Goal: Task Accomplishment & Management: Use online tool/utility

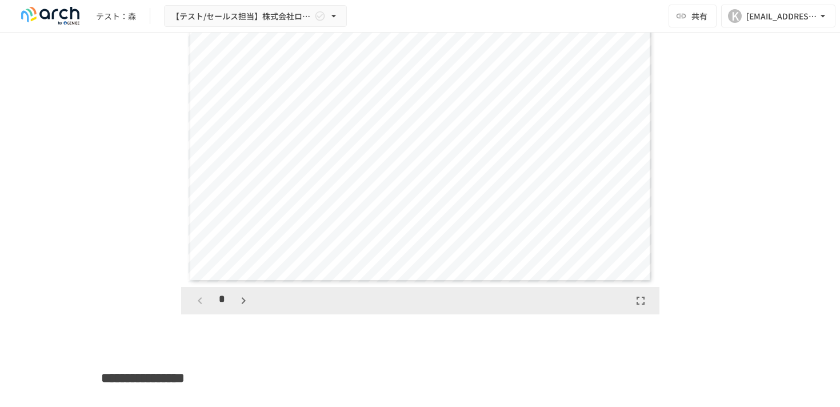
scroll to position [1915, 0]
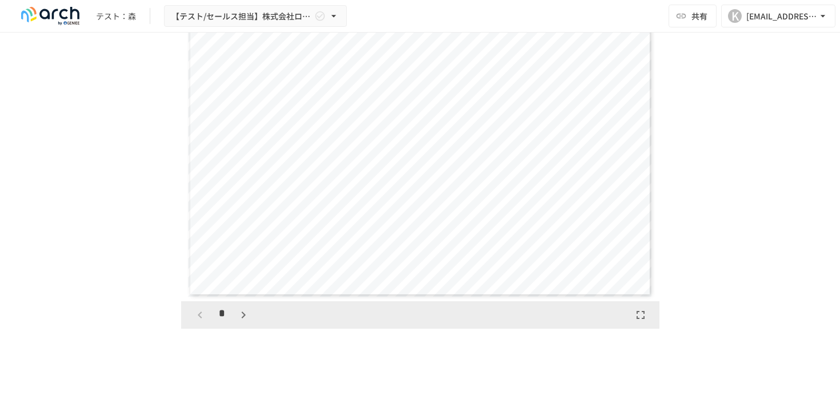
click at [243, 322] on icon "button" at bounding box center [244, 315] width 14 height 14
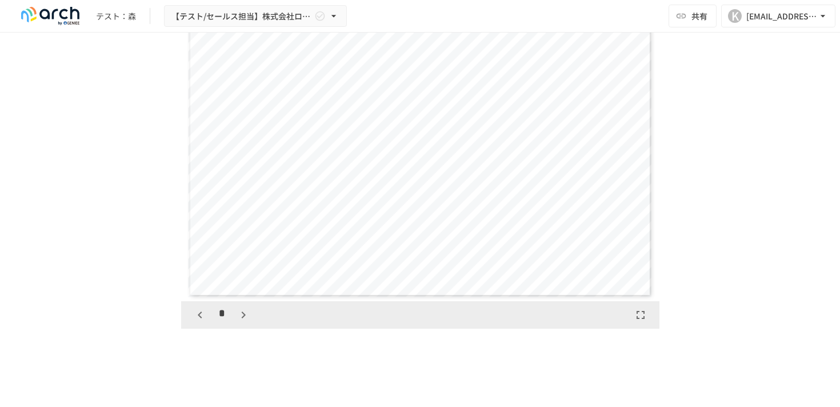
click at [243, 322] on icon "button" at bounding box center [244, 315] width 14 height 14
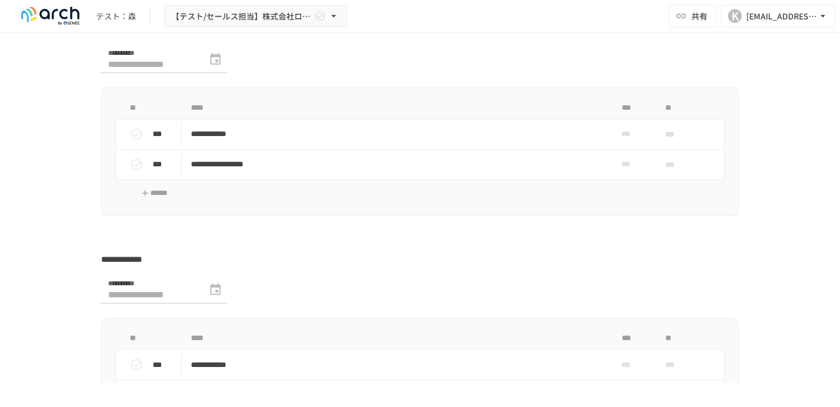
scroll to position [3296, 0]
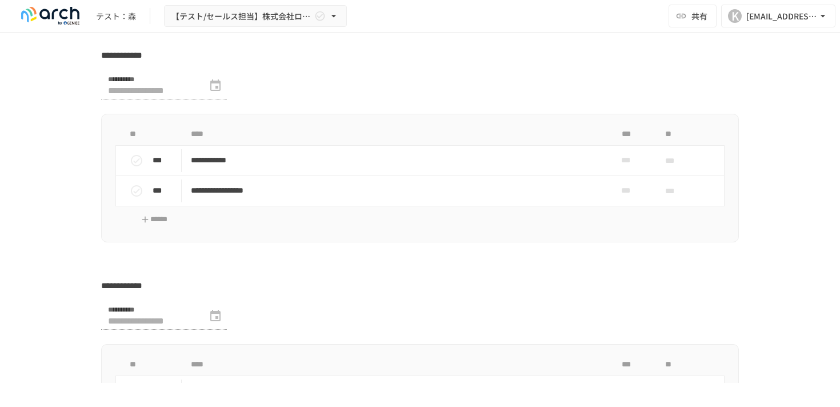
click at [211, 99] on div at bounding box center [164, 85] width 126 height 27
click at [213, 99] on div at bounding box center [164, 85] width 126 height 27
click at [215, 99] on div at bounding box center [164, 85] width 126 height 27
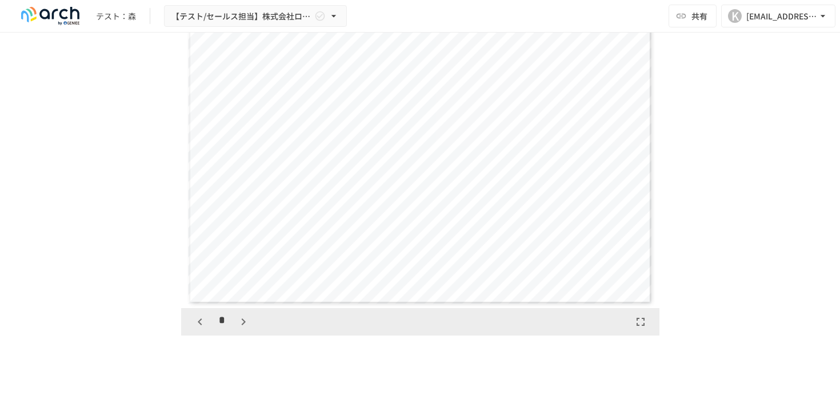
scroll to position [1880, 0]
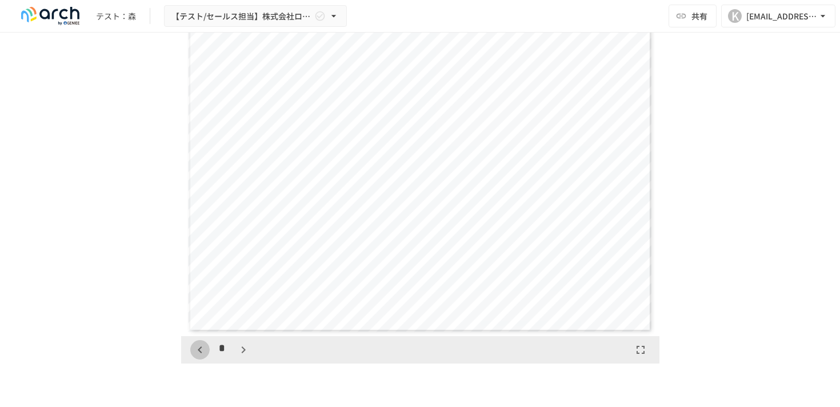
click at [194, 356] on icon "button" at bounding box center [200, 350] width 14 height 14
click at [202, 356] on icon "button" at bounding box center [200, 350] width 14 height 14
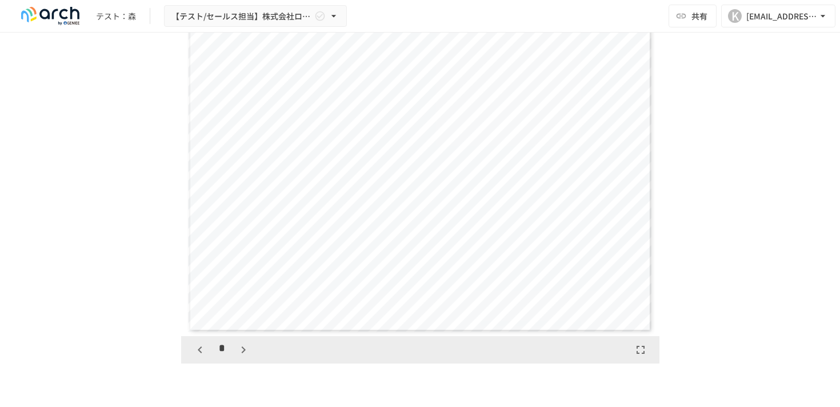
click at [202, 356] on icon "button" at bounding box center [200, 350] width 14 height 14
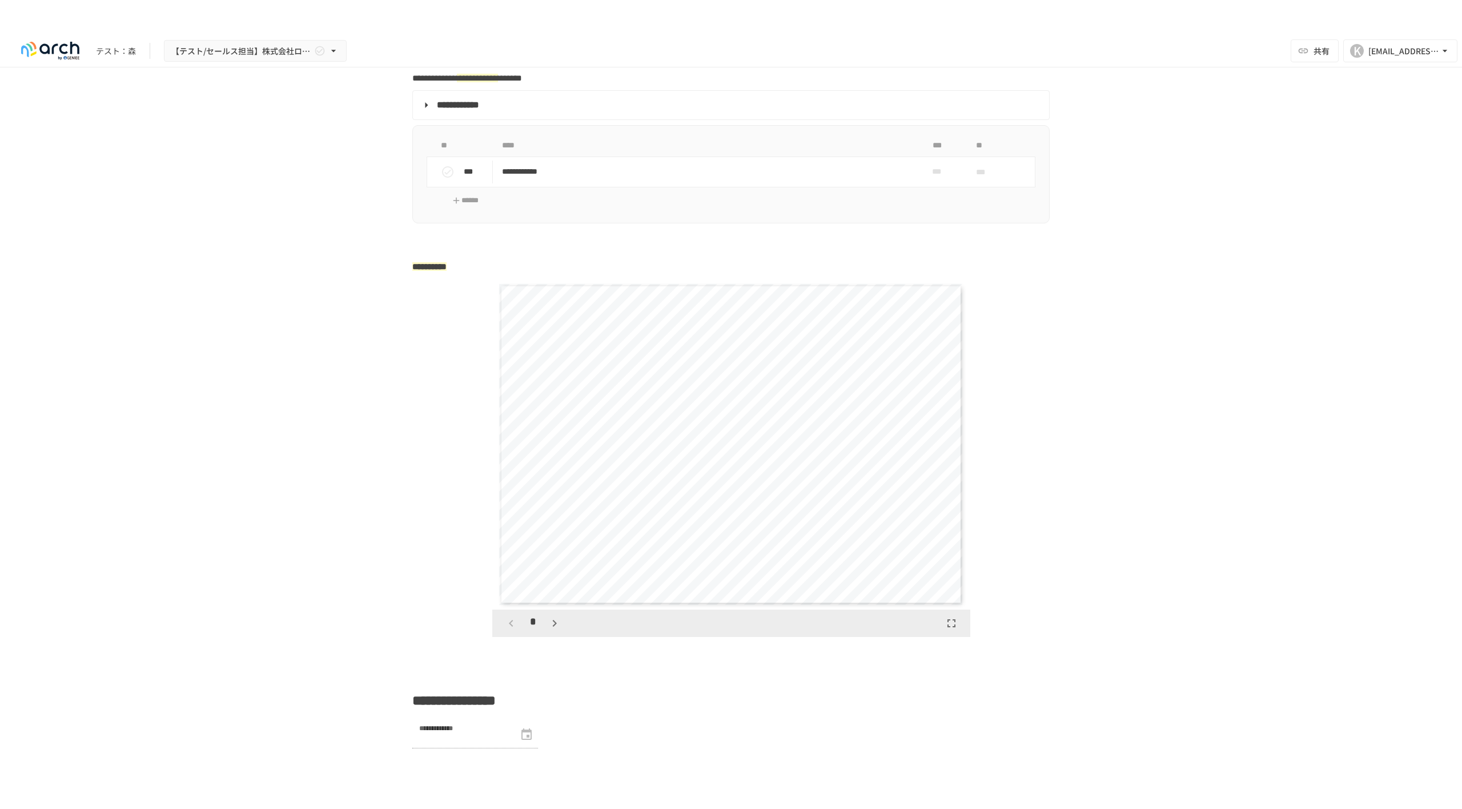
scroll to position [1660, 0]
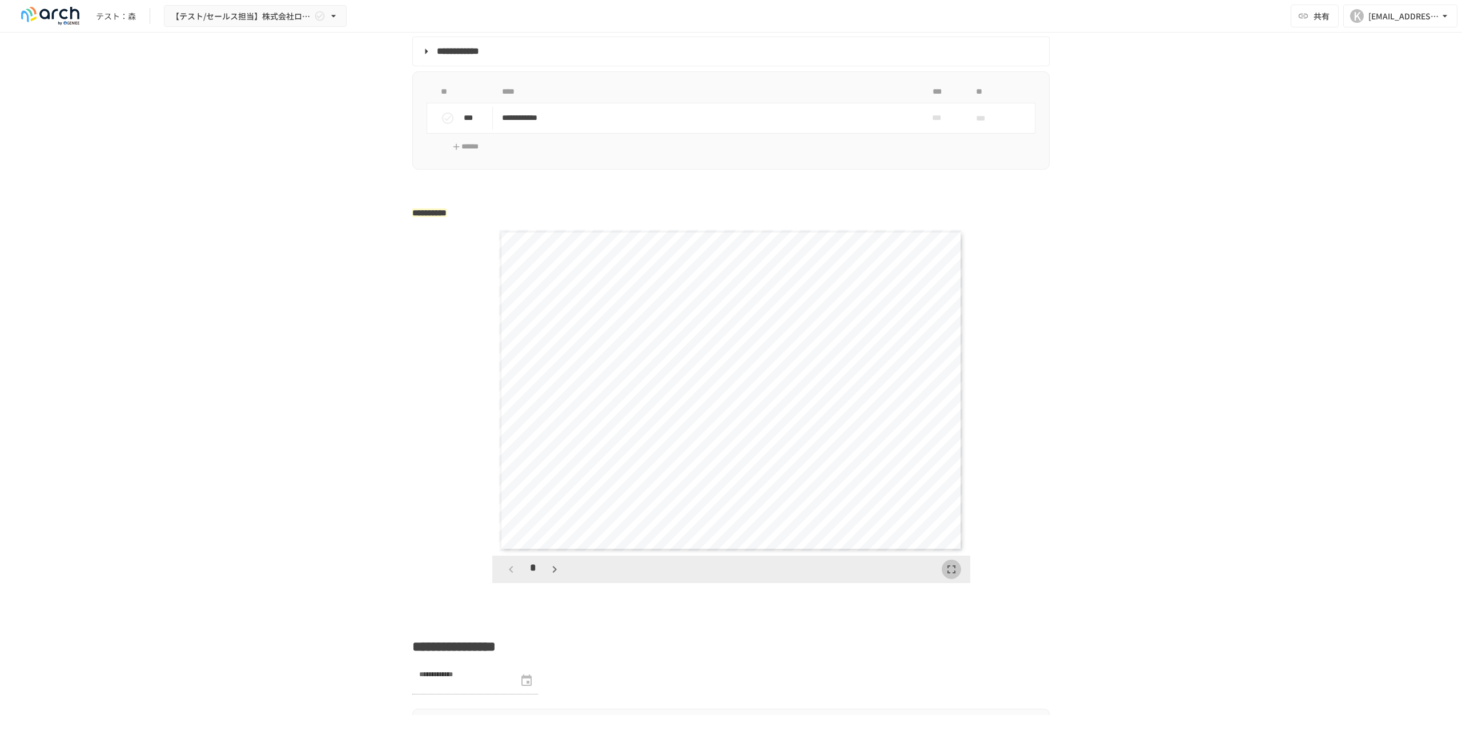
click at [839, 406] on icon "button" at bounding box center [952, 570] width 14 height 14
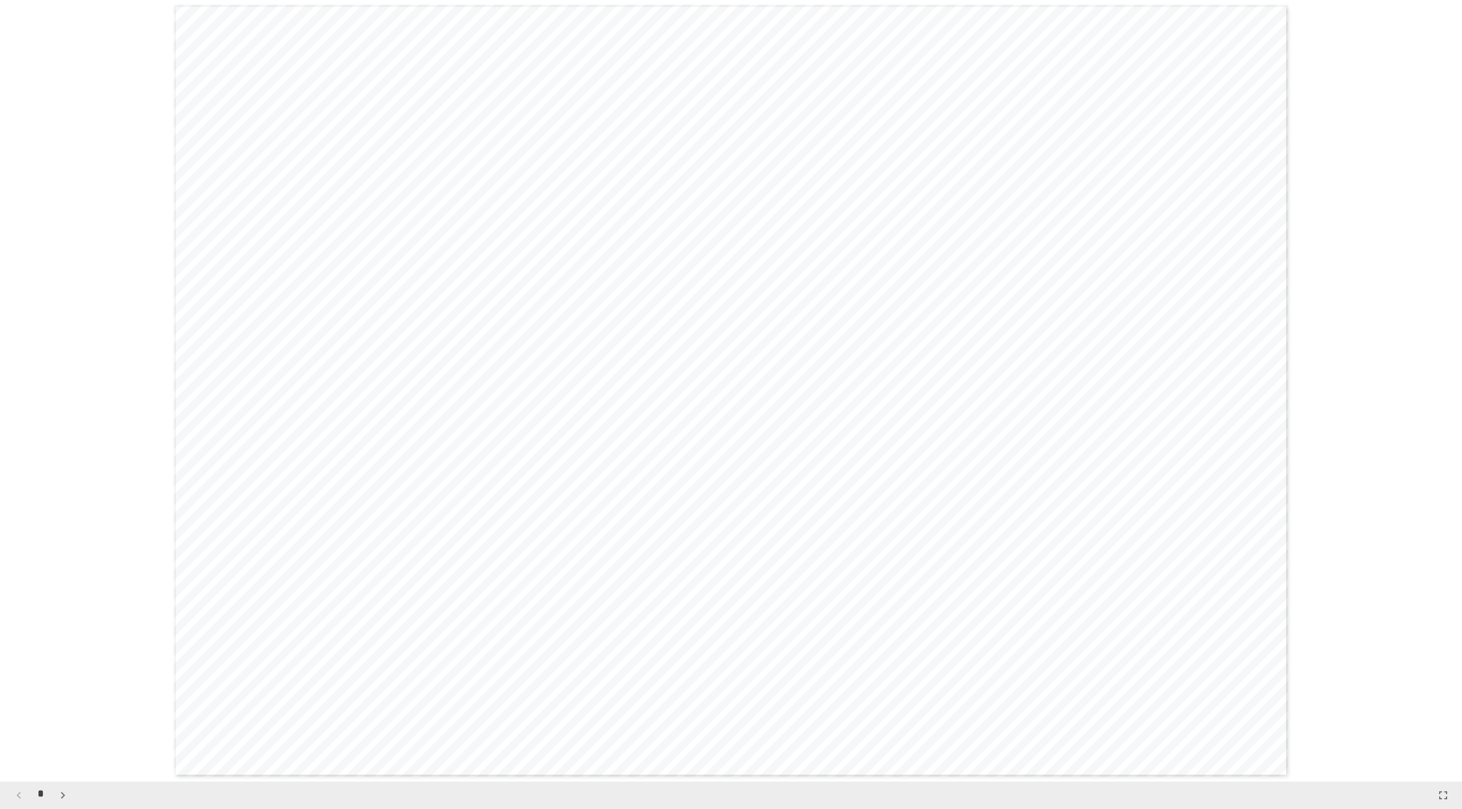
click at [70, 406] on button "button" at bounding box center [62, 795] width 19 height 19
click at [66, 406] on icon "button" at bounding box center [63, 795] width 14 height 14
click at [70, 406] on button "button" at bounding box center [62, 795] width 19 height 19
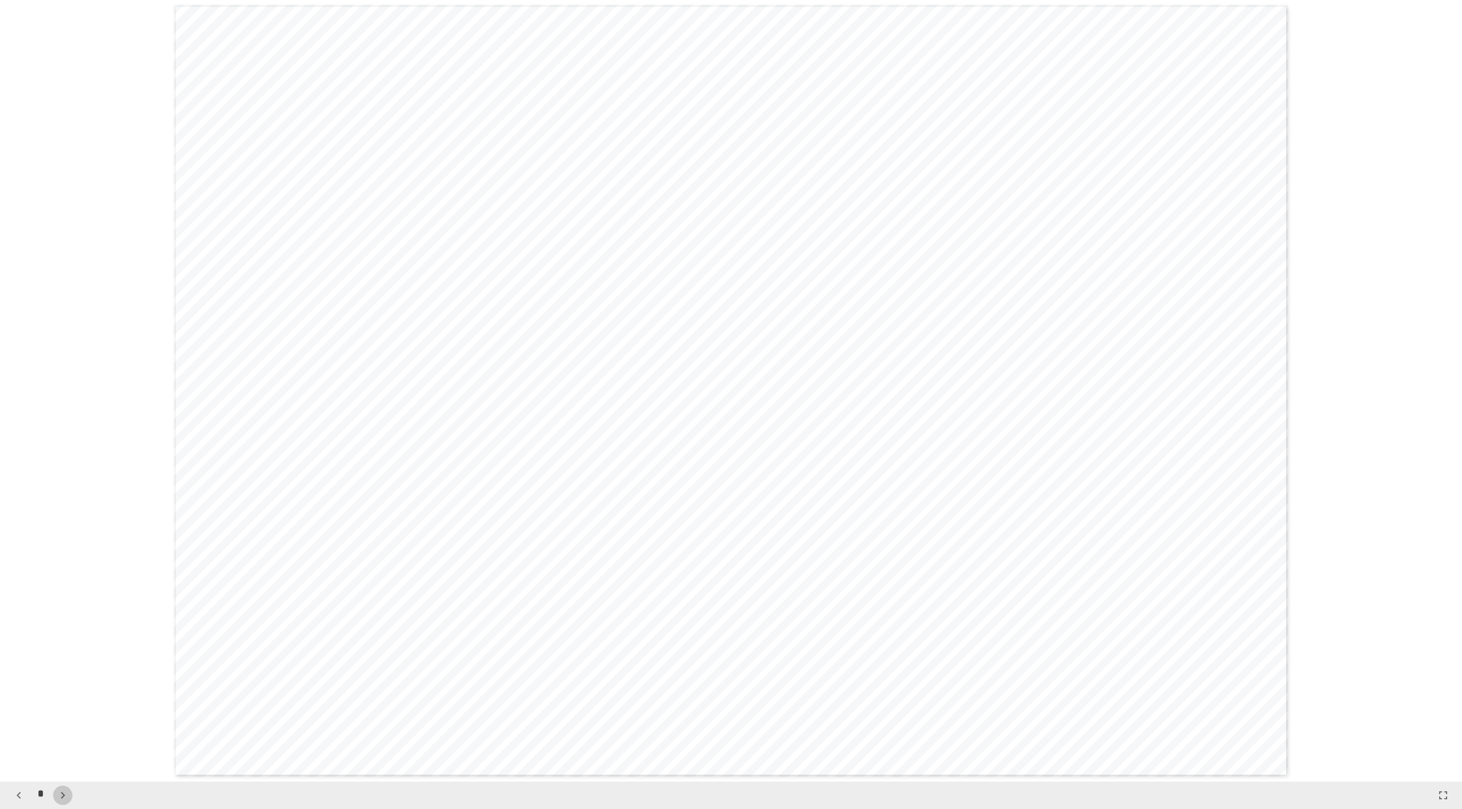
scroll to position [2345, 0]
click at [61, 406] on icon "button" at bounding box center [63, 795] width 4 height 7
click at [65, 406] on icon "button" at bounding box center [63, 795] width 14 height 14
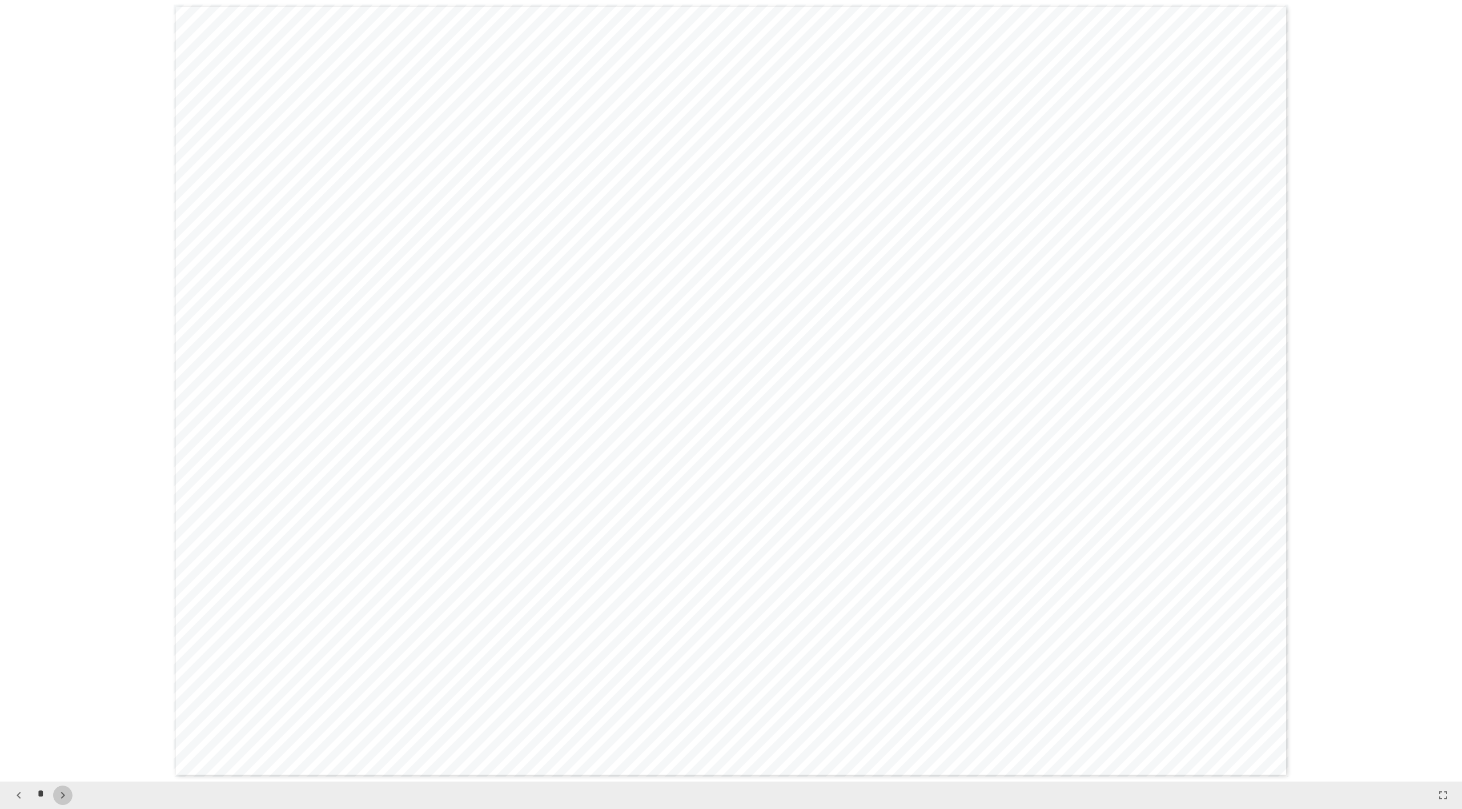
click at [54, 406] on button "button" at bounding box center [62, 795] width 19 height 19
click at [64, 406] on icon "button" at bounding box center [63, 795] width 4 height 7
click at [56, 406] on icon "button" at bounding box center [63, 795] width 14 height 14
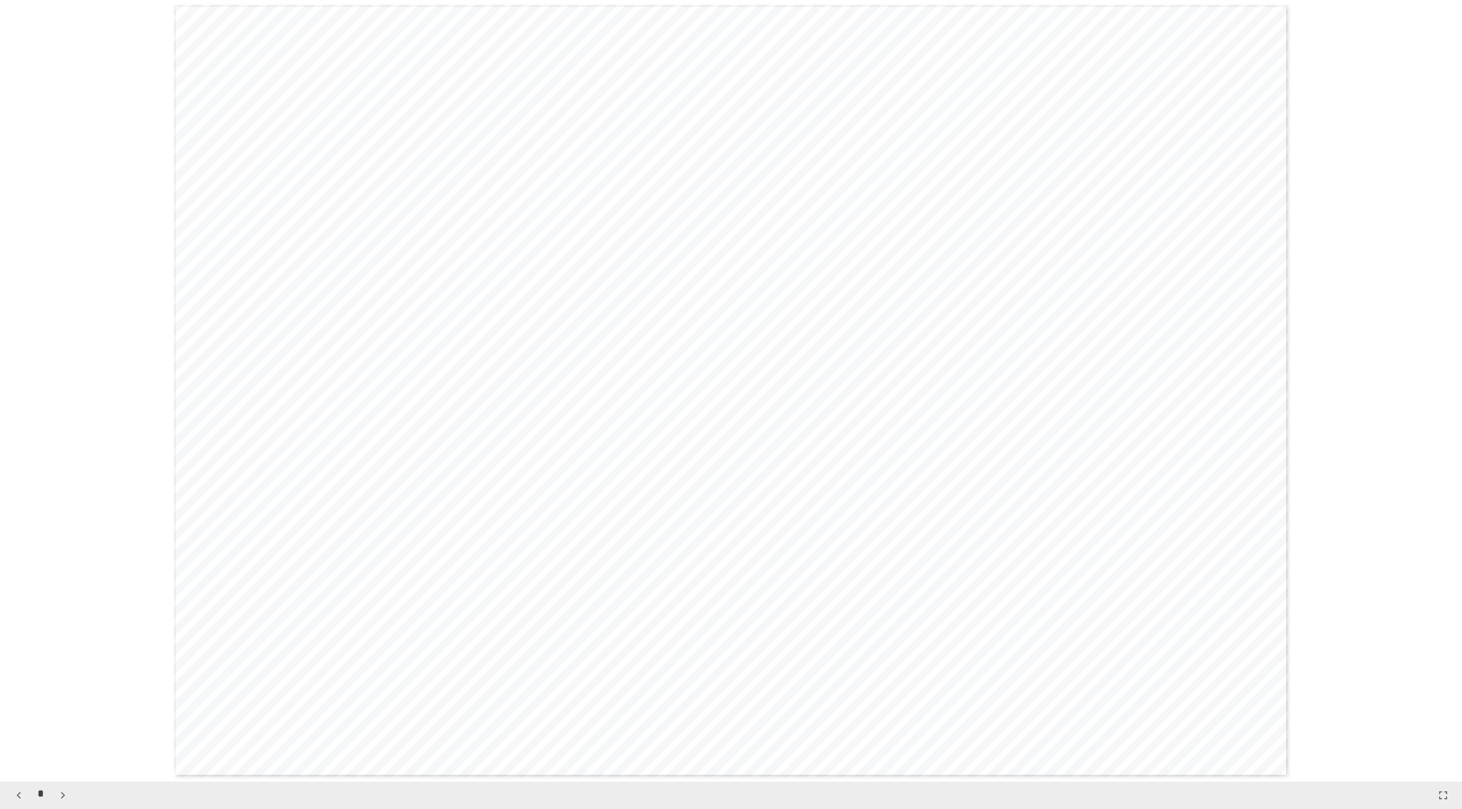
scroll to position [6252, 0]
click at [55, 406] on button "button" at bounding box center [62, 795] width 19 height 19
click at [67, 406] on icon "button" at bounding box center [69, 795] width 4 height 7
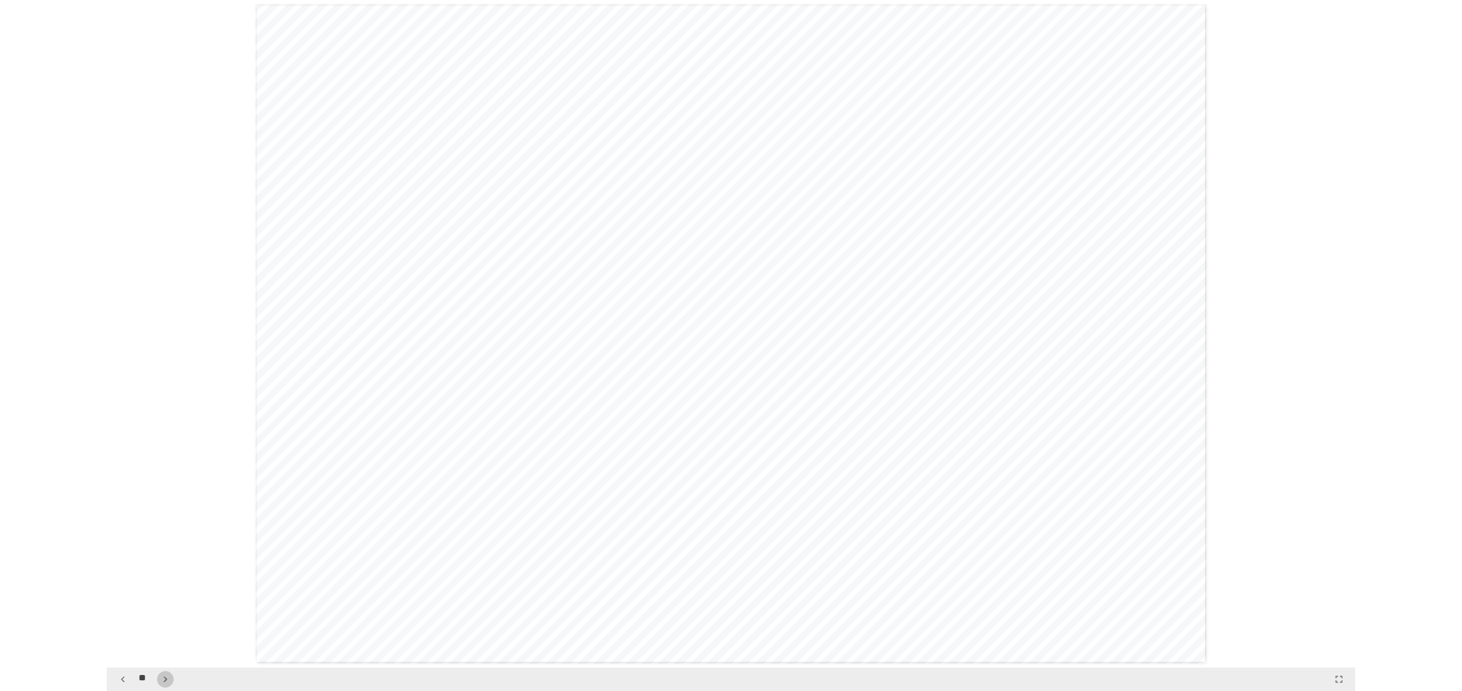
scroll to position [7815, 0]
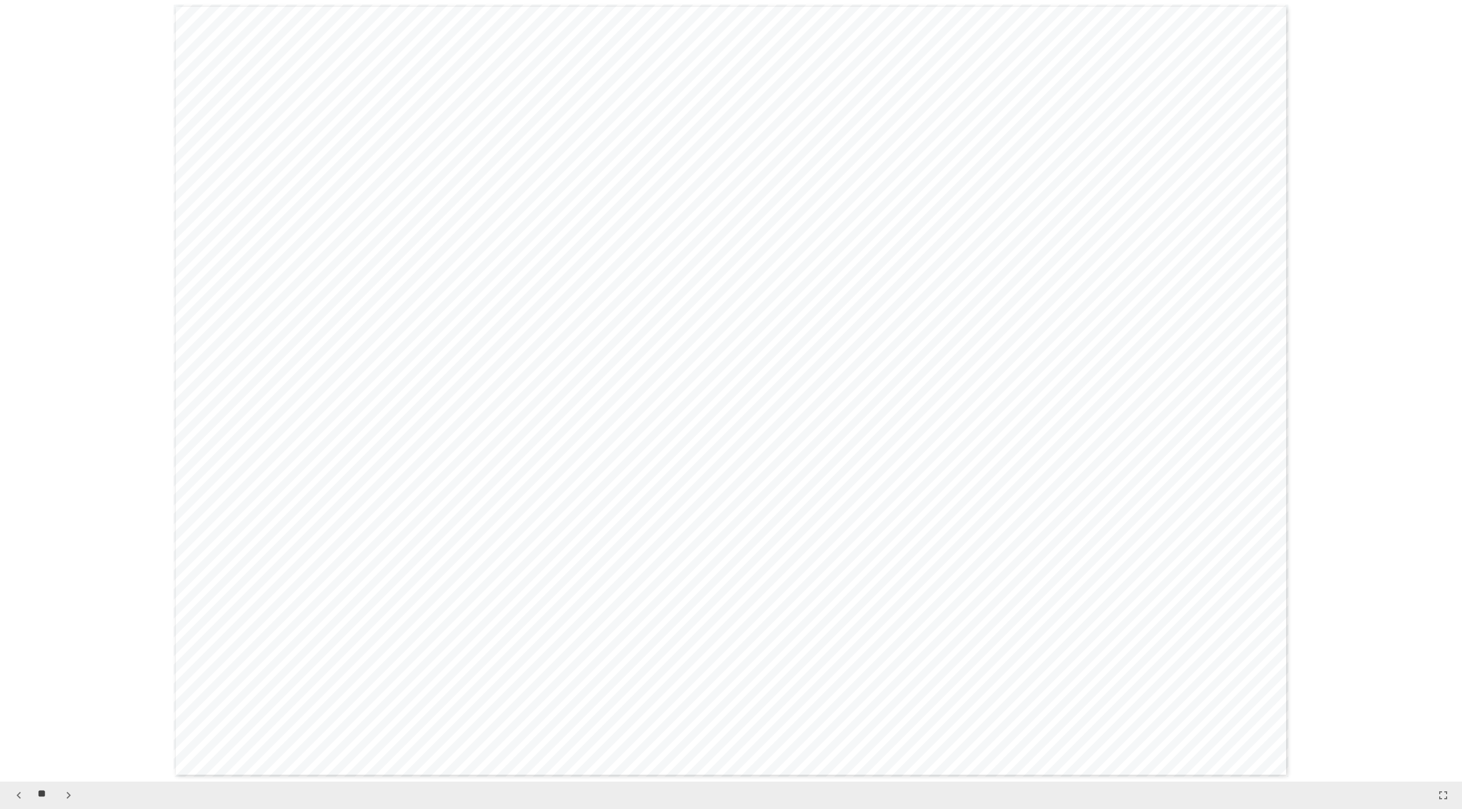
click at [839, 406] on button "button" at bounding box center [1443, 795] width 19 height 19
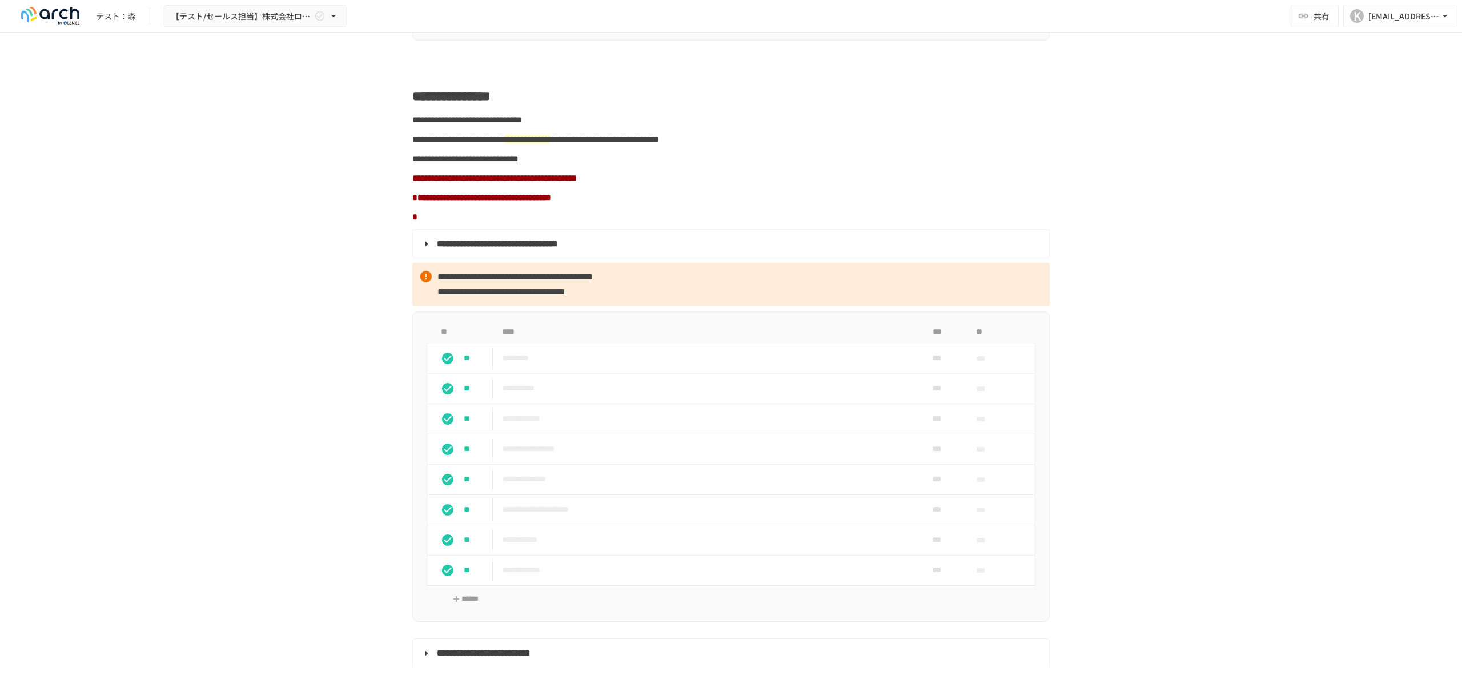
scroll to position [862, 0]
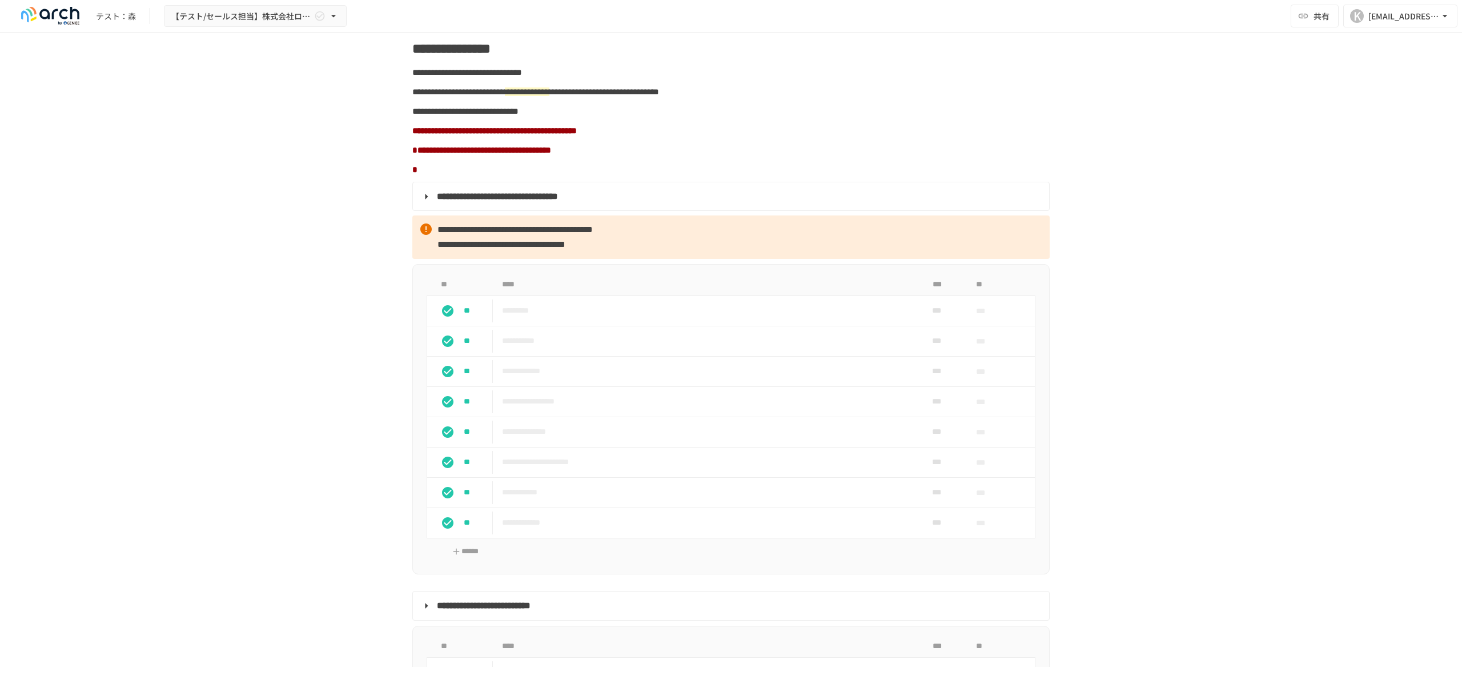
click at [233, 406] on div "**********" at bounding box center [731, 350] width 1462 height 634
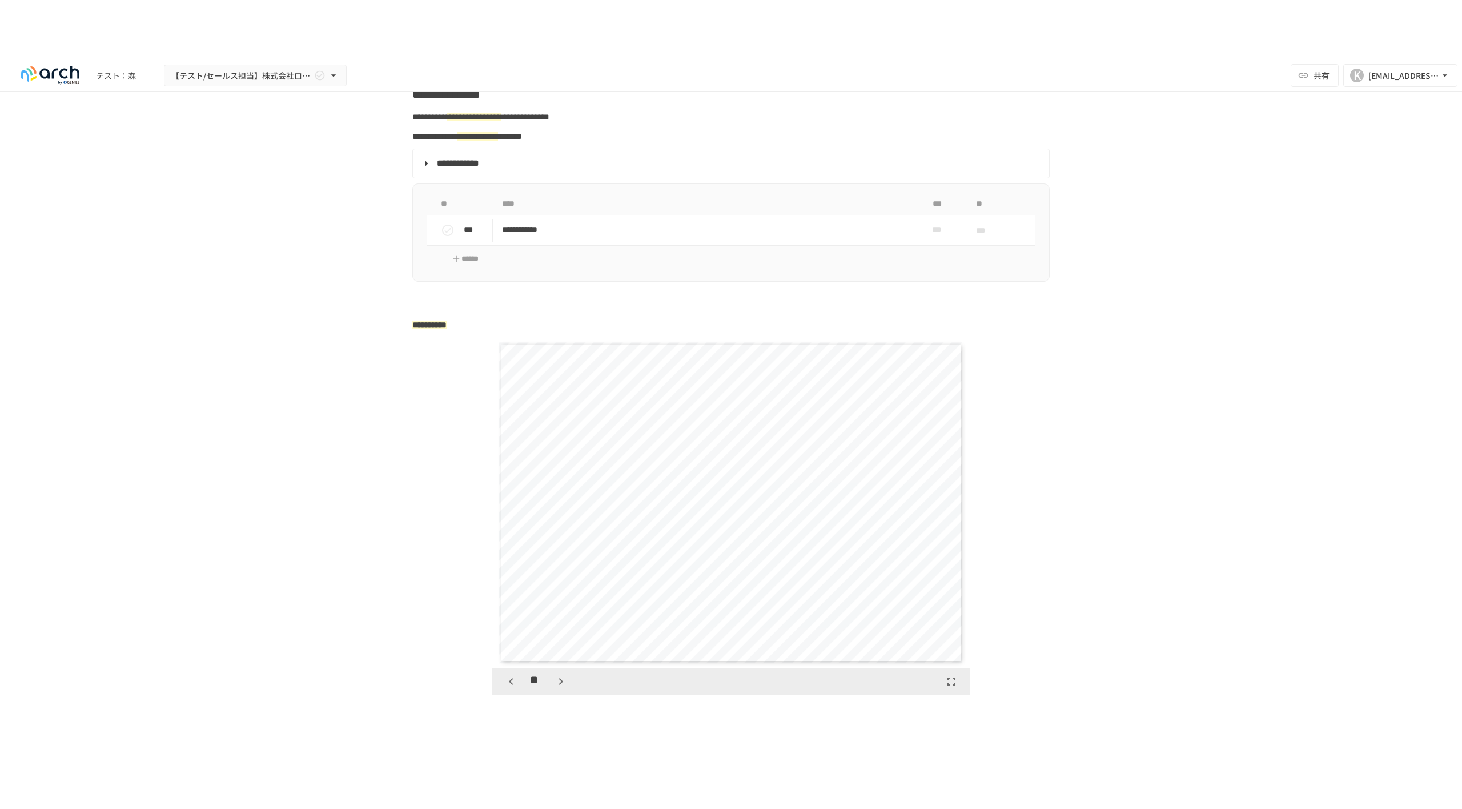
scroll to position [1611, 0]
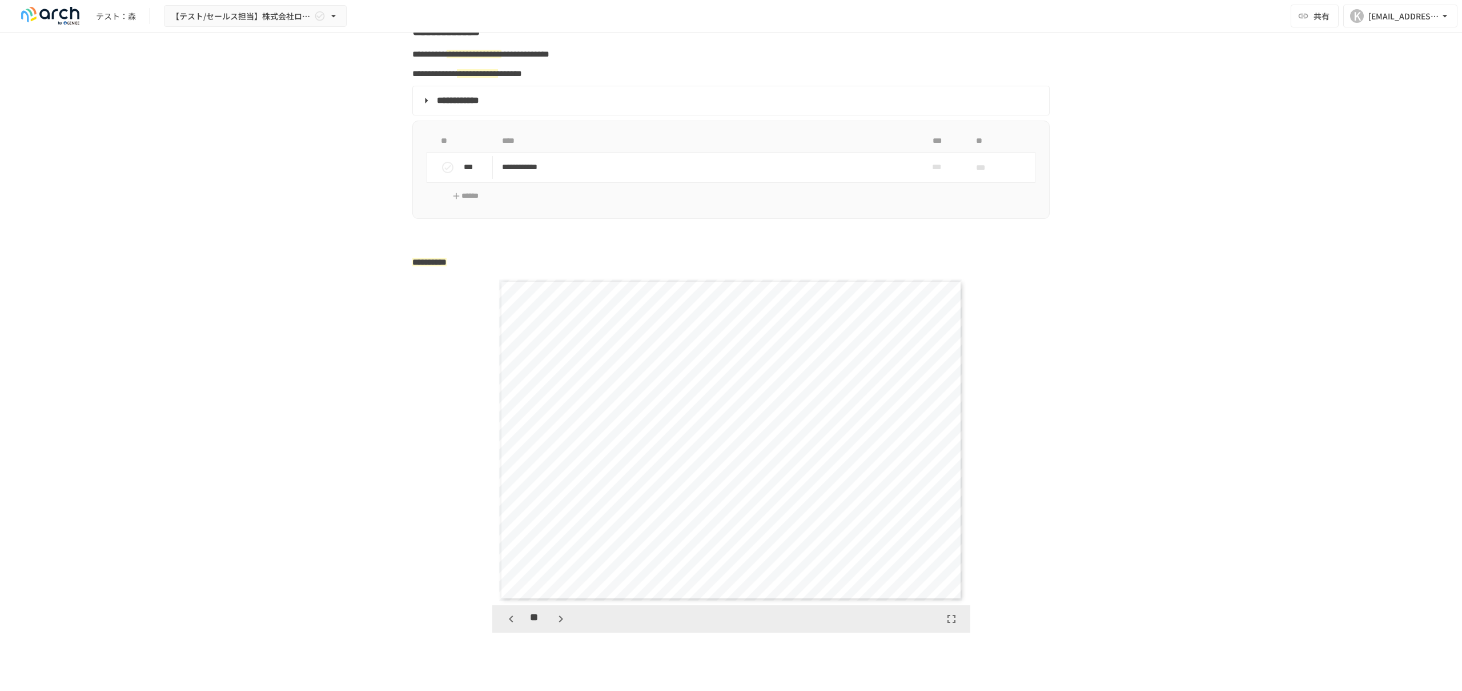
click at [839, 406] on icon "button" at bounding box center [952, 619] width 14 height 14
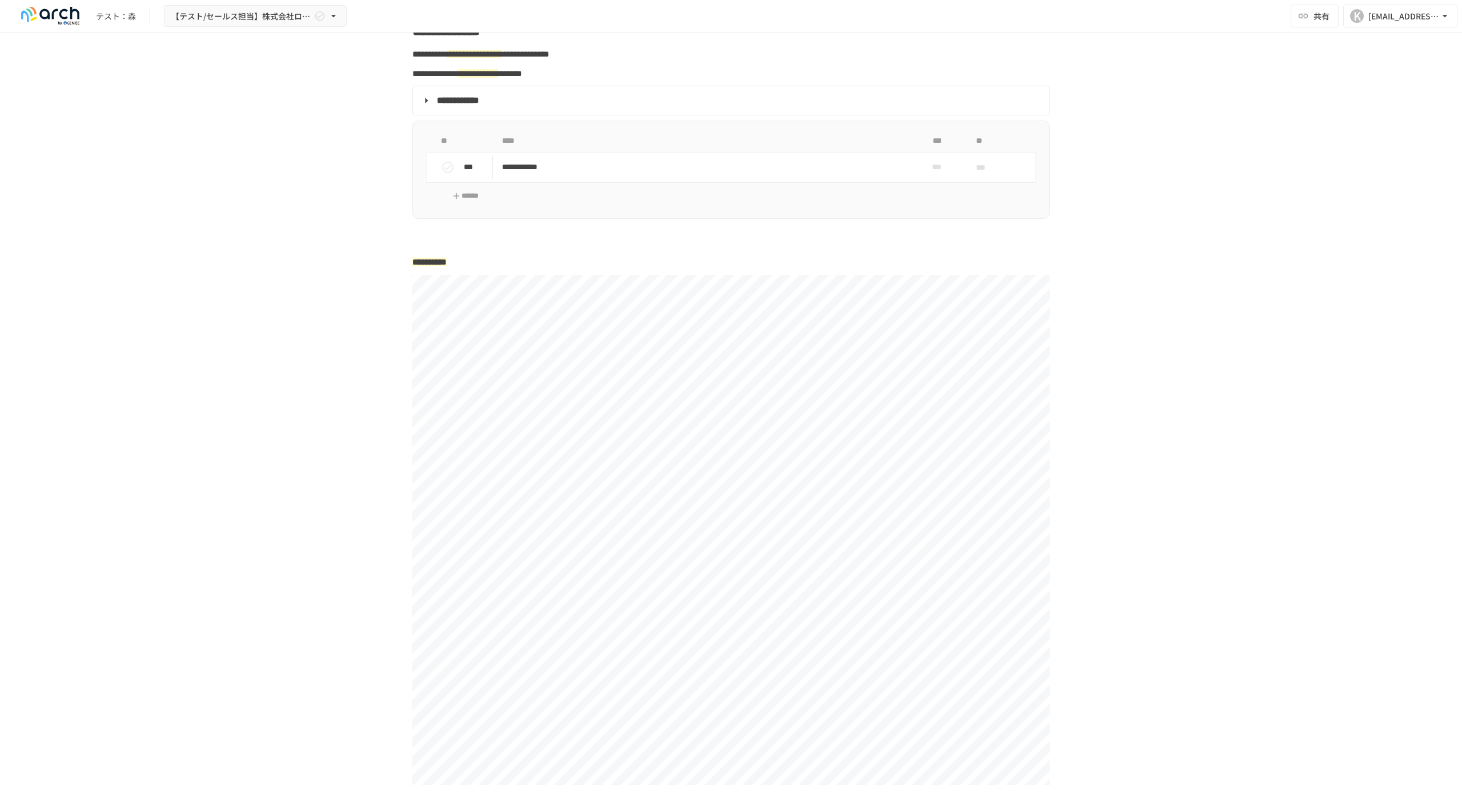
scroll to position [3126, 0]
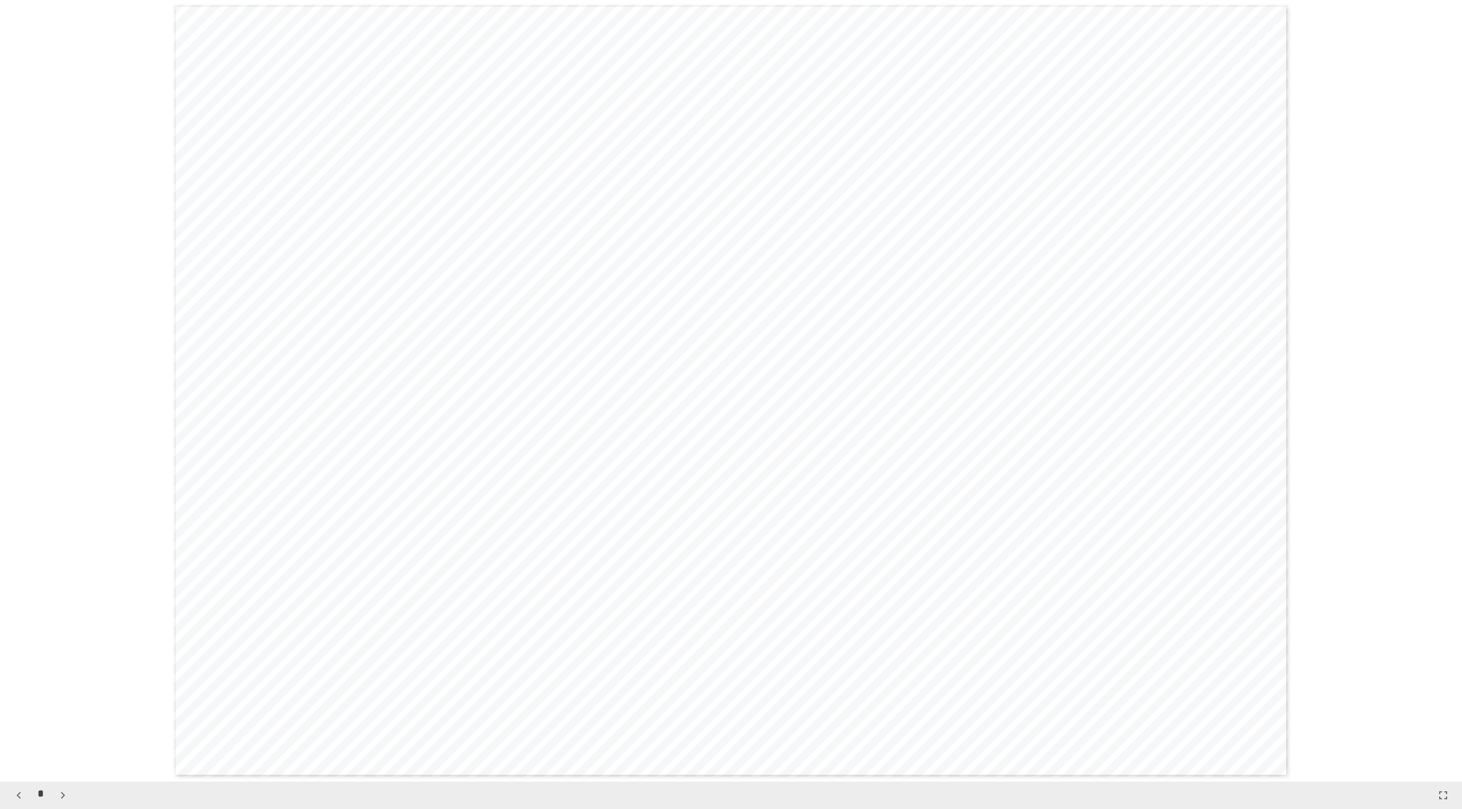
click at [59, 406] on icon "button" at bounding box center [63, 795] width 14 height 14
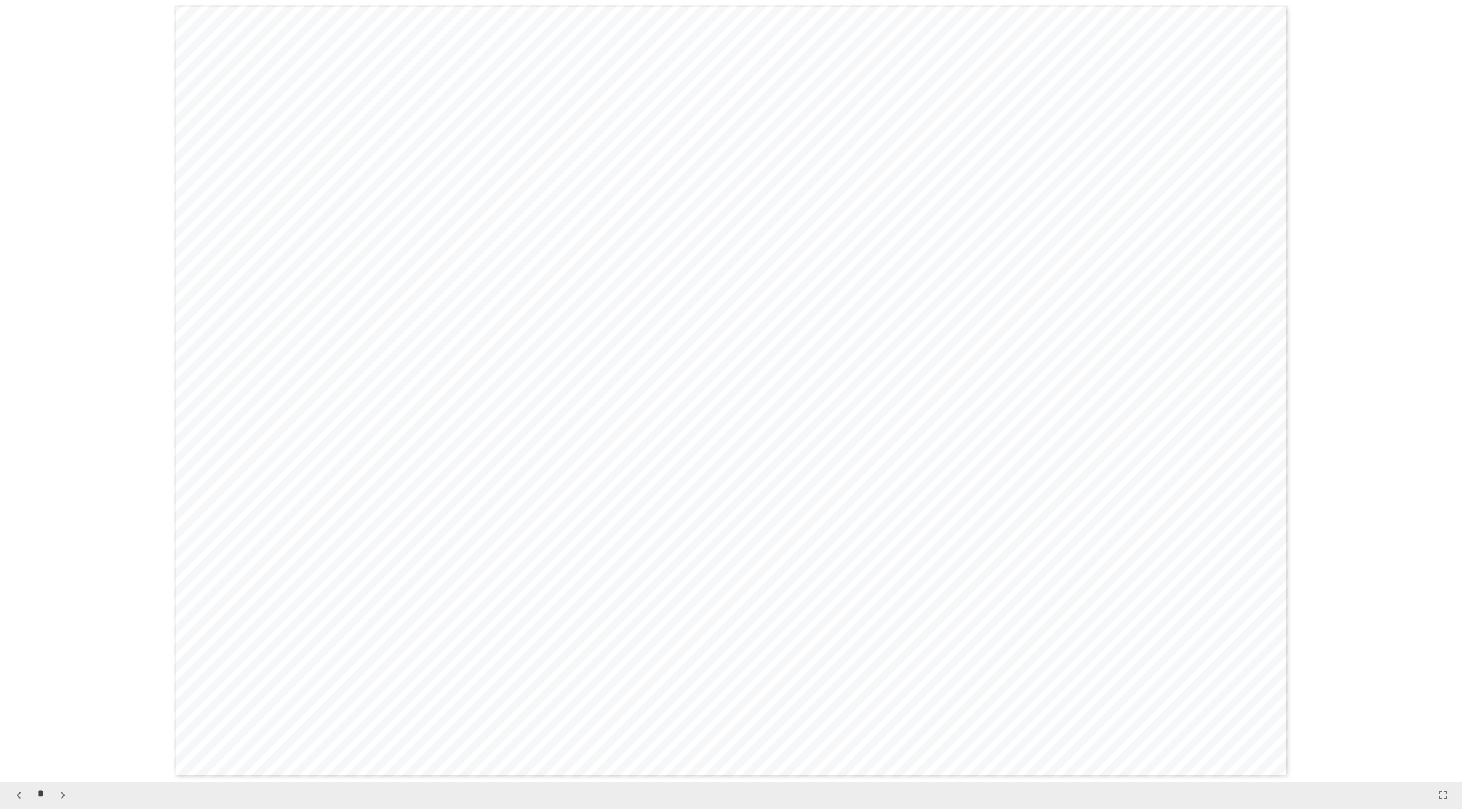
click at [59, 406] on icon "button" at bounding box center [63, 795] width 14 height 14
click at [59, 406] on button "button" at bounding box center [68, 795] width 19 height 19
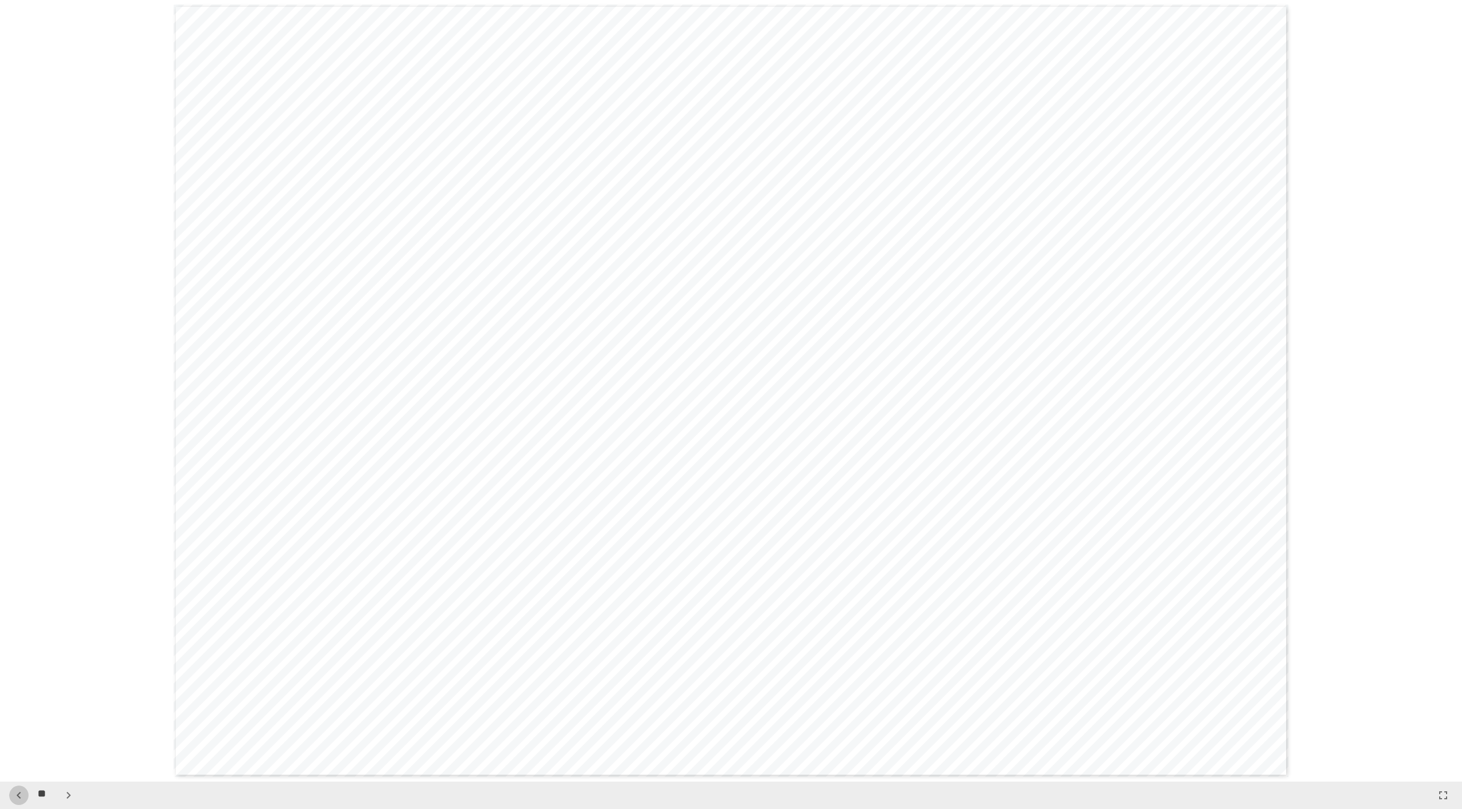
click at [13, 406] on icon "button" at bounding box center [19, 795] width 14 height 14
click at [74, 406] on icon "button" at bounding box center [69, 795] width 14 height 14
click at [67, 406] on icon "button" at bounding box center [69, 795] width 14 height 14
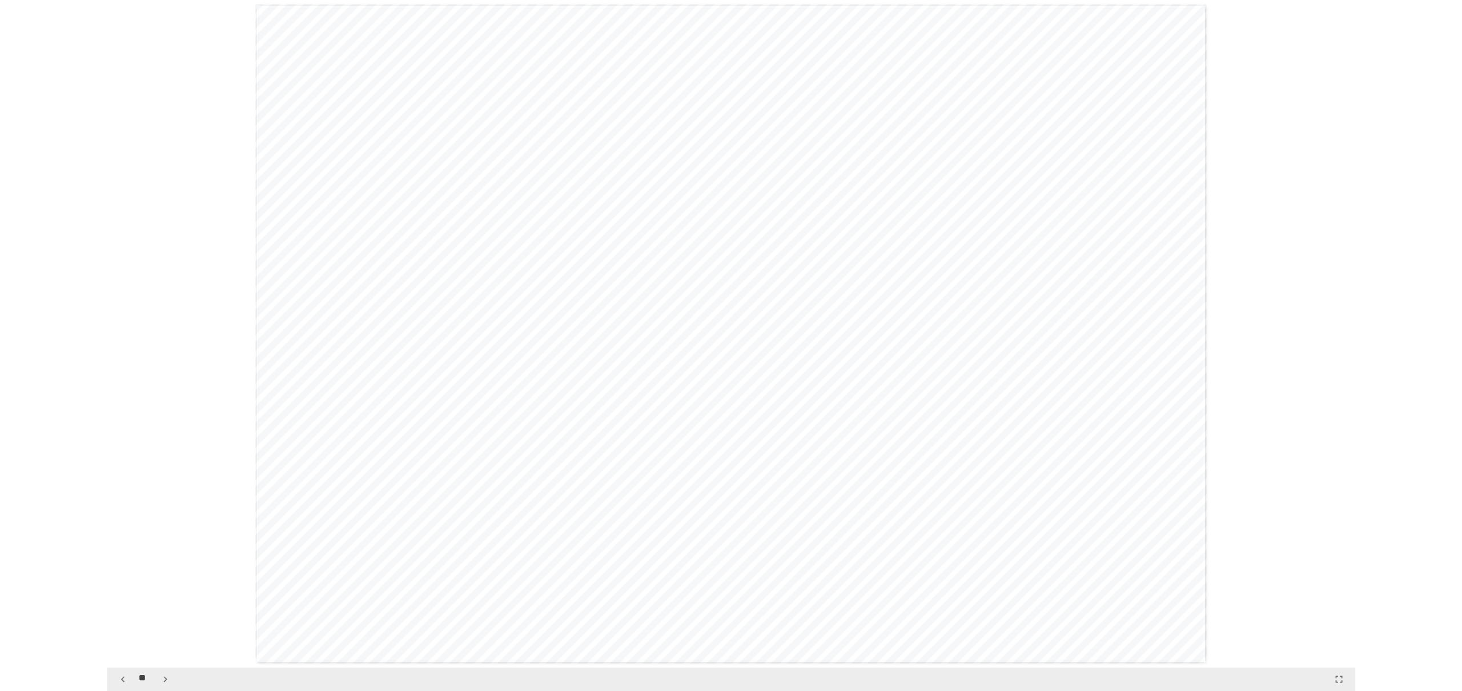
scroll to position [10941, 0]
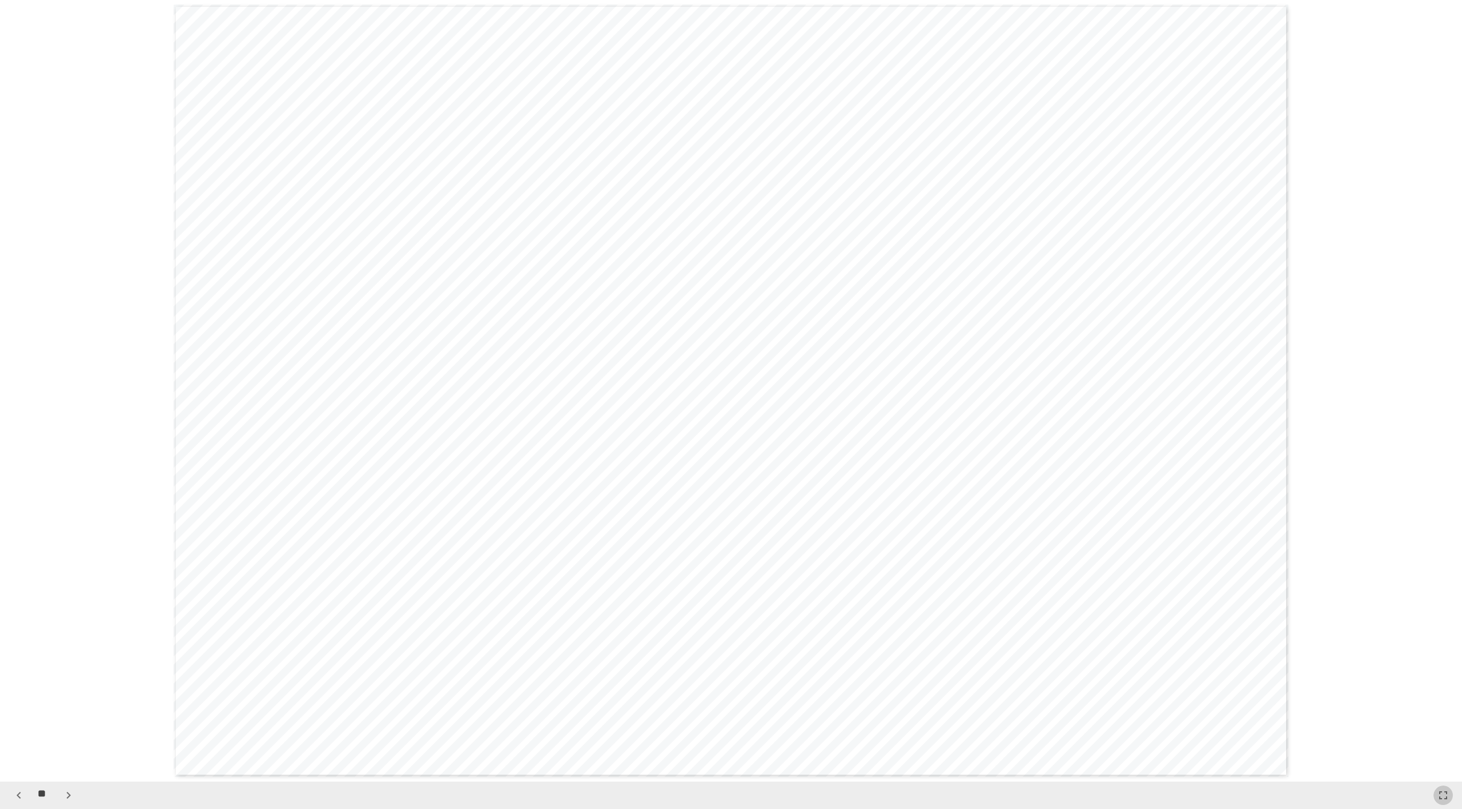
click at [839, 406] on icon "button" at bounding box center [1444, 795] width 14 height 14
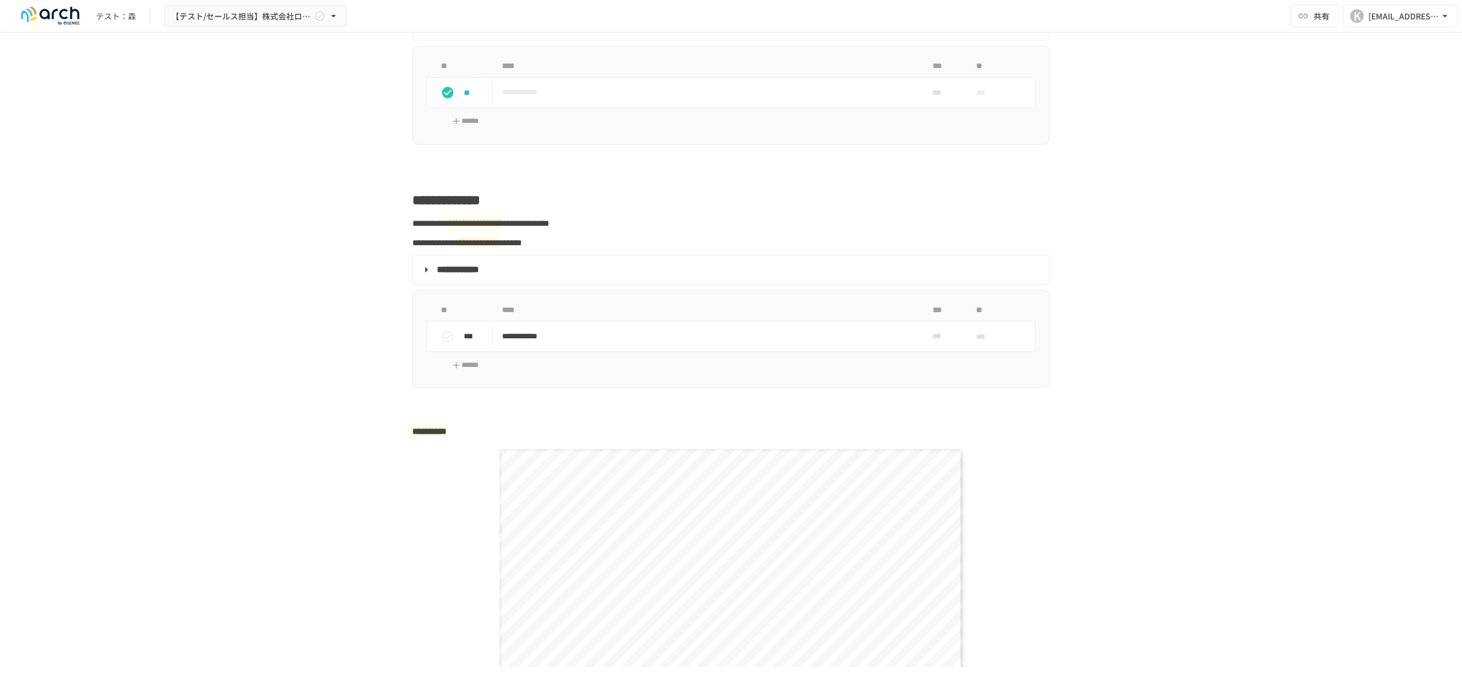
scroll to position [1440, 0]
click at [534, 345] on p "**********" at bounding box center [707, 338] width 410 height 14
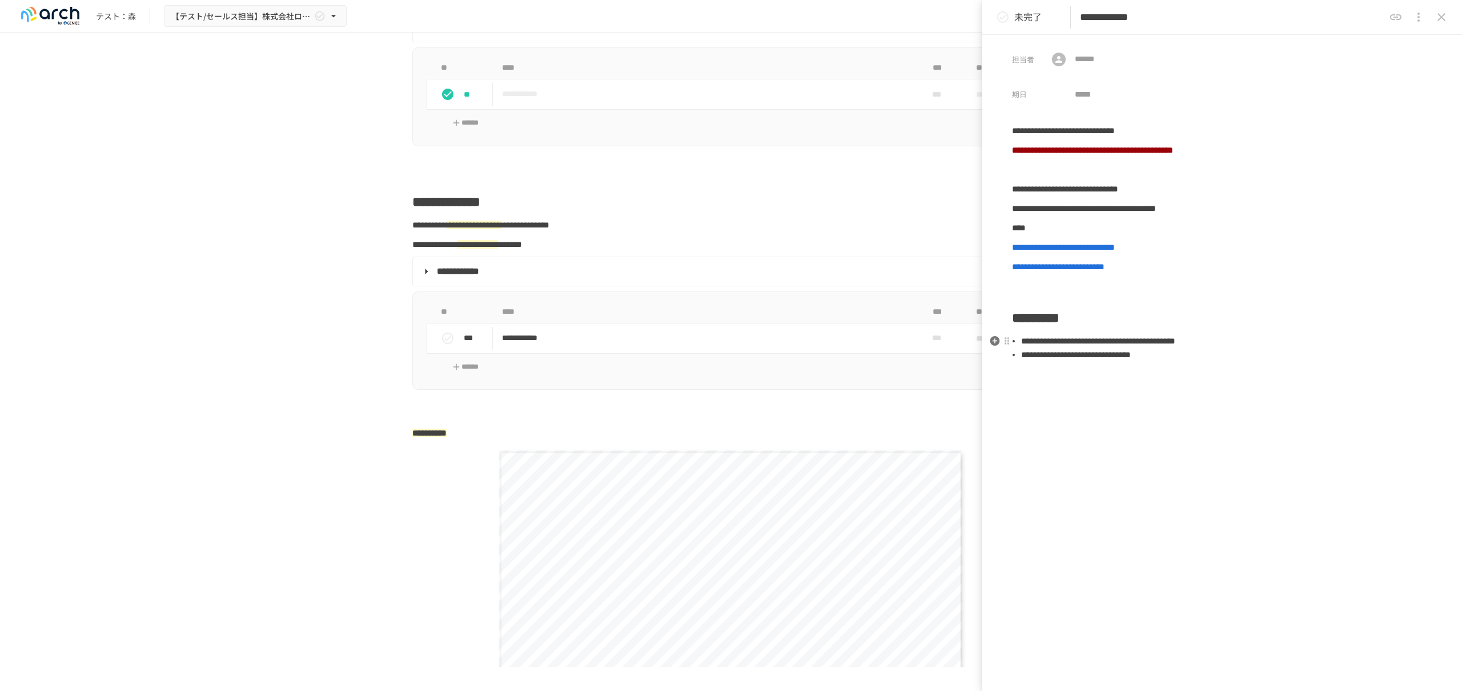
click at [839, 361] on li "**********" at bounding box center [1226, 355] width 411 height 14
click at [839, 26] on button "close drawer" at bounding box center [1441, 17] width 23 height 23
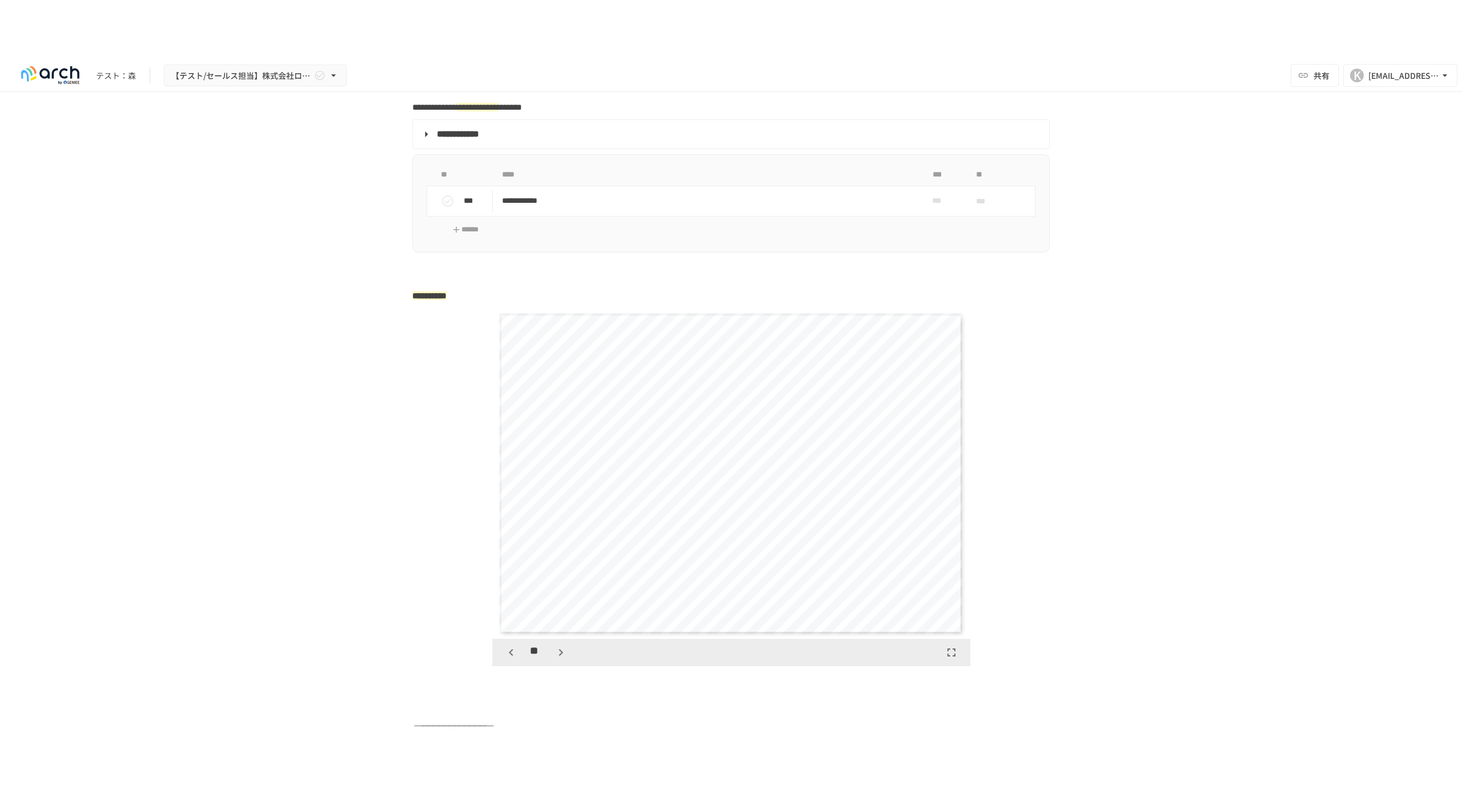
scroll to position [1637, 0]
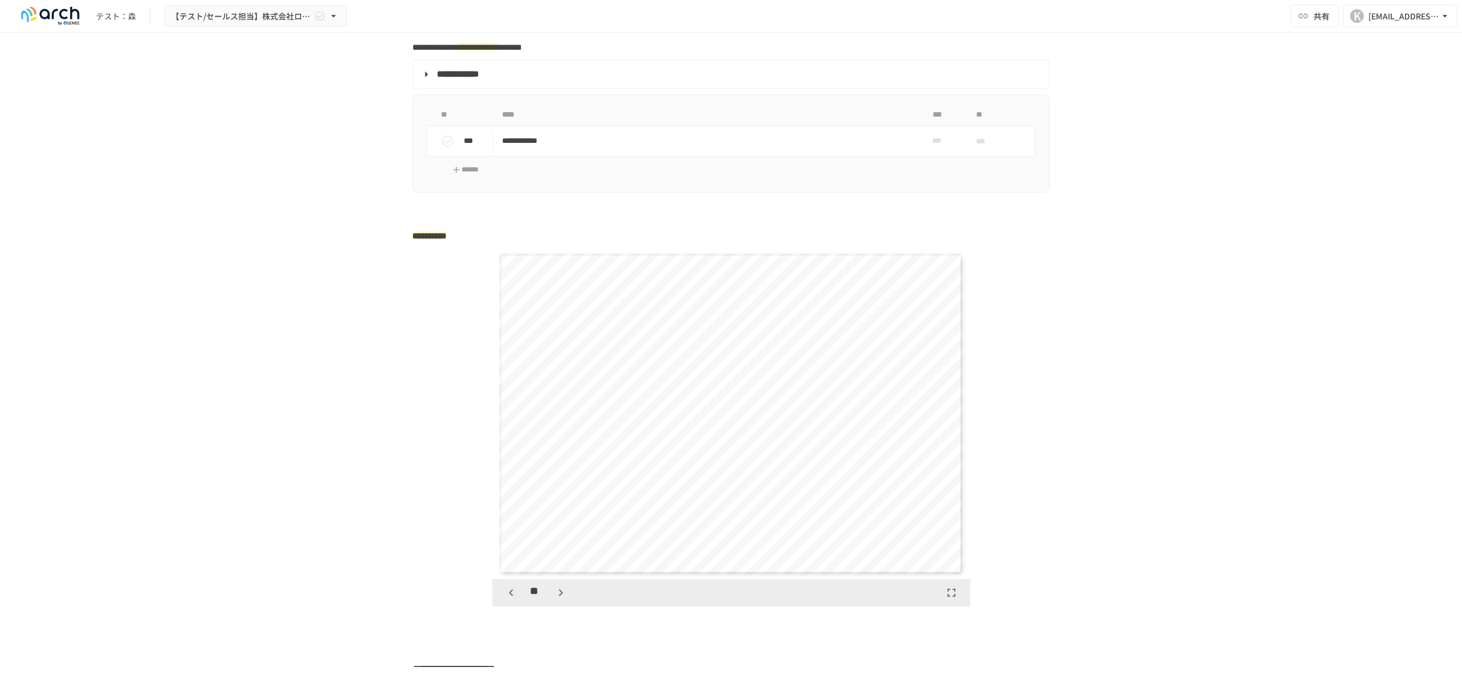
click at [839, 406] on button "button" at bounding box center [951, 592] width 19 height 19
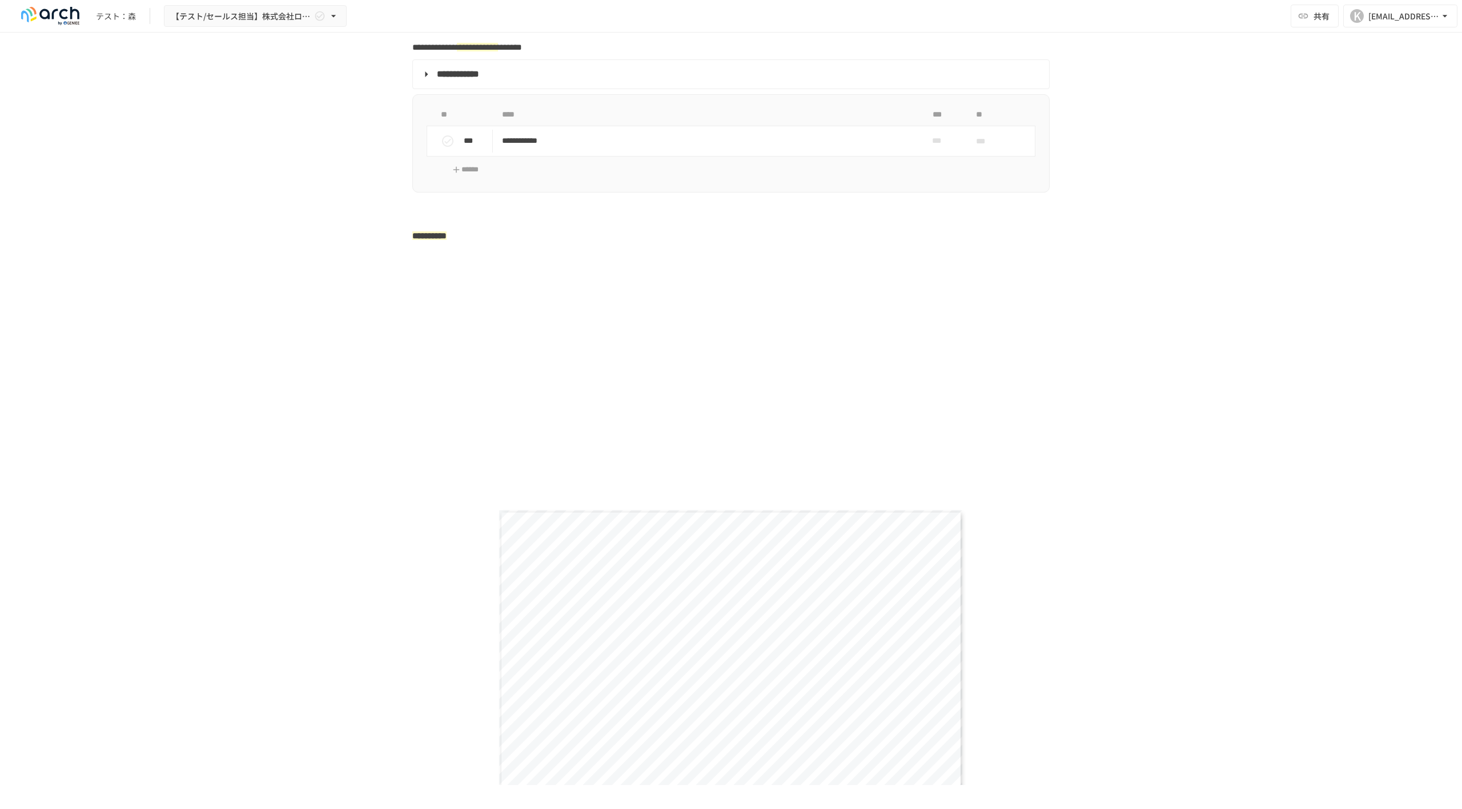
scroll to position [4689, 0]
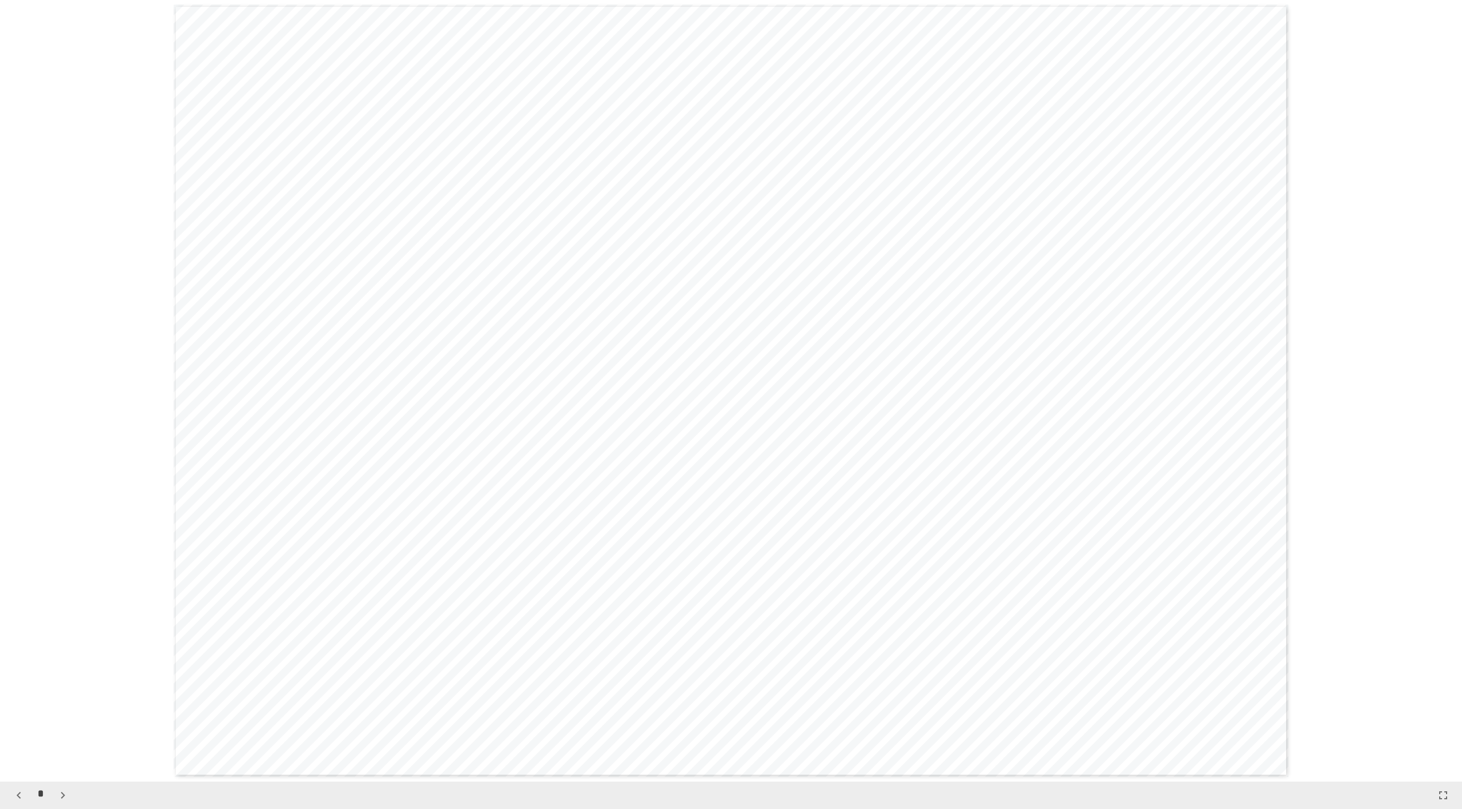
click at [62, 406] on icon "button" at bounding box center [63, 795] width 14 height 14
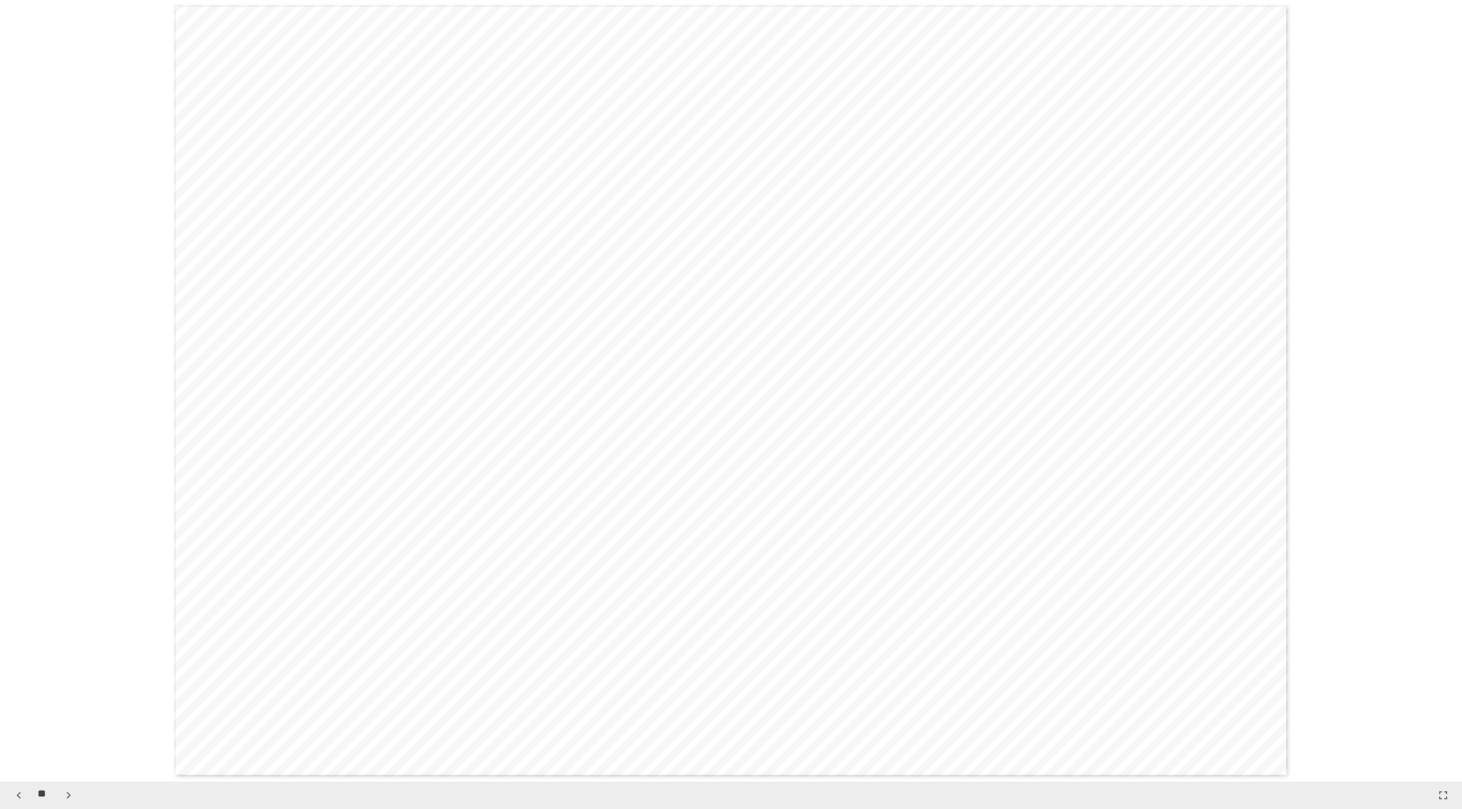
click at [62, 406] on icon "button" at bounding box center [69, 795] width 14 height 14
click at [59, 406] on button "button" at bounding box center [68, 795] width 19 height 19
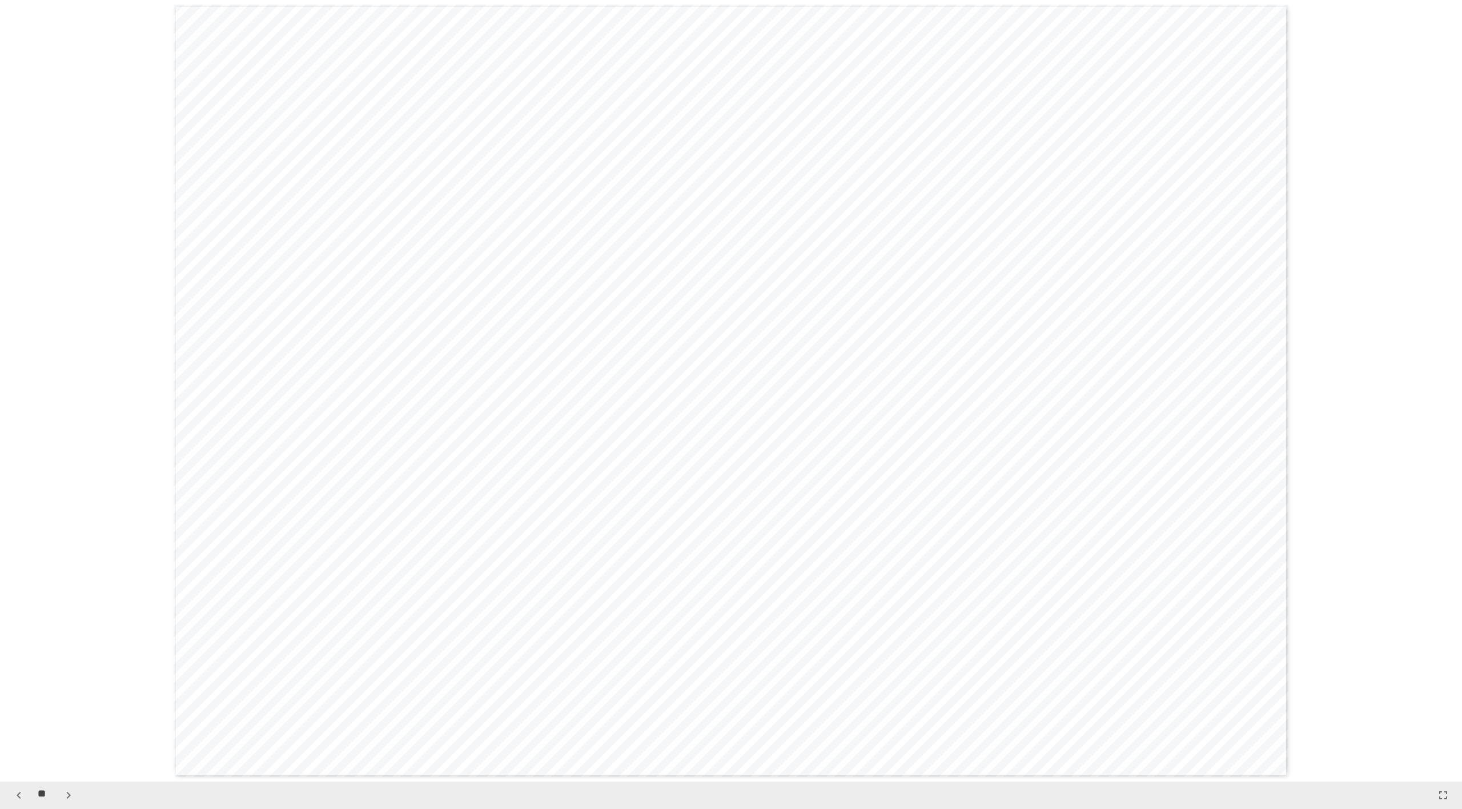
scroll to position [11723, 0]
click at [71, 406] on icon "button" at bounding box center [69, 795] width 14 height 14
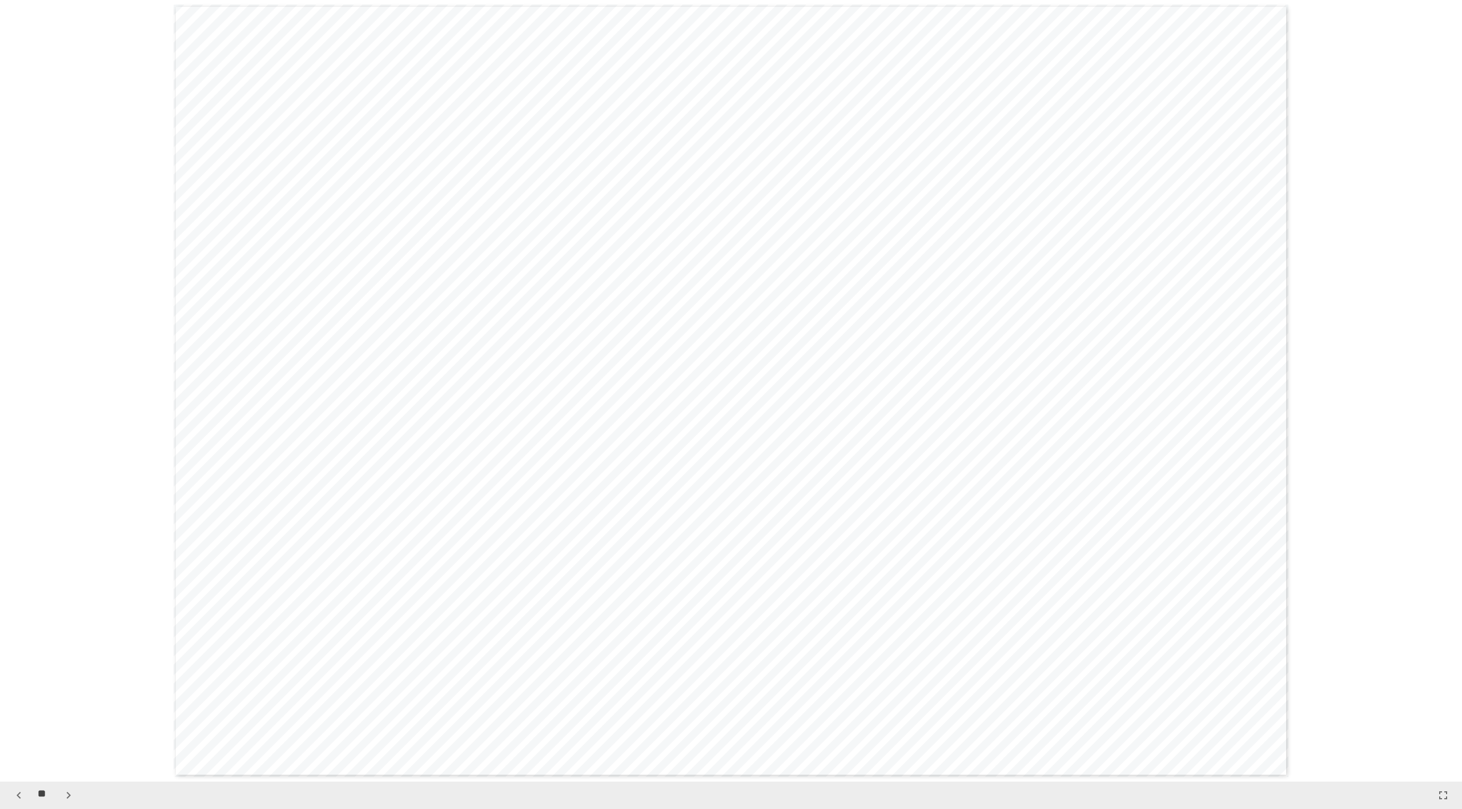
click at [73, 406] on icon "button" at bounding box center [69, 795] width 14 height 14
click at [68, 406] on icon "button" at bounding box center [69, 795] width 4 height 7
click at [26, 406] on button "button" at bounding box center [18, 795] width 19 height 19
click at [21, 406] on icon "button" at bounding box center [19, 795] width 14 height 14
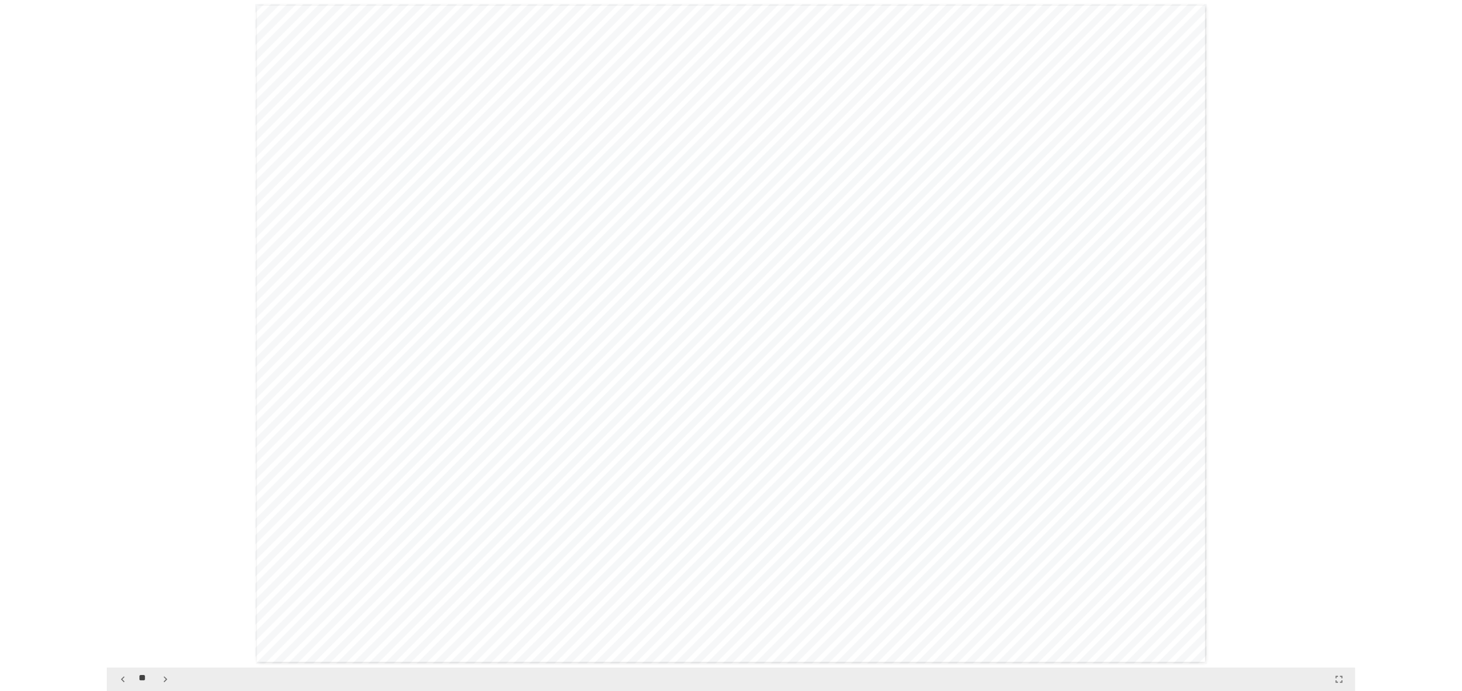
scroll to position [13286, 0]
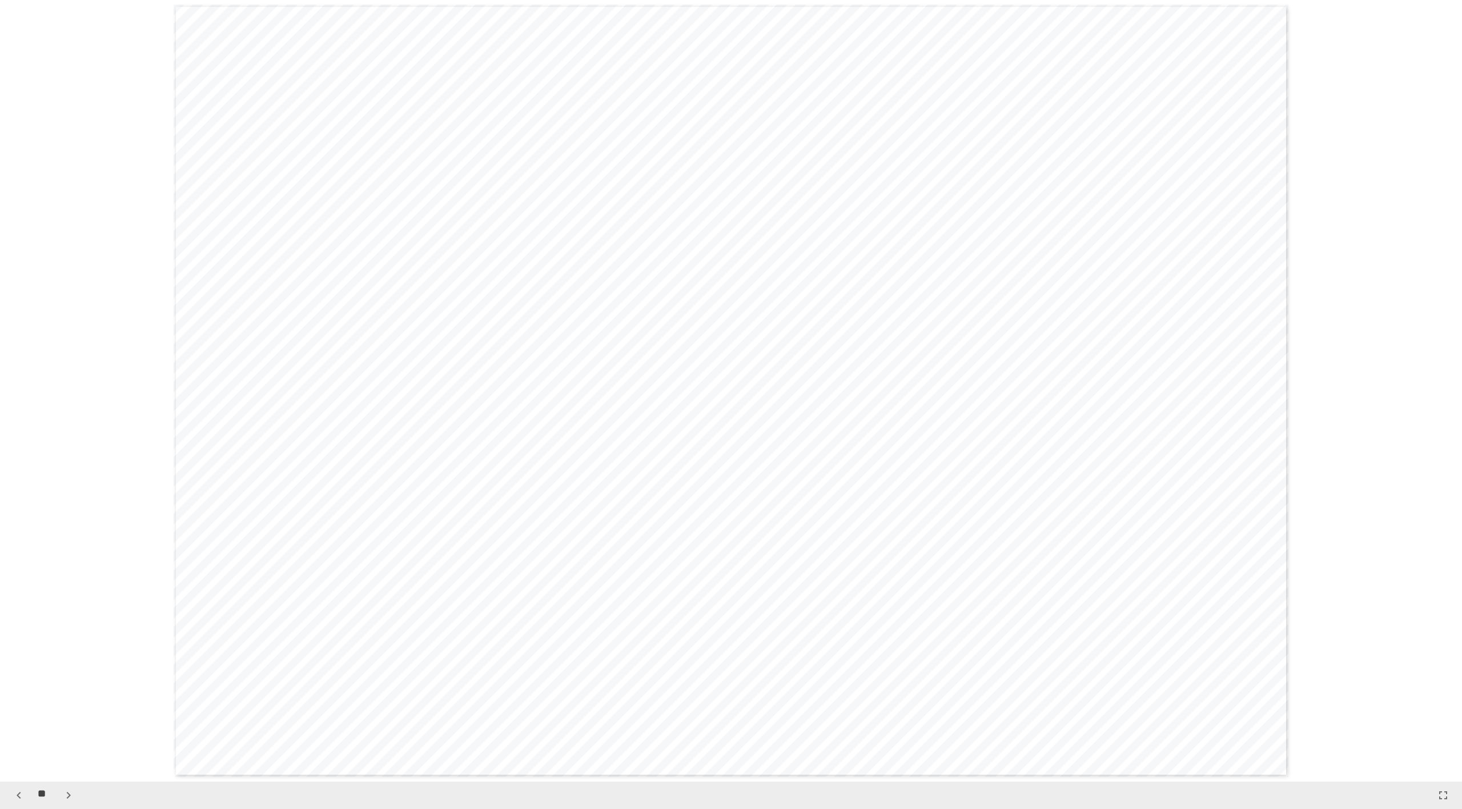
click at [839, 406] on div "**" at bounding box center [731, 795] width 1462 height 27
click at [839, 406] on icon "button" at bounding box center [1444, 795] width 14 height 14
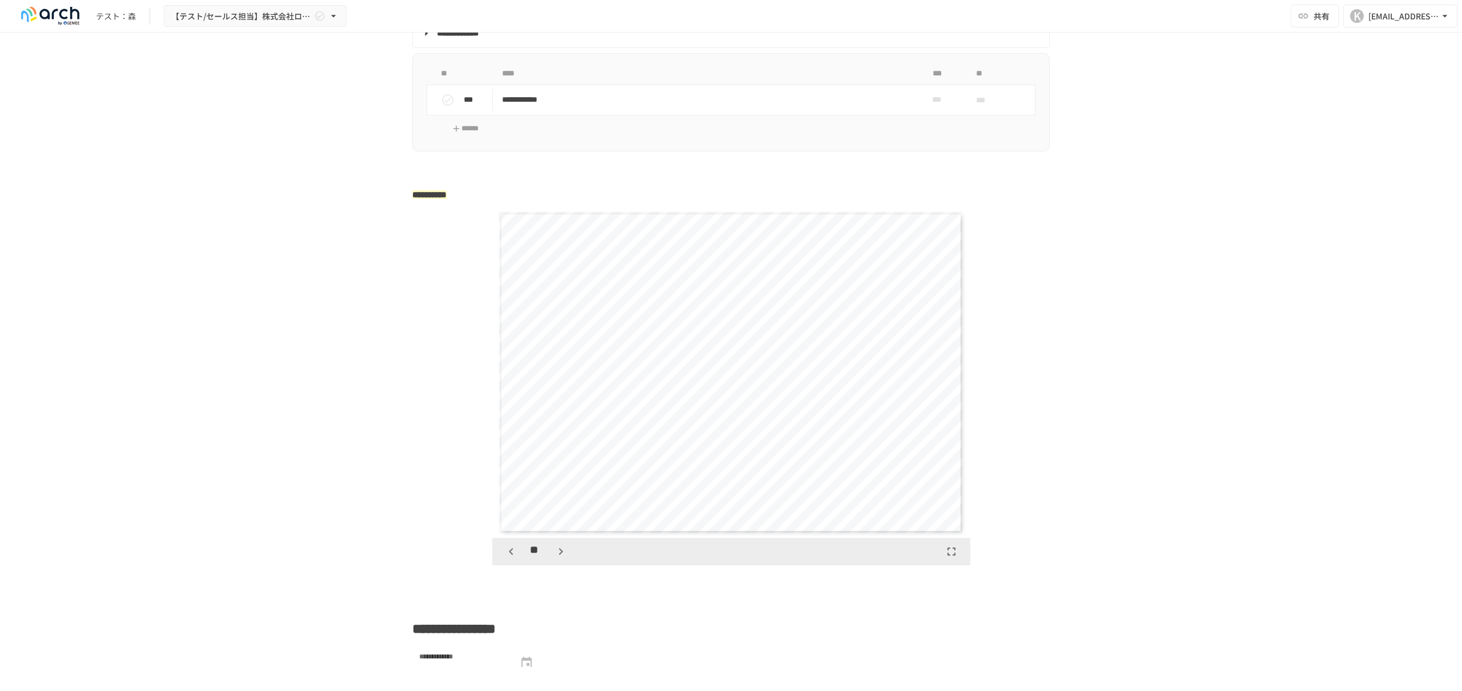
scroll to position [1692, 0]
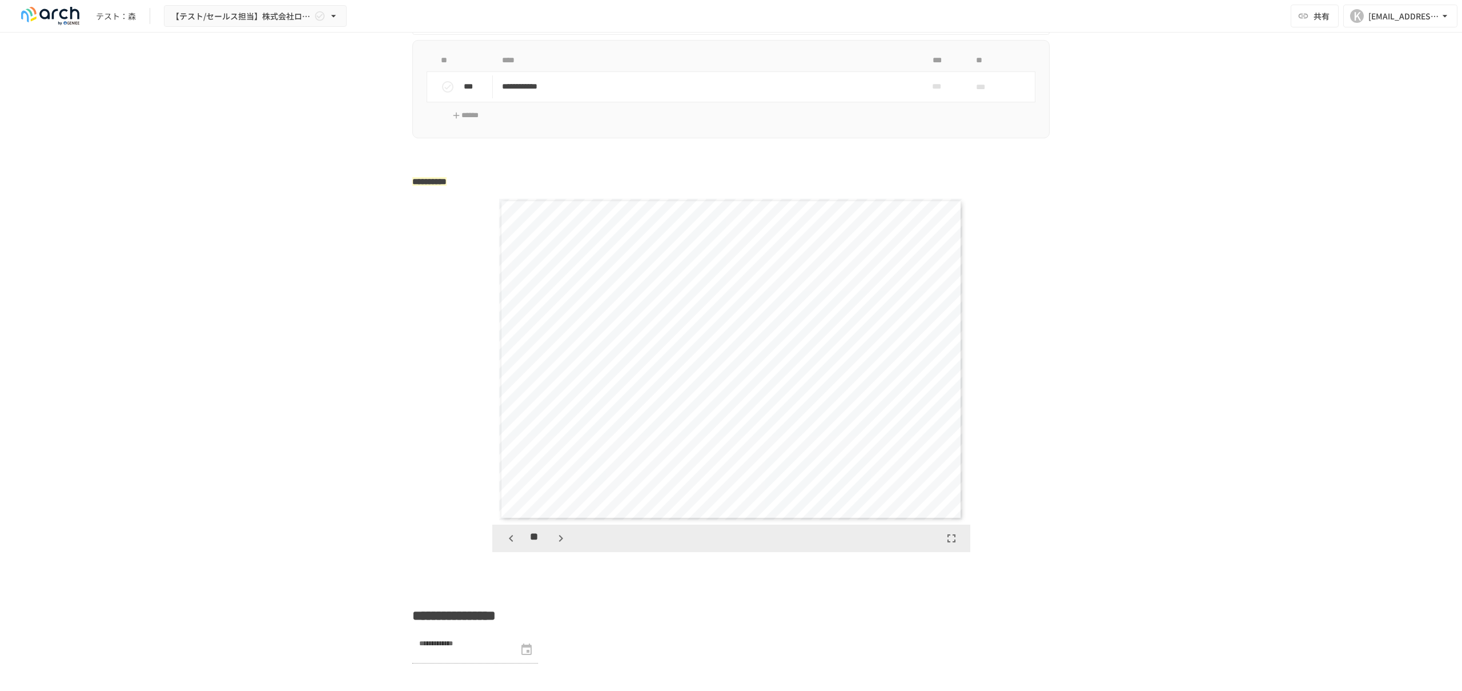
click at [504, 406] on icon "button" at bounding box center [511, 538] width 14 height 14
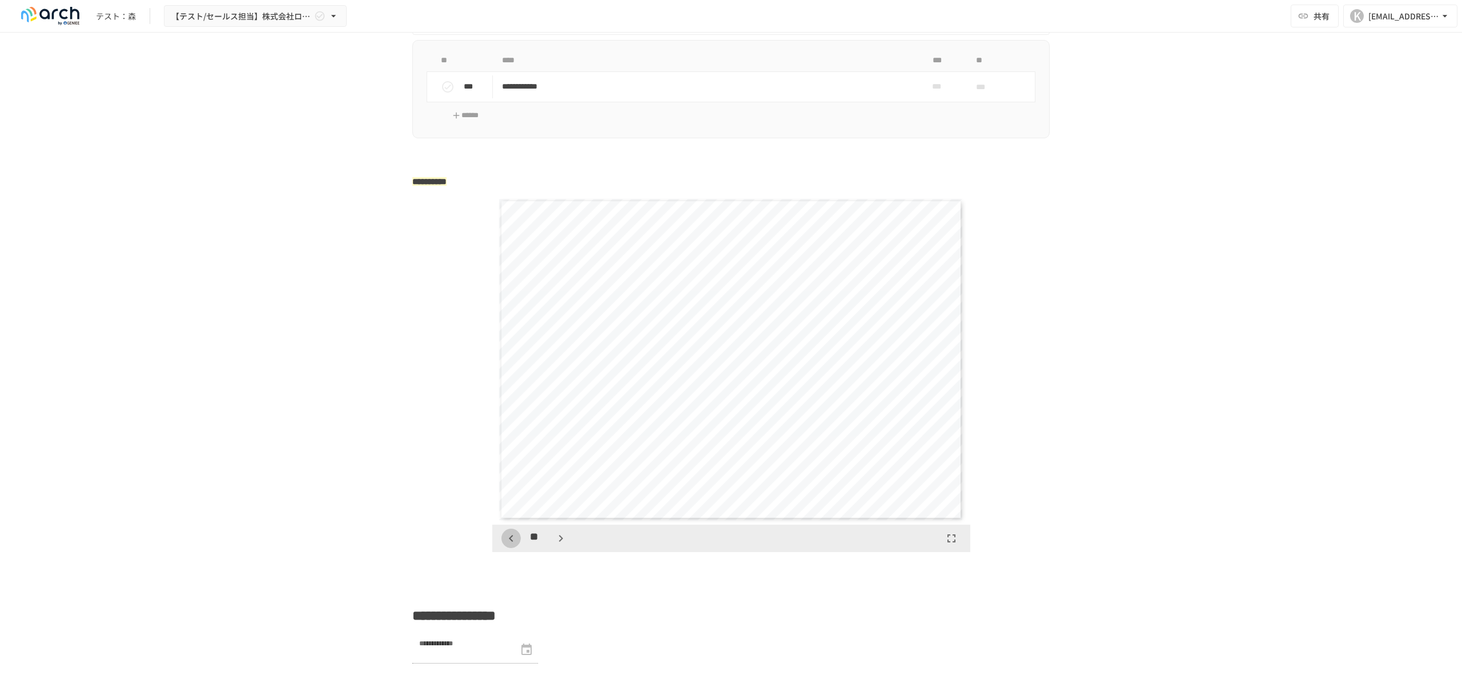
click at [504, 406] on icon "button" at bounding box center [511, 538] width 14 height 14
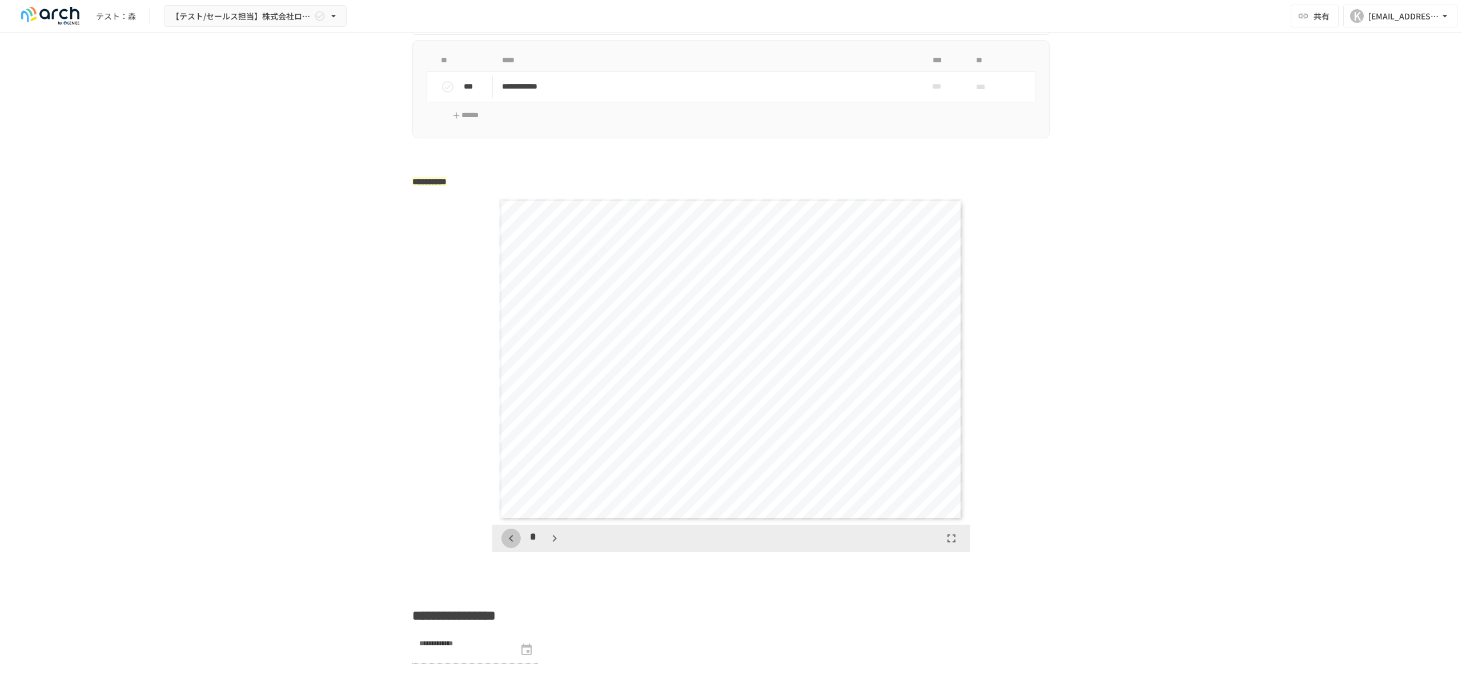
click at [504, 406] on icon "button" at bounding box center [511, 538] width 14 height 14
click at [519, 406] on div "*" at bounding box center [533, 537] width 63 height 19
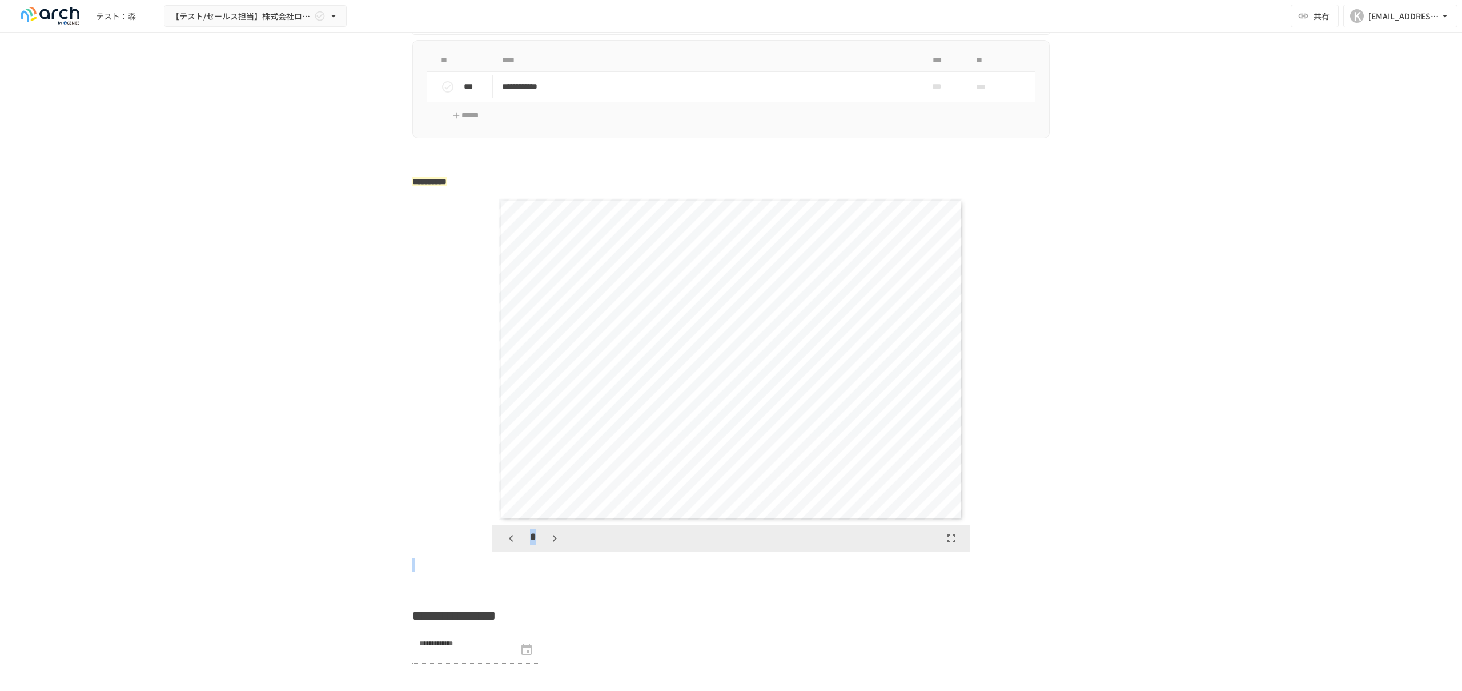
click at [519, 406] on div "*" at bounding box center [533, 537] width 63 height 19
click at [514, 406] on icon "button" at bounding box center [511, 538] width 14 height 14
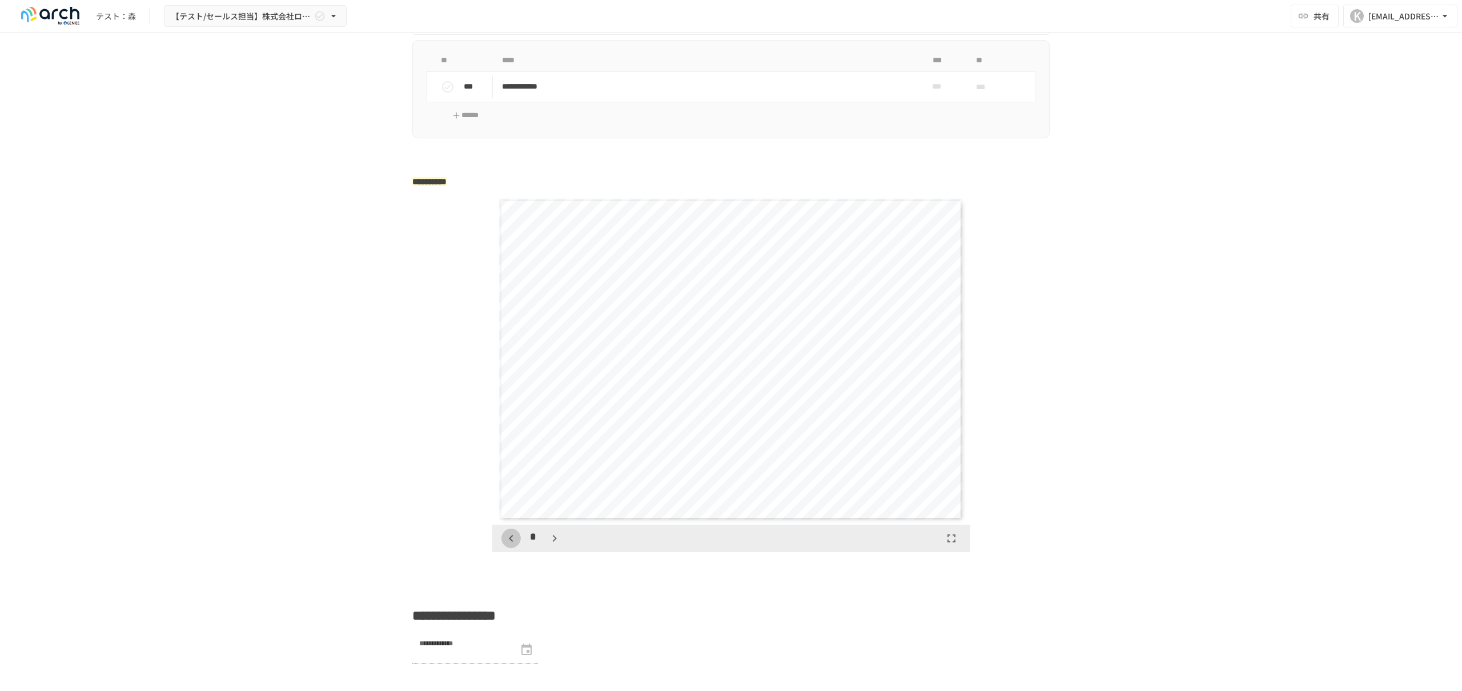
click at [520, 406] on button "button" at bounding box center [511, 537] width 19 height 19
click at [514, 406] on icon "button" at bounding box center [511, 538] width 14 height 14
click at [551, 406] on icon "button" at bounding box center [555, 538] width 14 height 14
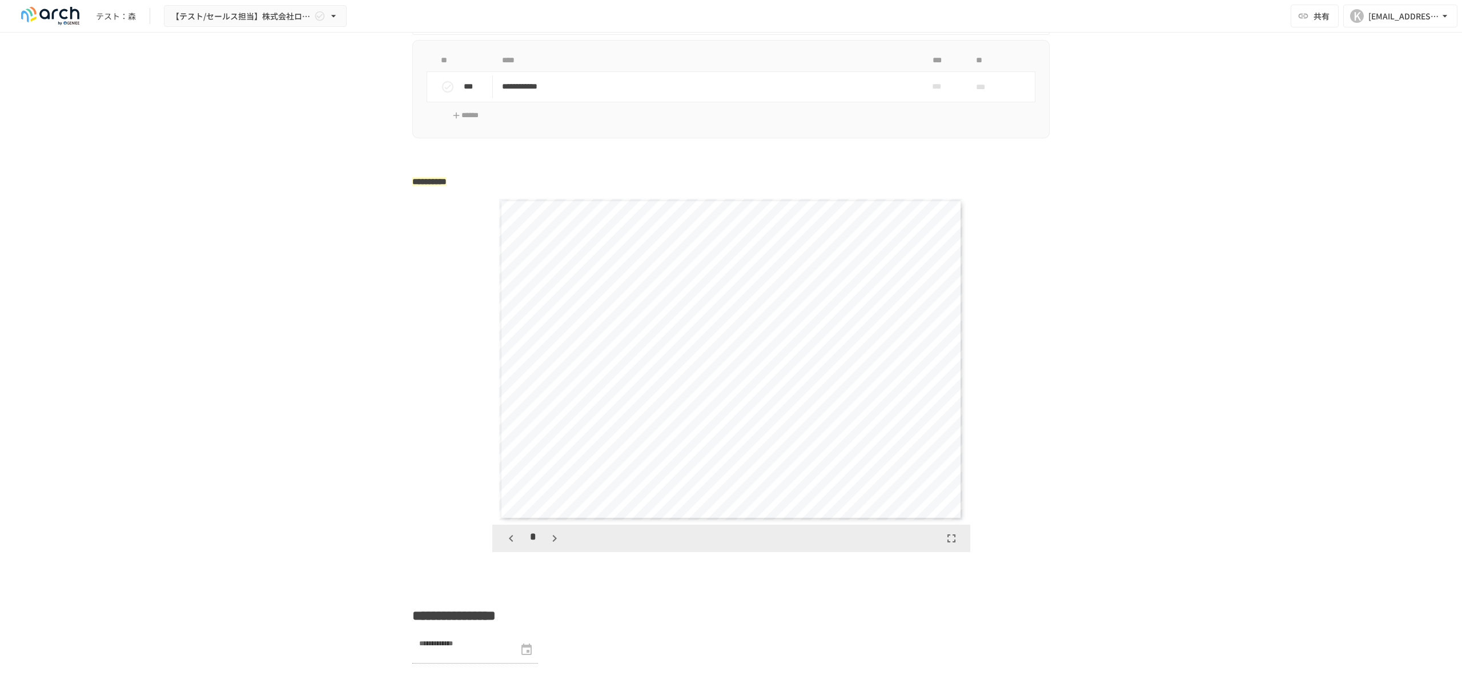
scroll to position [990, 0]
click at [551, 406] on icon "button" at bounding box center [555, 538] width 14 height 14
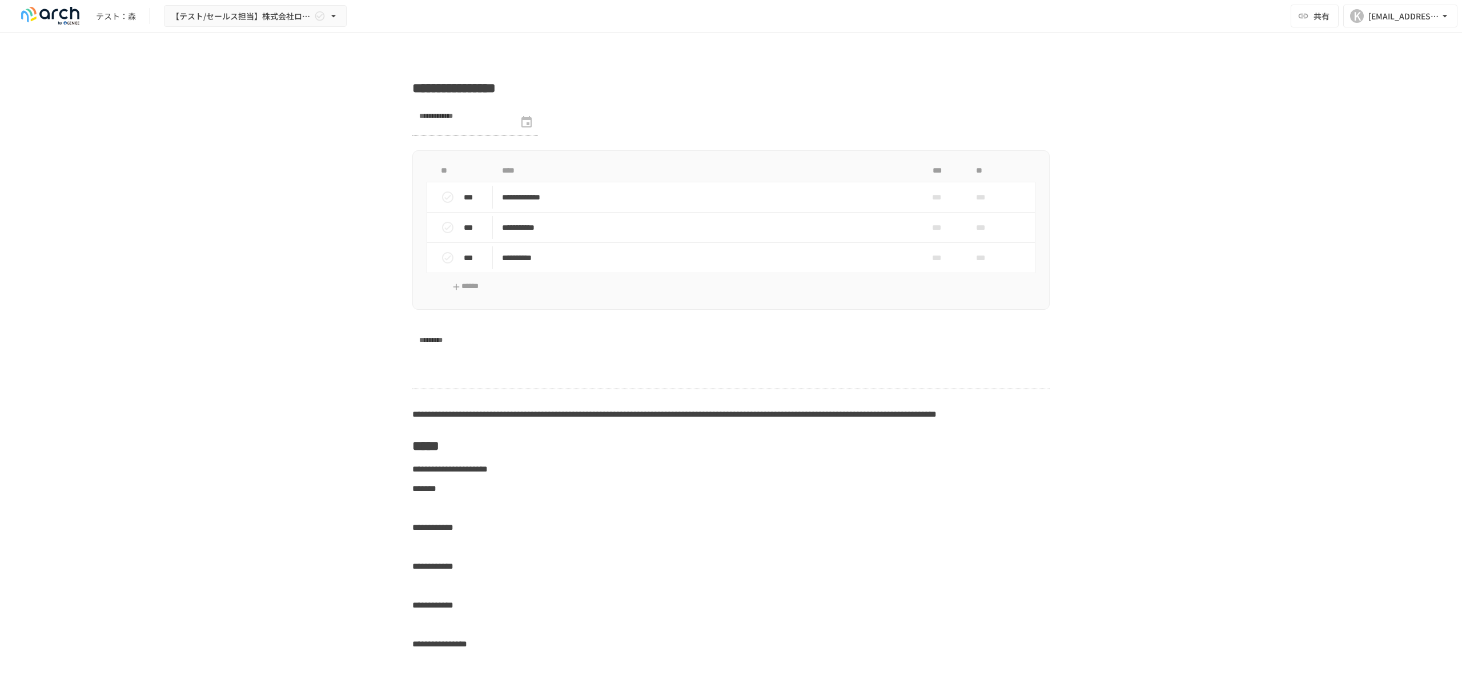
scroll to position [2107, 0]
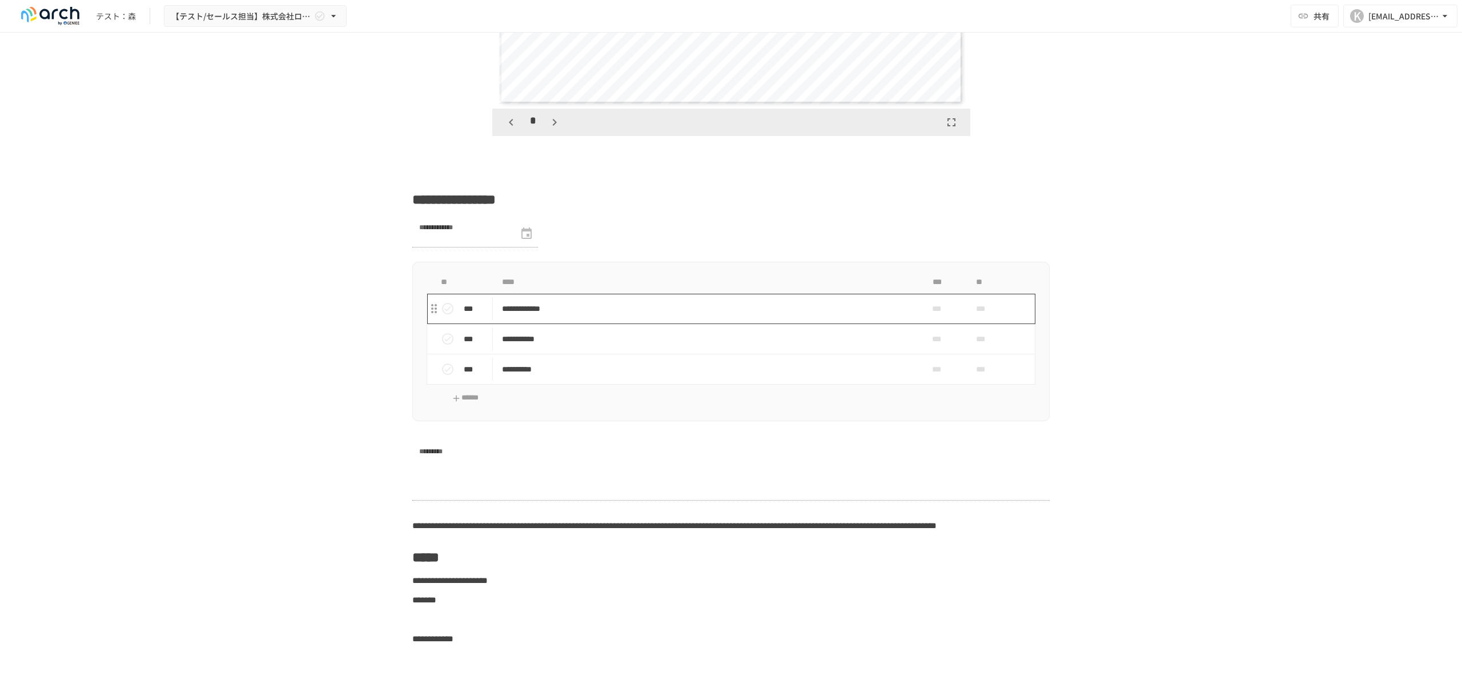
click at [578, 316] on p "**********" at bounding box center [707, 309] width 410 height 14
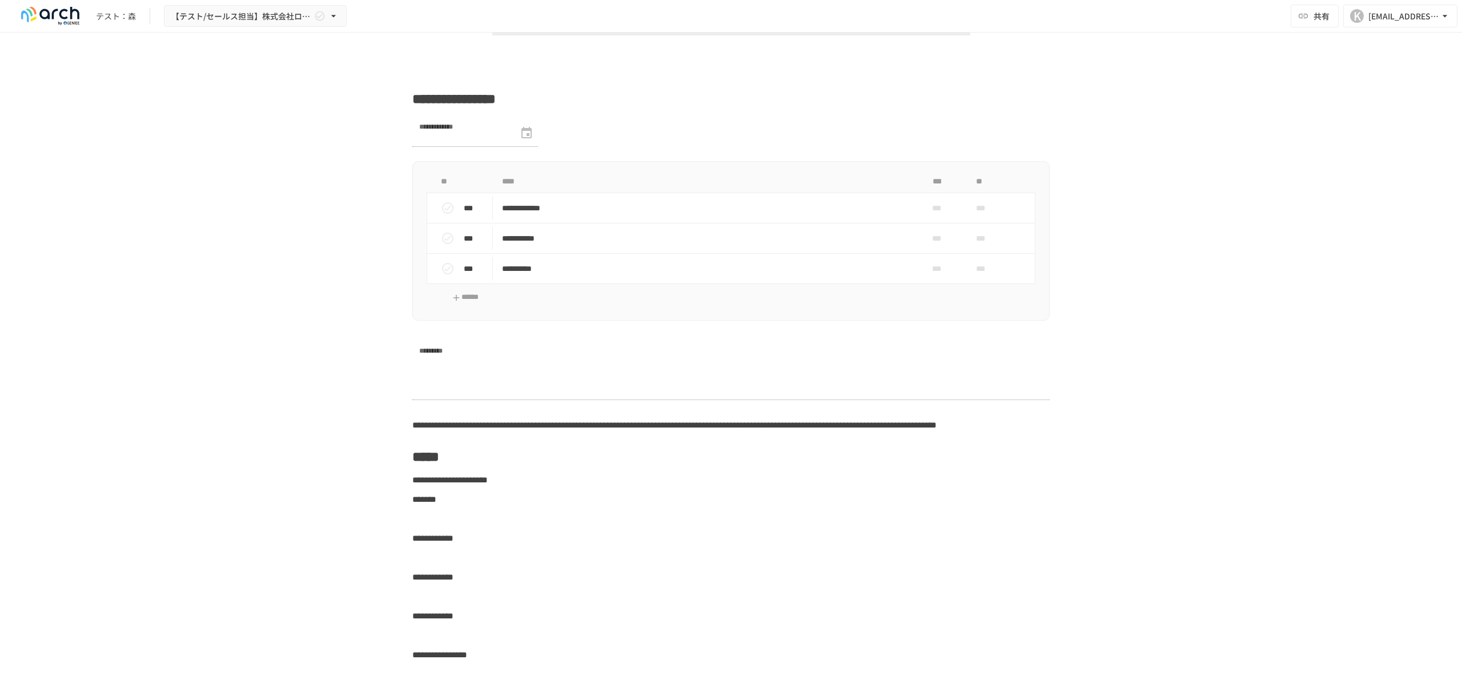
scroll to position [2211, 0]
click at [839, 280] on td "***" at bounding box center [1001, 265] width 69 height 30
click at [839, 276] on span "***" at bounding box center [988, 265] width 24 height 23
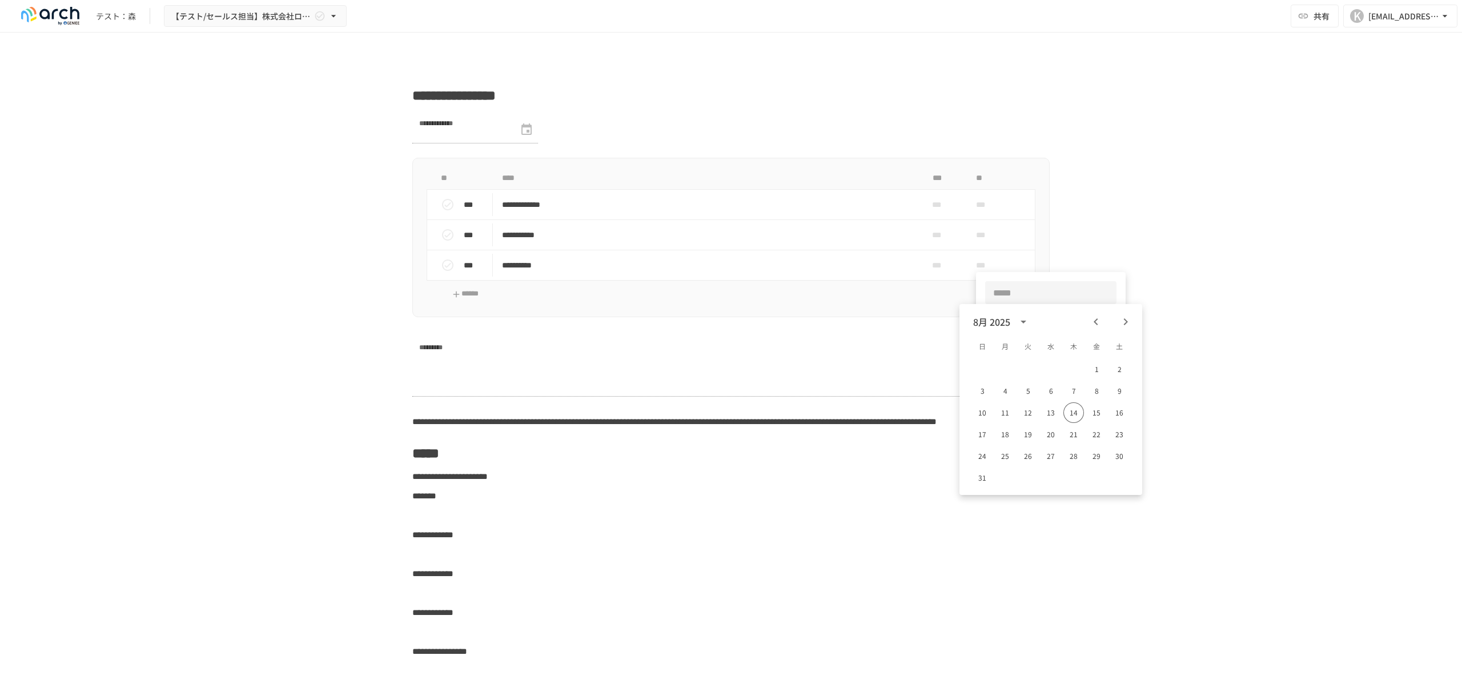
click at [839, 326] on div at bounding box center [731, 345] width 1462 height 691
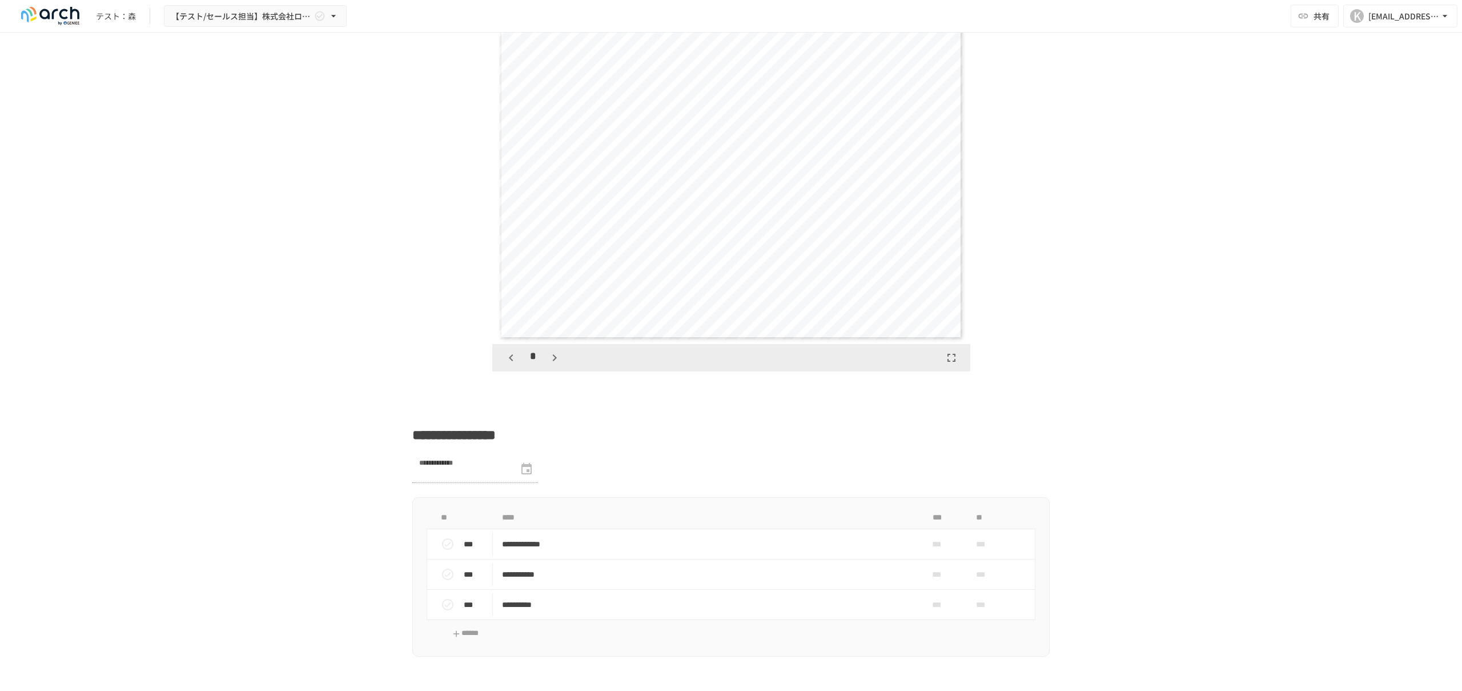
scroll to position [1845, 0]
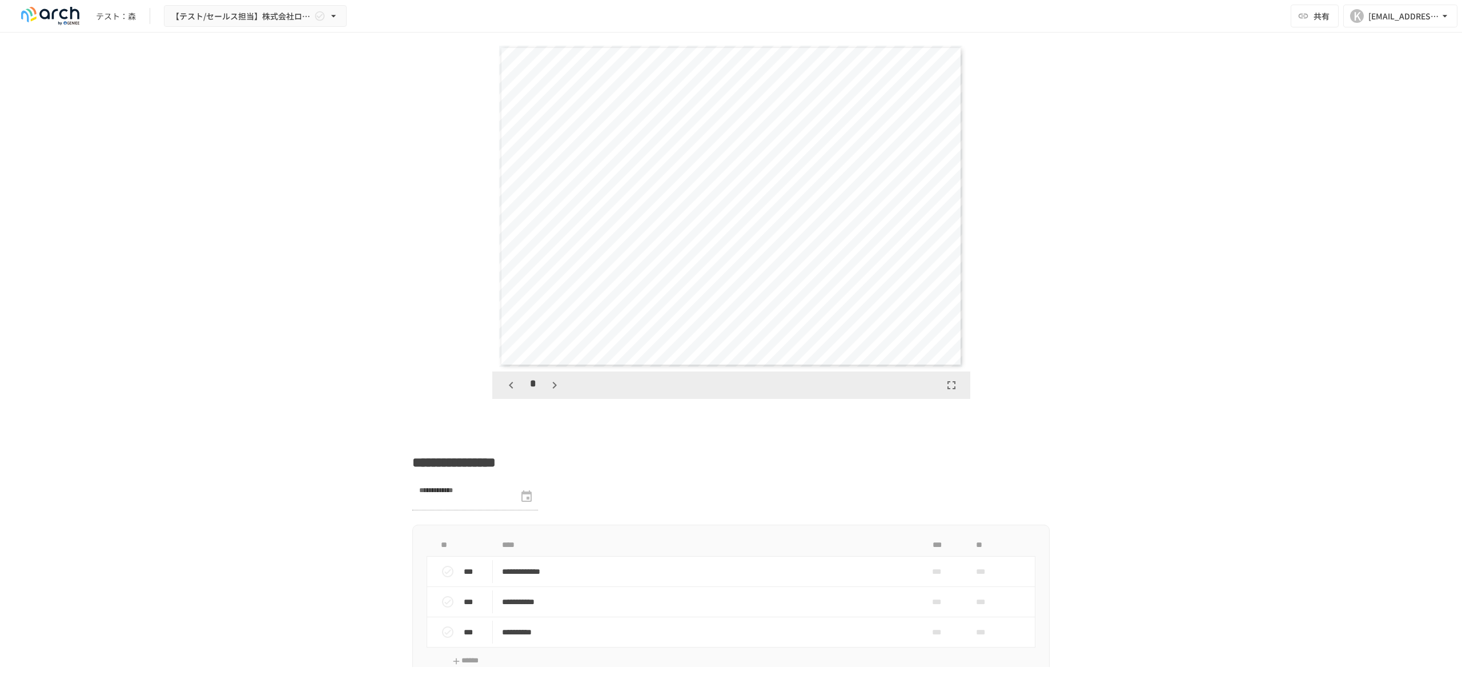
click at [567, 399] on div "*" at bounding box center [731, 384] width 478 height 27
click at [555, 392] on icon "button" at bounding box center [555, 385] width 14 height 14
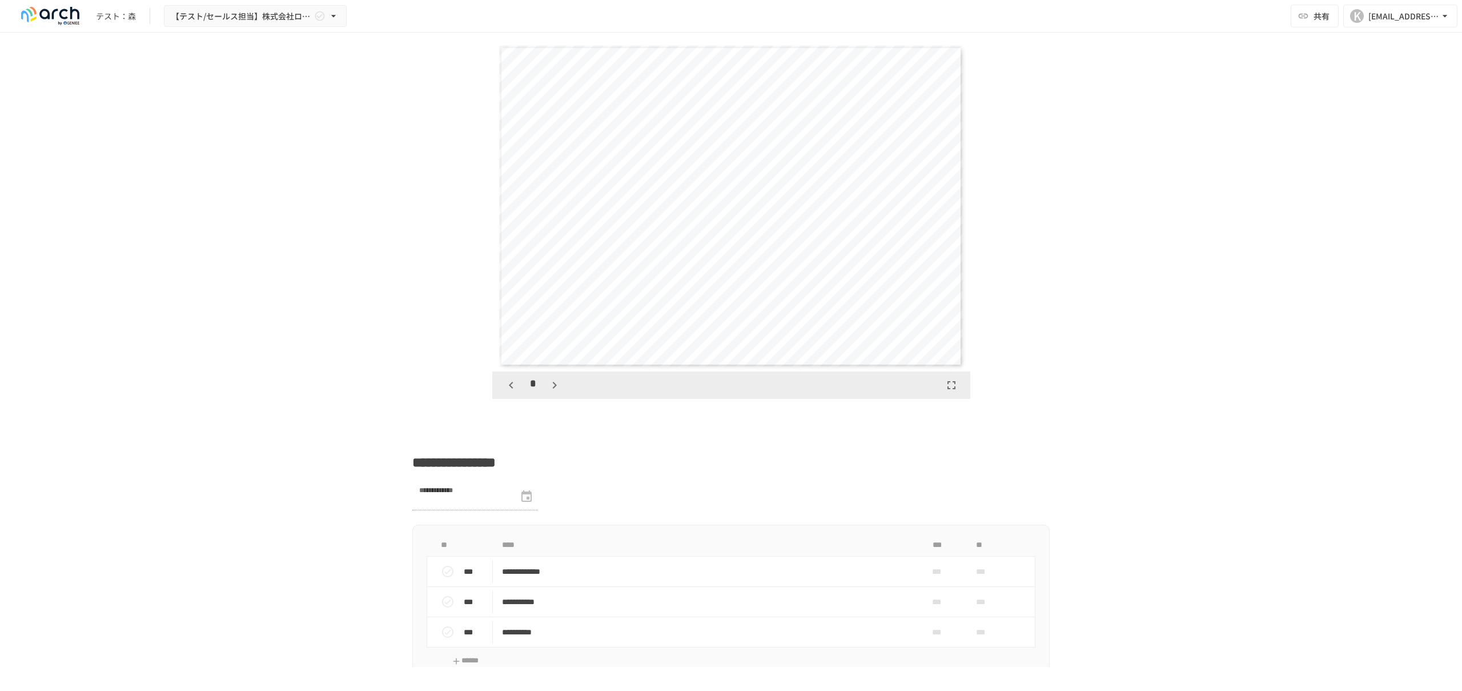
scroll to position [2639, 0]
click at [551, 392] on icon "button" at bounding box center [555, 385] width 14 height 14
click at [514, 392] on icon "button" at bounding box center [511, 385] width 14 height 14
click at [552, 392] on icon "button" at bounding box center [555, 385] width 14 height 14
click at [514, 392] on icon "button" at bounding box center [511, 385] width 14 height 14
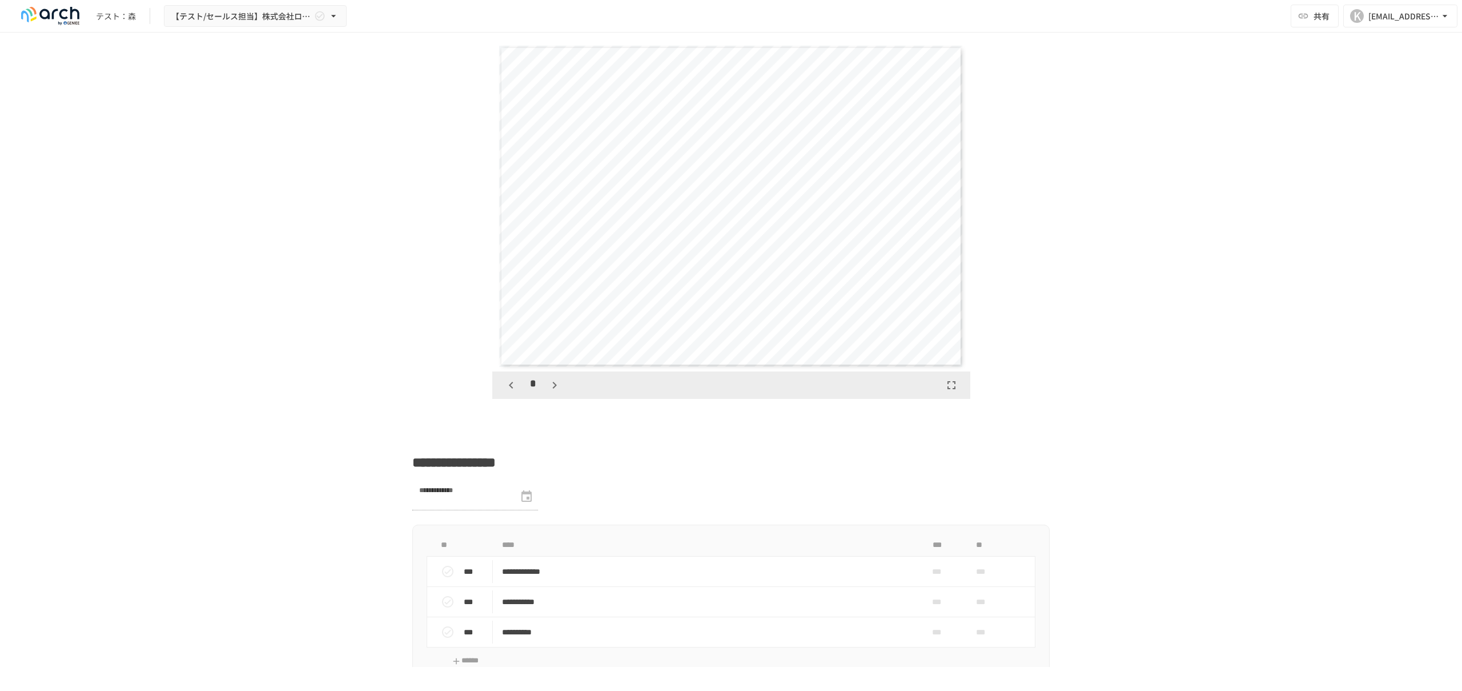
click at [544, 406] on div "**********" at bounding box center [731, 602] width 697 height 4775
click at [562, 399] on div "*" at bounding box center [731, 384] width 478 height 27
click at [559, 399] on div "*" at bounding box center [731, 384] width 478 height 27
click at [558, 392] on icon "button" at bounding box center [555, 385] width 14 height 14
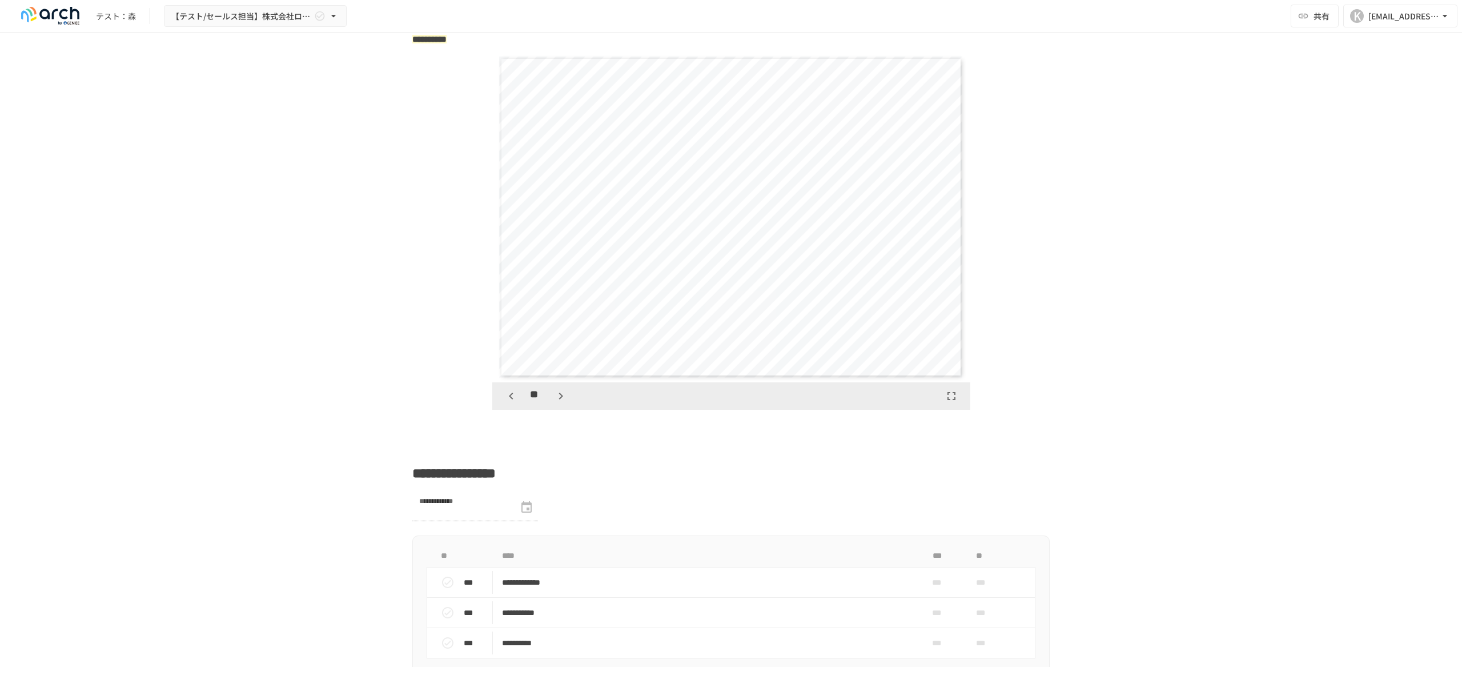
click at [563, 403] on icon "button" at bounding box center [561, 396] width 14 height 14
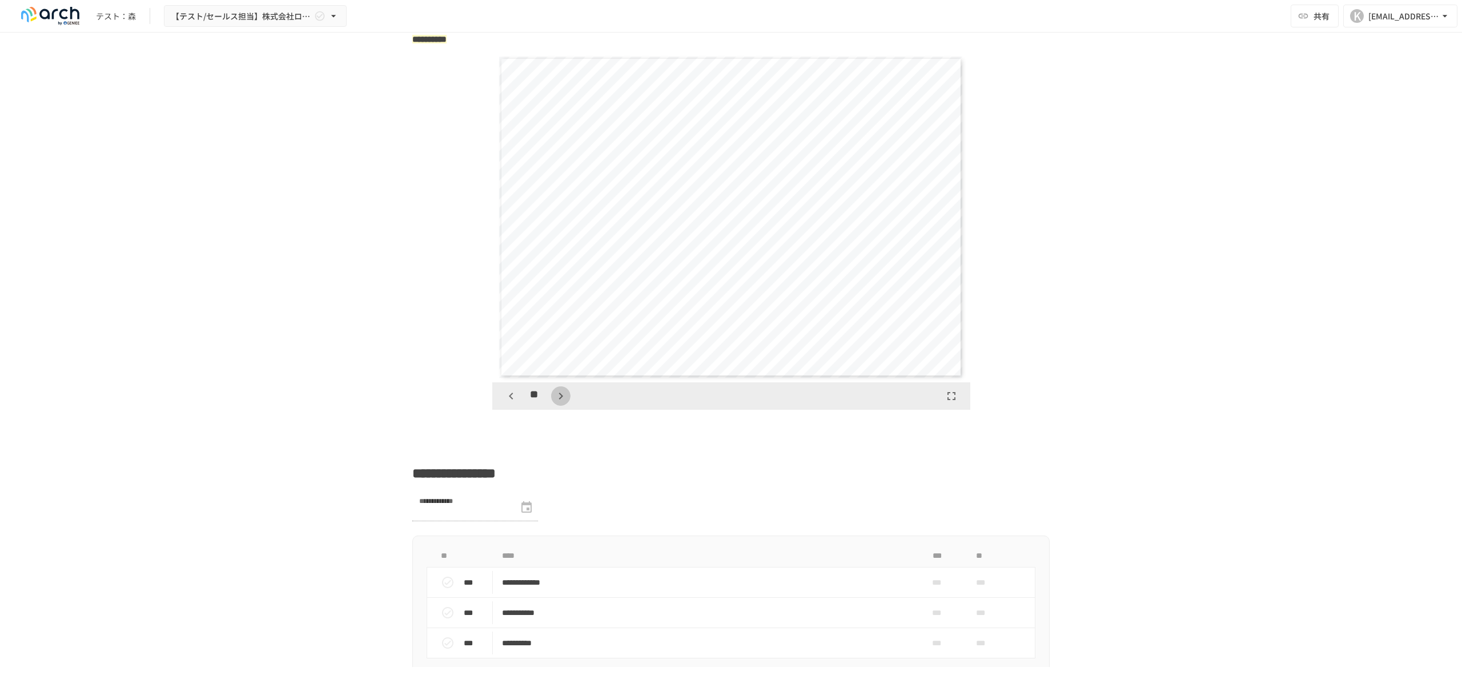
click at [563, 403] on icon "button" at bounding box center [561, 396] width 14 height 14
click at [507, 403] on icon "button" at bounding box center [511, 396] width 14 height 14
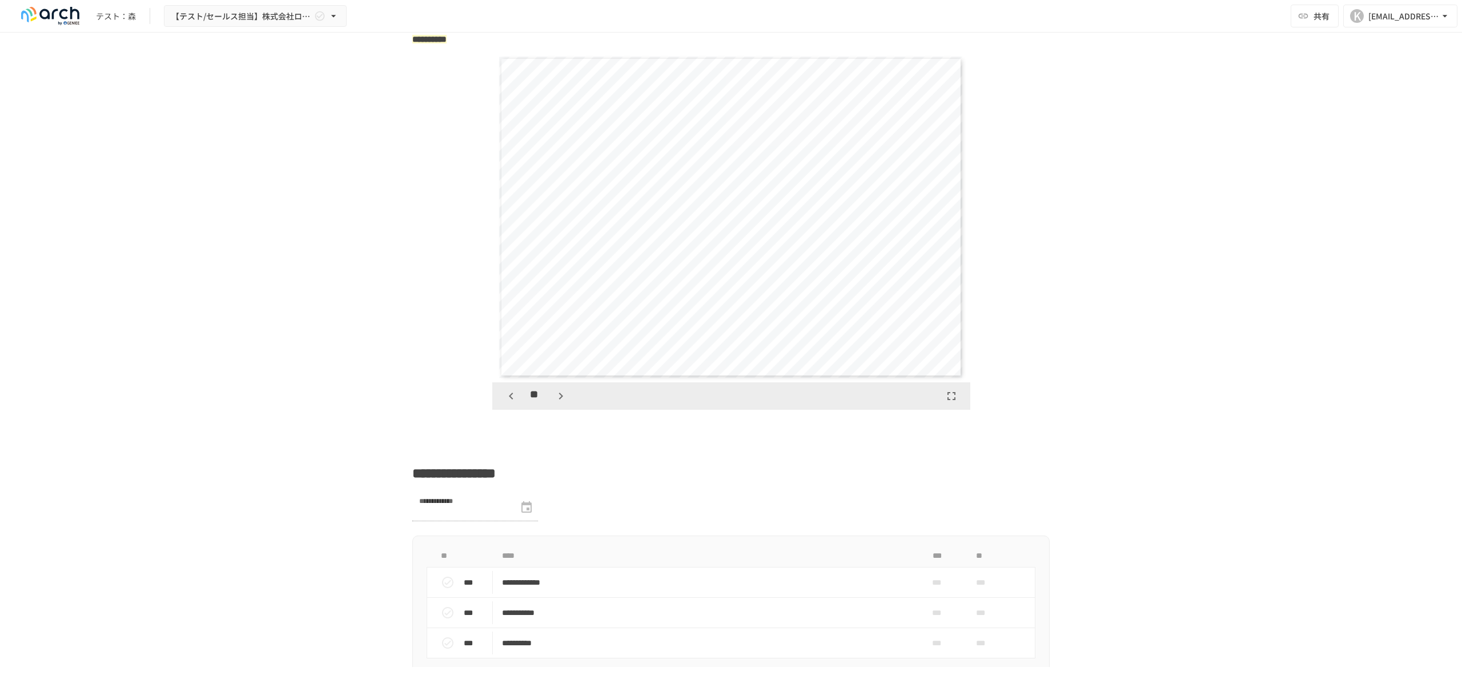
scroll to position [5609, 0]
click at [560, 403] on icon "button" at bounding box center [561, 396] width 14 height 14
click at [507, 406] on button "button" at bounding box center [511, 395] width 19 height 19
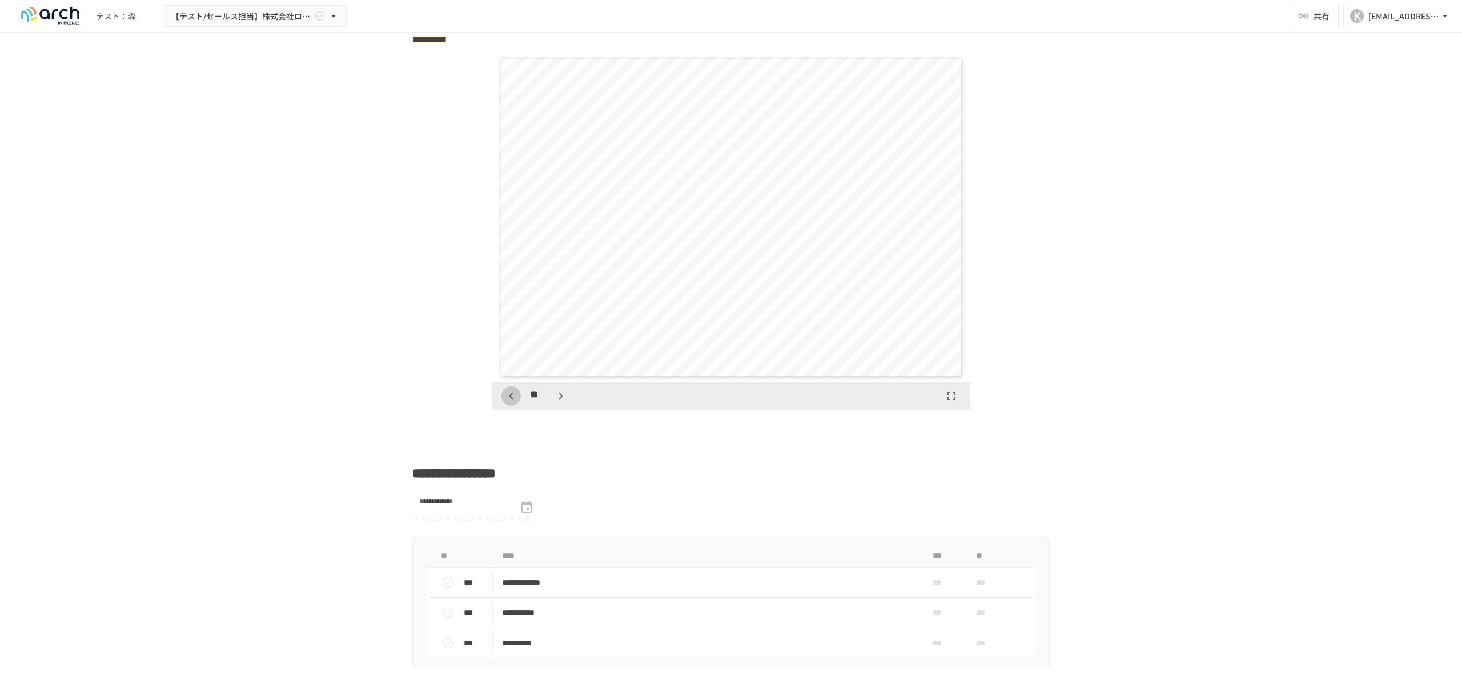
click at [507, 406] on button "button" at bounding box center [511, 395] width 19 height 19
click at [563, 403] on icon "button" at bounding box center [561, 396] width 14 height 14
click at [523, 406] on div "**" at bounding box center [536, 395] width 69 height 19
click at [512, 403] on icon "button" at bounding box center [511, 396] width 14 height 14
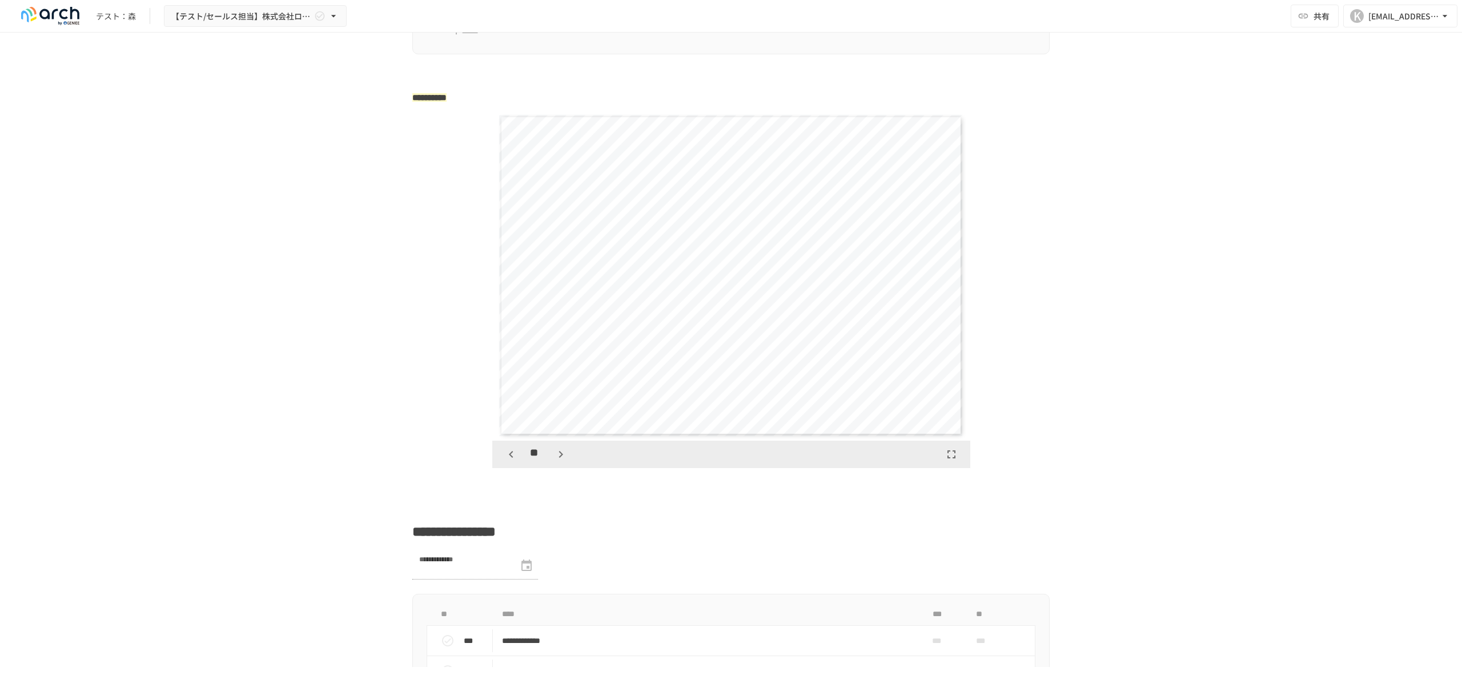
scroll to position [1776, 0]
click at [561, 406] on icon "button" at bounding box center [561, 453] width 4 height 7
click at [514, 406] on icon "button" at bounding box center [511, 454] width 14 height 14
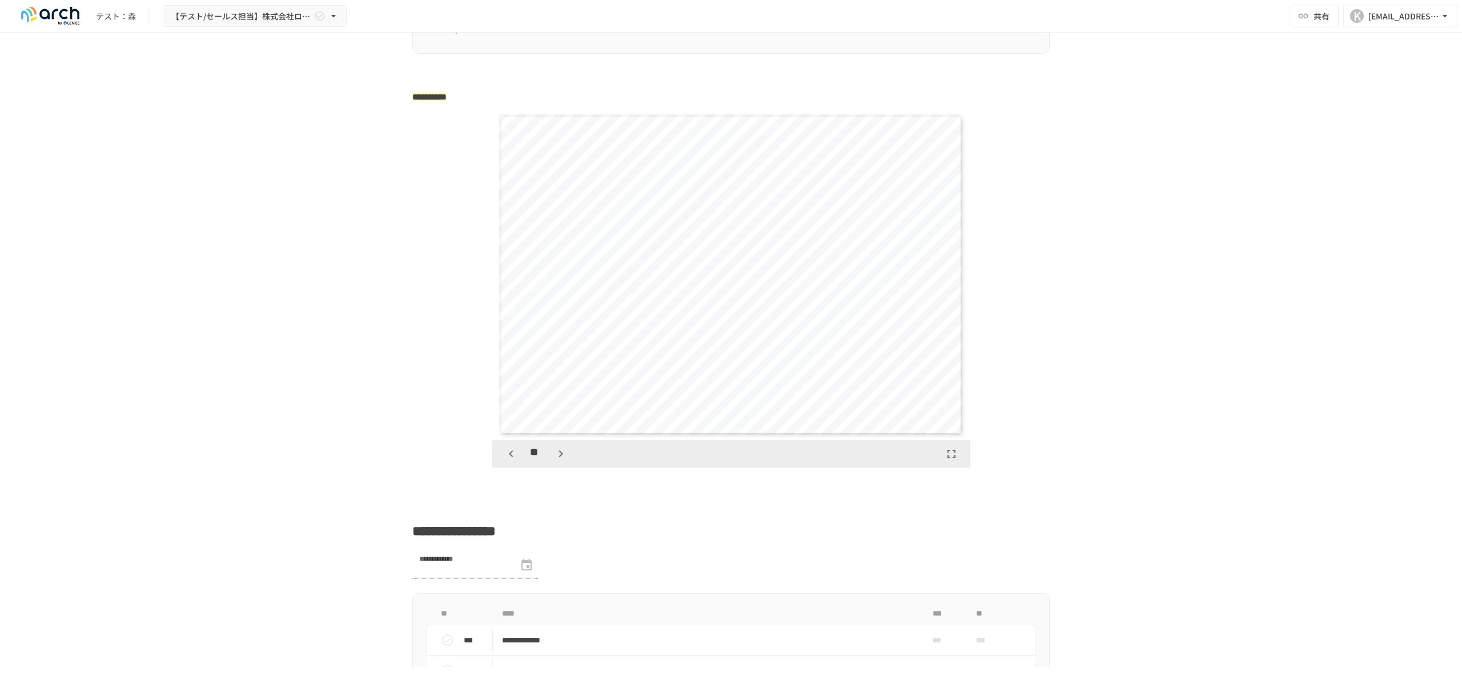
scroll to position [5938, 0]
click at [512, 406] on icon "button" at bounding box center [511, 454] width 14 height 14
click at [567, 406] on icon "button" at bounding box center [561, 454] width 14 height 14
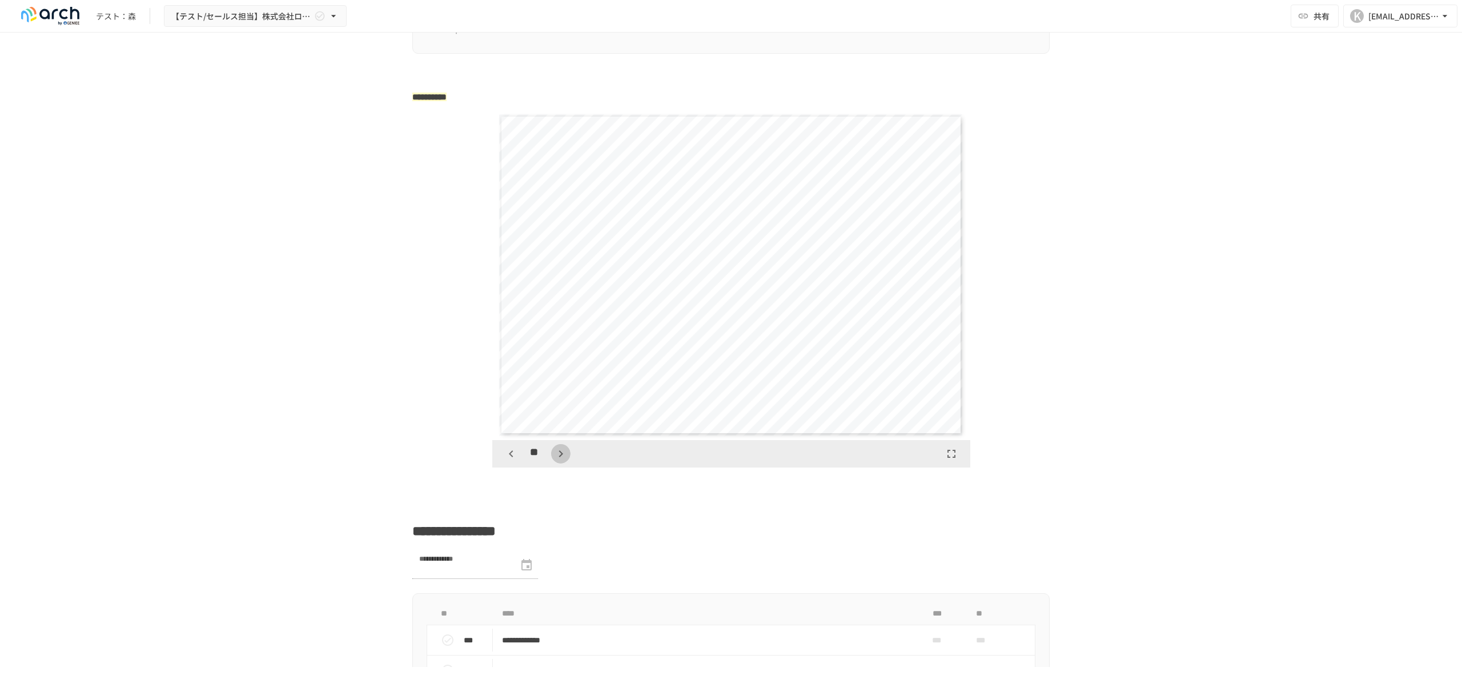
click at [558, 406] on button "button" at bounding box center [560, 453] width 19 height 19
click at [509, 406] on icon "button" at bounding box center [511, 454] width 14 height 14
click at [550, 406] on div "**" at bounding box center [536, 453] width 69 height 19
click at [557, 406] on icon "button" at bounding box center [561, 454] width 14 height 14
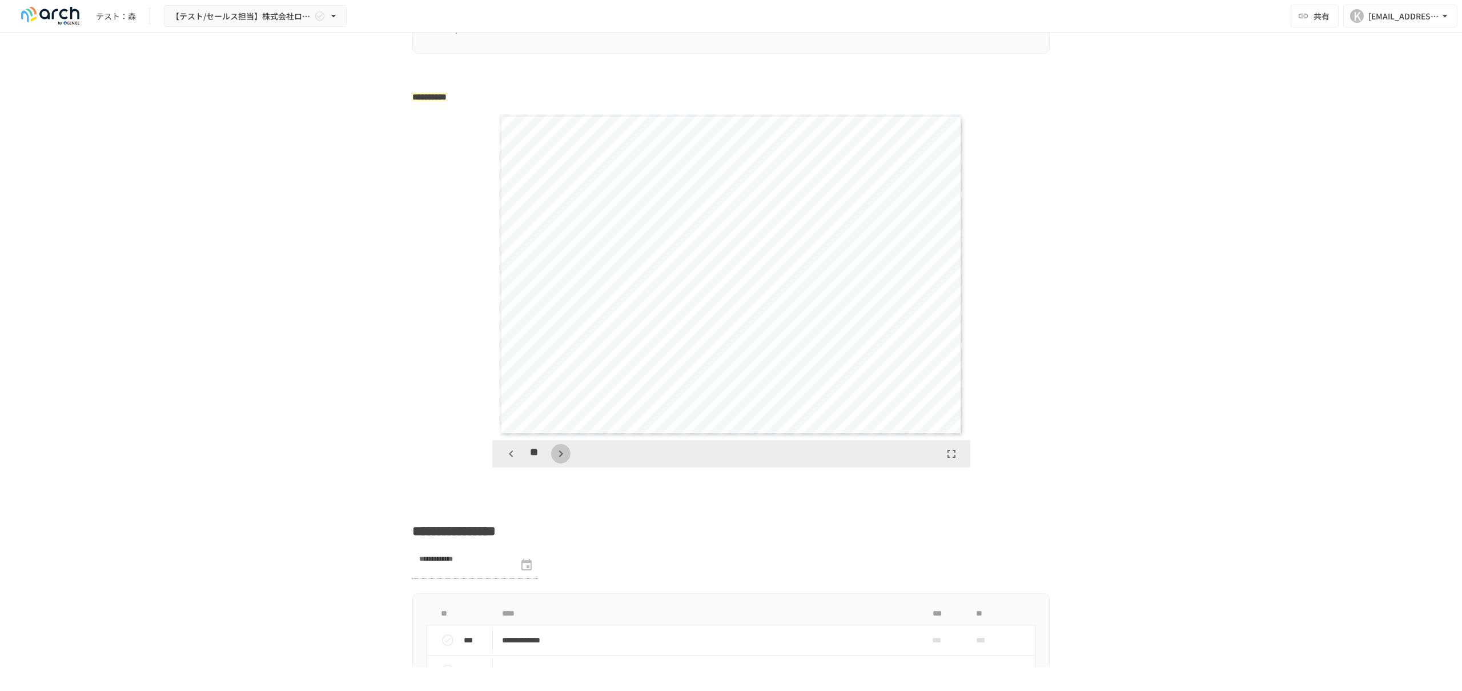
click at [557, 406] on icon "button" at bounding box center [561, 454] width 14 height 14
click at [511, 406] on icon "button" at bounding box center [511, 454] width 14 height 14
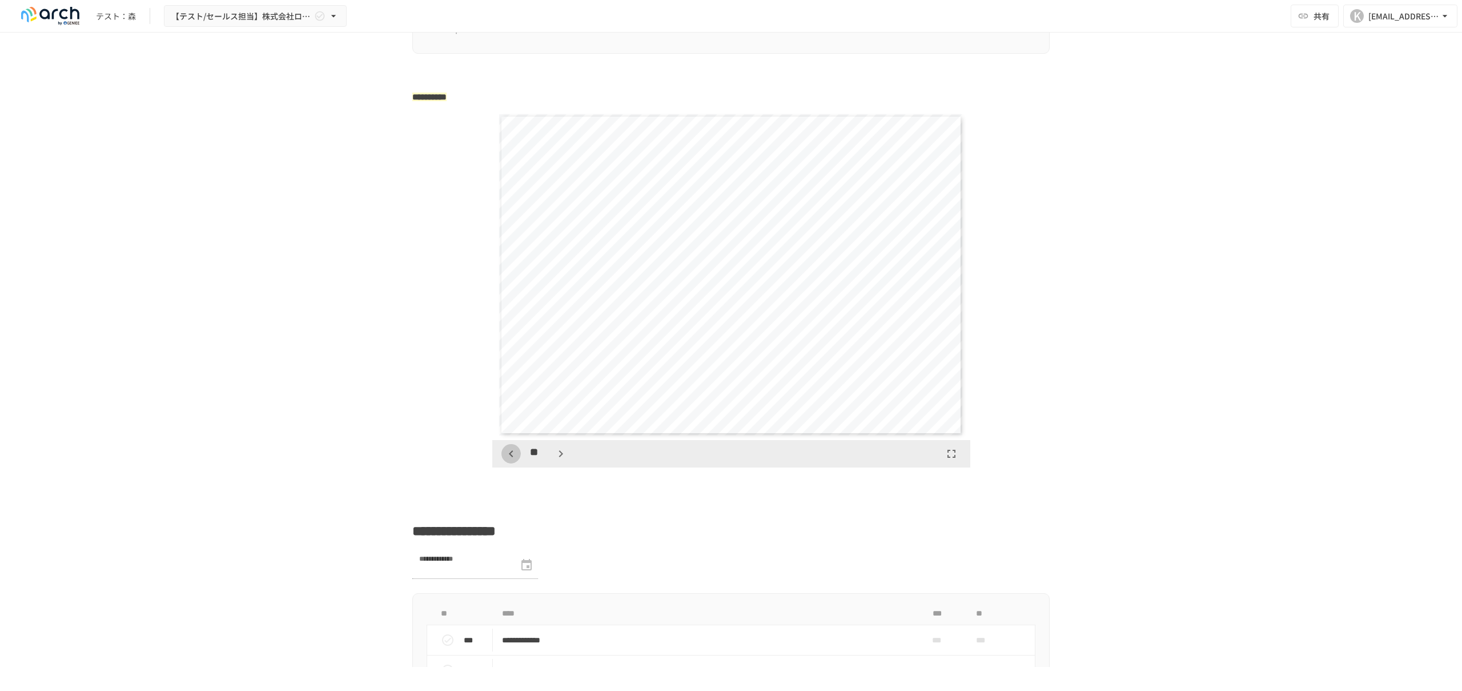
click at [511, 406] on icon "button" at bounding box center [511, 454] width 14 height 14
click at [567, 406] on icon "button" at bounding box center [561, 454] width 14 height 14
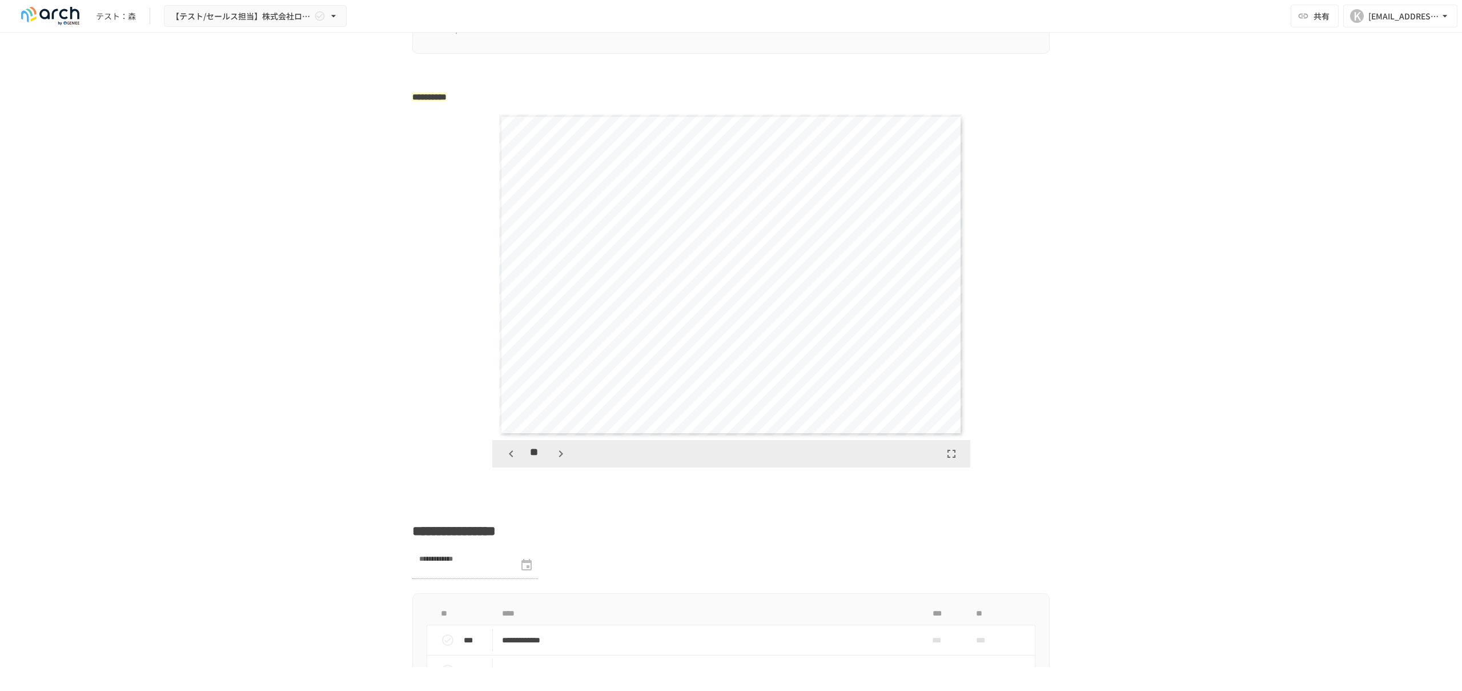
click at [496, 406] on div "**" at bounding box center [731, 453] width 478 height 27
click at [508, 406] on icon "button" at bounding box center [511, 454] width 14 height 14
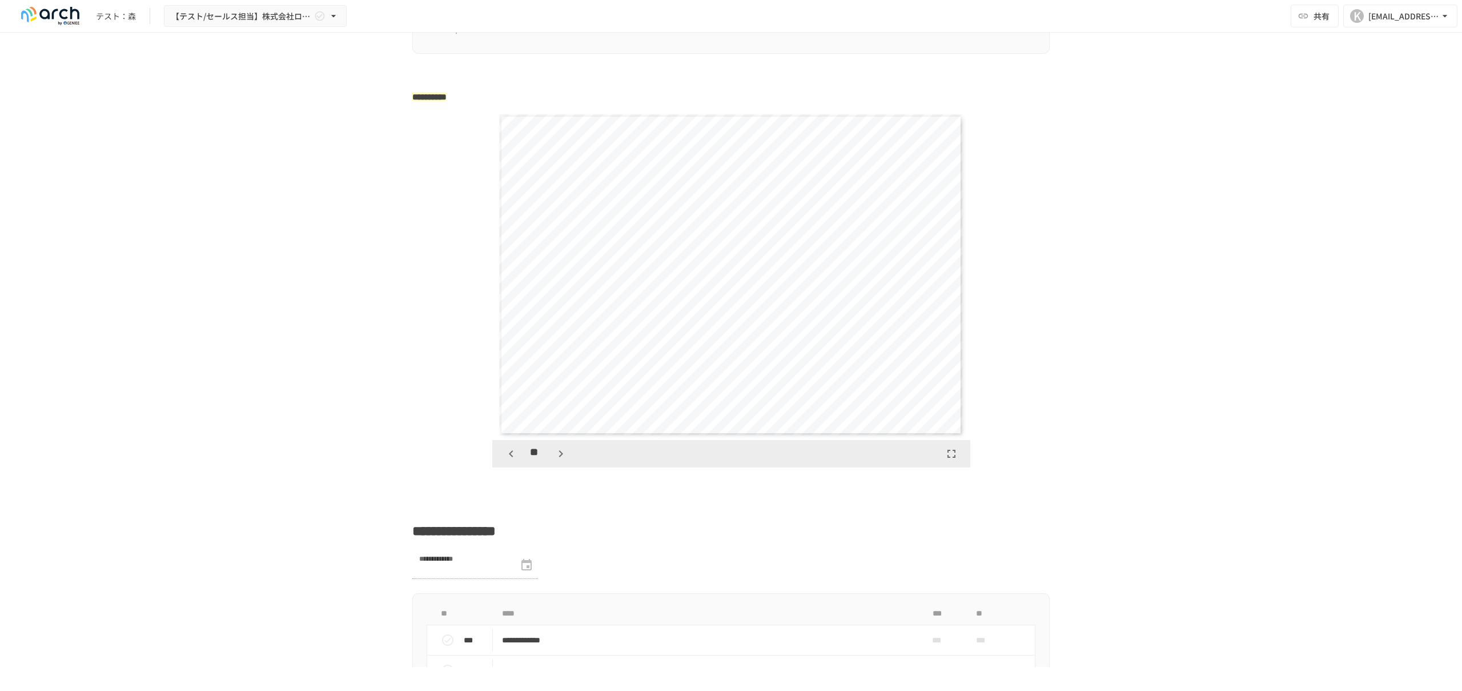
click at [508, 406] on icon "button" at bounding box center [511, 454] width 14 height 14
click at [554, 406] on icon "button" at bounding box center [561, 454] width 14 height 14
click at [521, 406] on div "**" at bounding box center [536, 453] width 69 height 19
click at [518, 406] on button "button" at bounding box center [511, 453] width 19 height 19
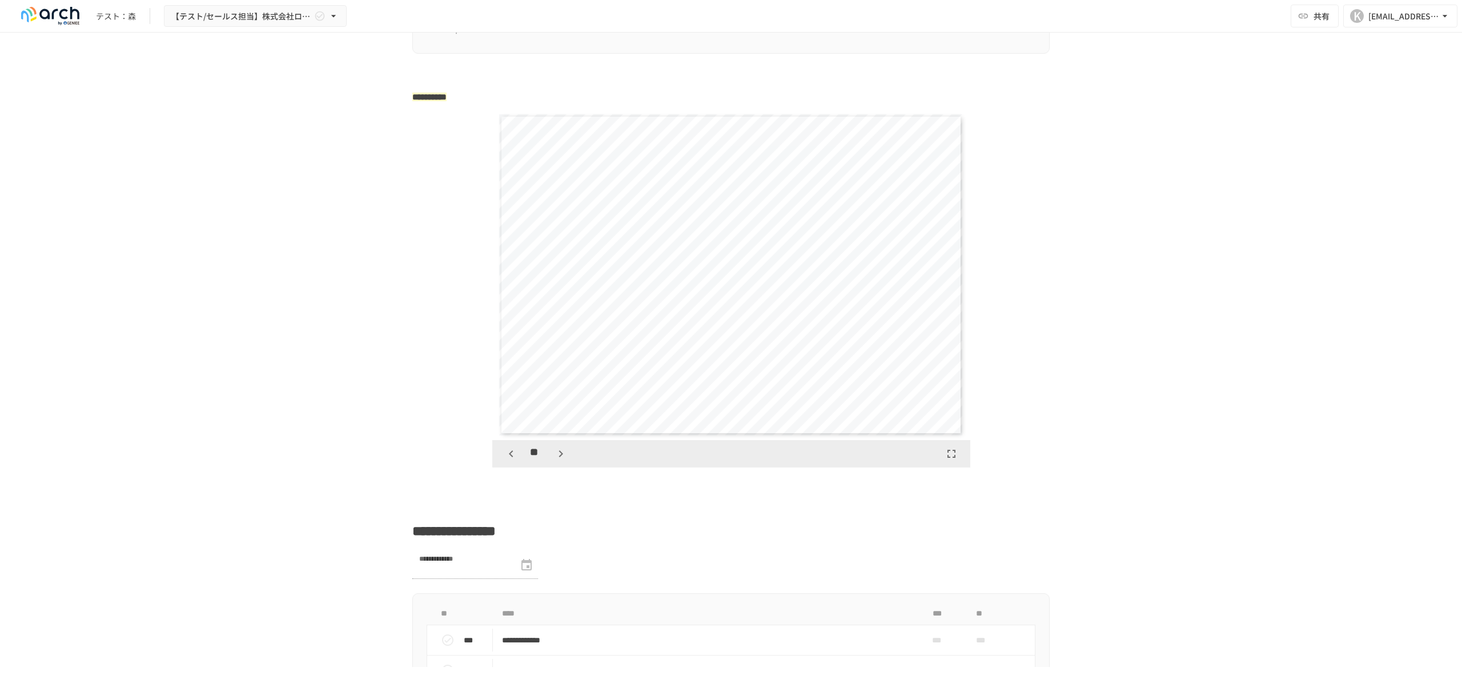
click at [518, 406] on button "button" at bounding box center [511, 453] width 19 height 19
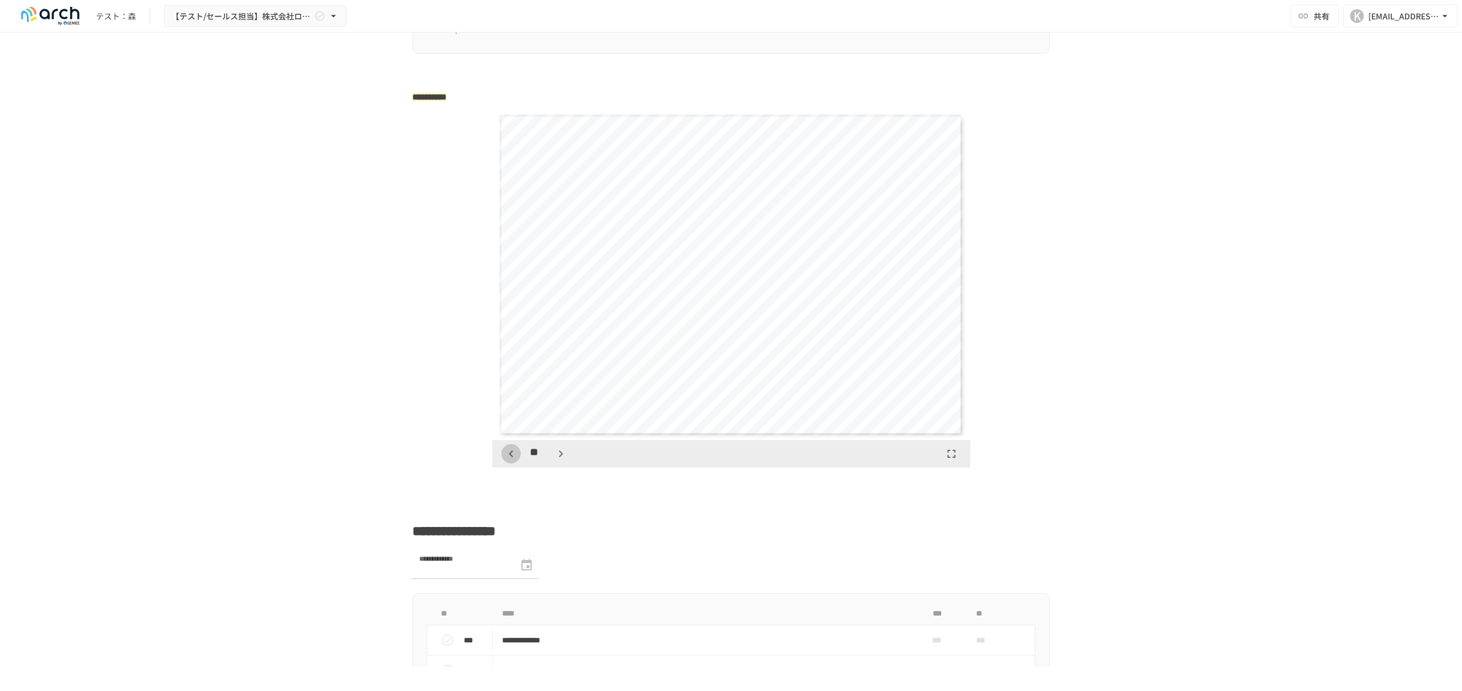
click at [514, 406] on icon "button" at bounding box center [511, 454] width 14 height 14
click at [545, 406] on button "button" at bounding box center [554, 453] width 19 height 19
click at [548, 406] on div "**" at bounding box center [536, 453] width 69 height 19
click at [554, 406] on icon "button" at bounding box center [561, 454] width 14 height 14
click at [512, 406] on button "button" at bounding box center [511, 453] width 19 height 19
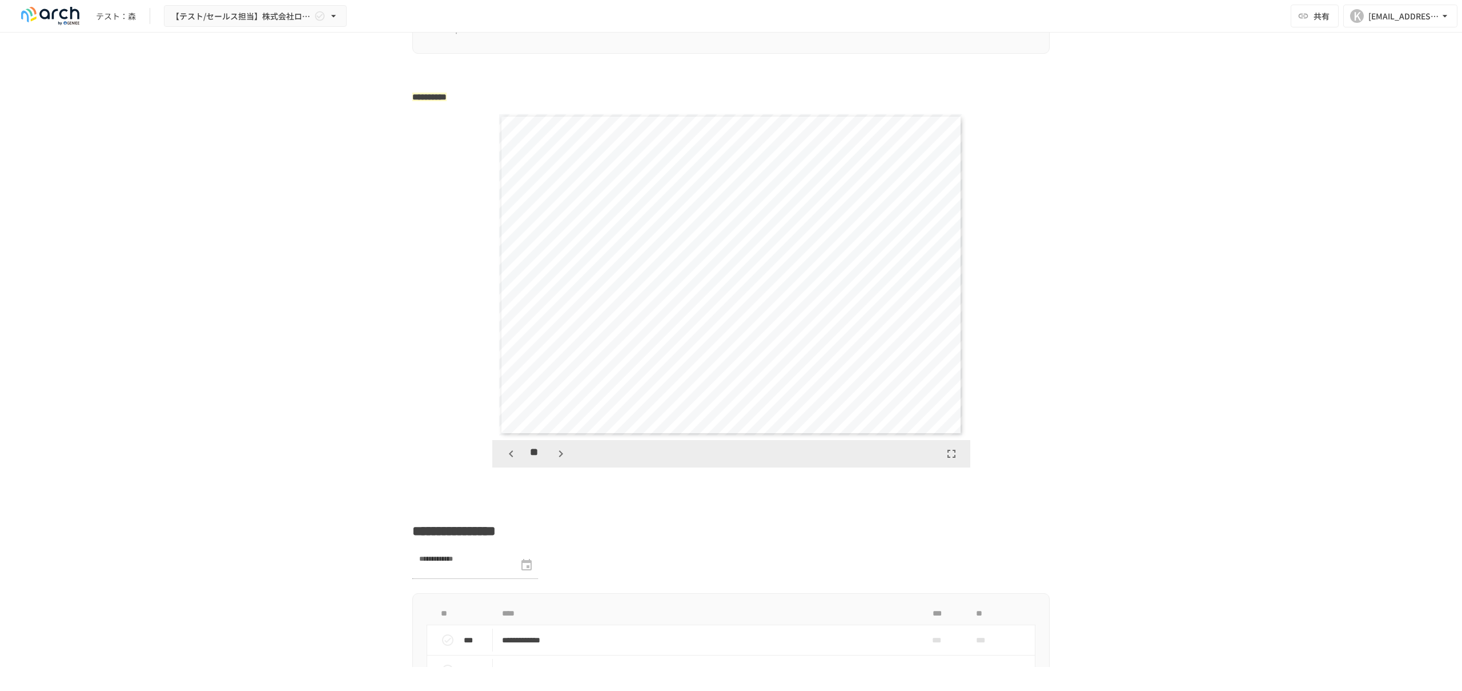
click at [511, 406] on icon "button" at bounding box center [511, 454] width 14 height 14
click at [559, 406] on button "button" at bounding box center [554, 453] width 19 height 19
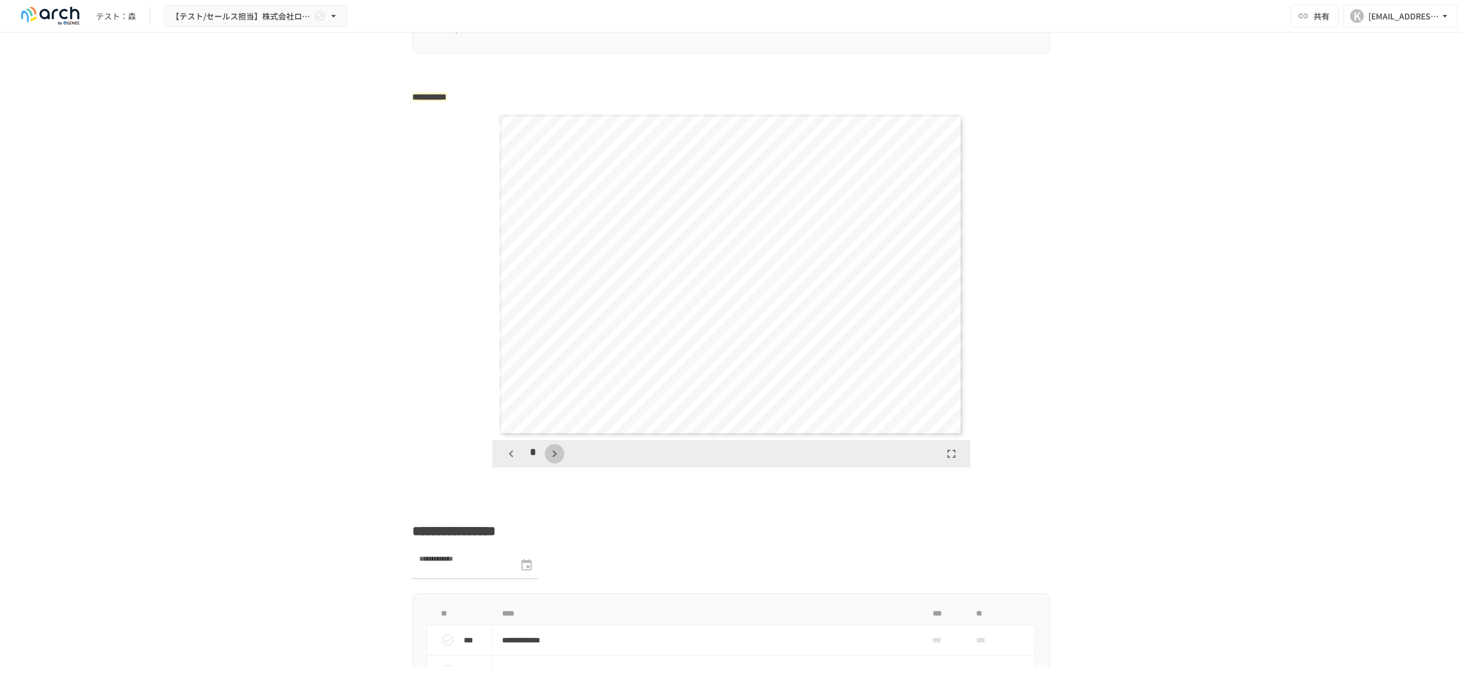
click at [559, 406] on button "button" at bounding box center [554, 453] width 19 height 19
click at [505, 406] on icon "button" at bounding box center [511, 454] width 14 height 14
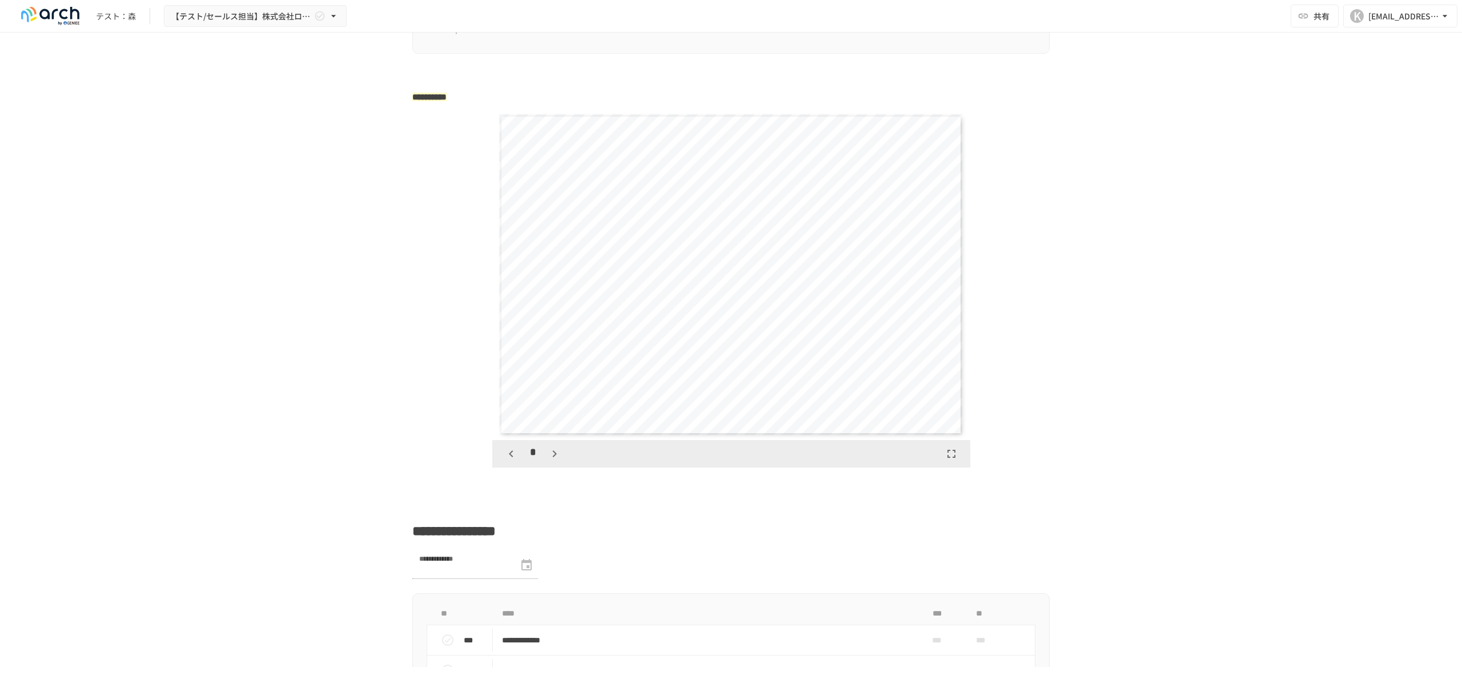
scroll to position [1320, 0]
click at [554, 406] on icon "button" at bounding box center [555, 454] width 14 height 14
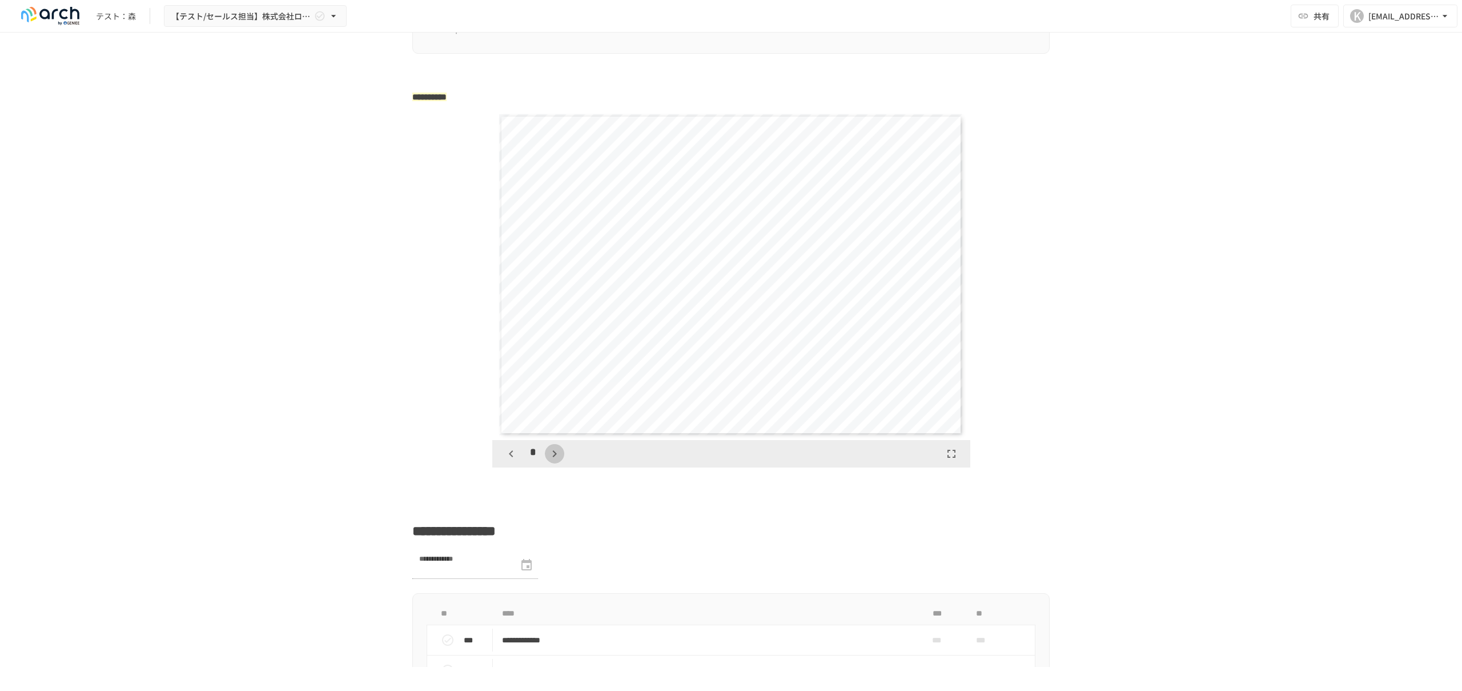
scroll to position [2639, 0]
click at [554, 406] on icon "button" at bounding box center [555, 454] width 14 height 14
click at [554, 406] on icon "button" at bounding box center [561, 454] width 14 height 14
click at [510, 406] on icon "button" at bounding box center [511, 453] width 4 height 7
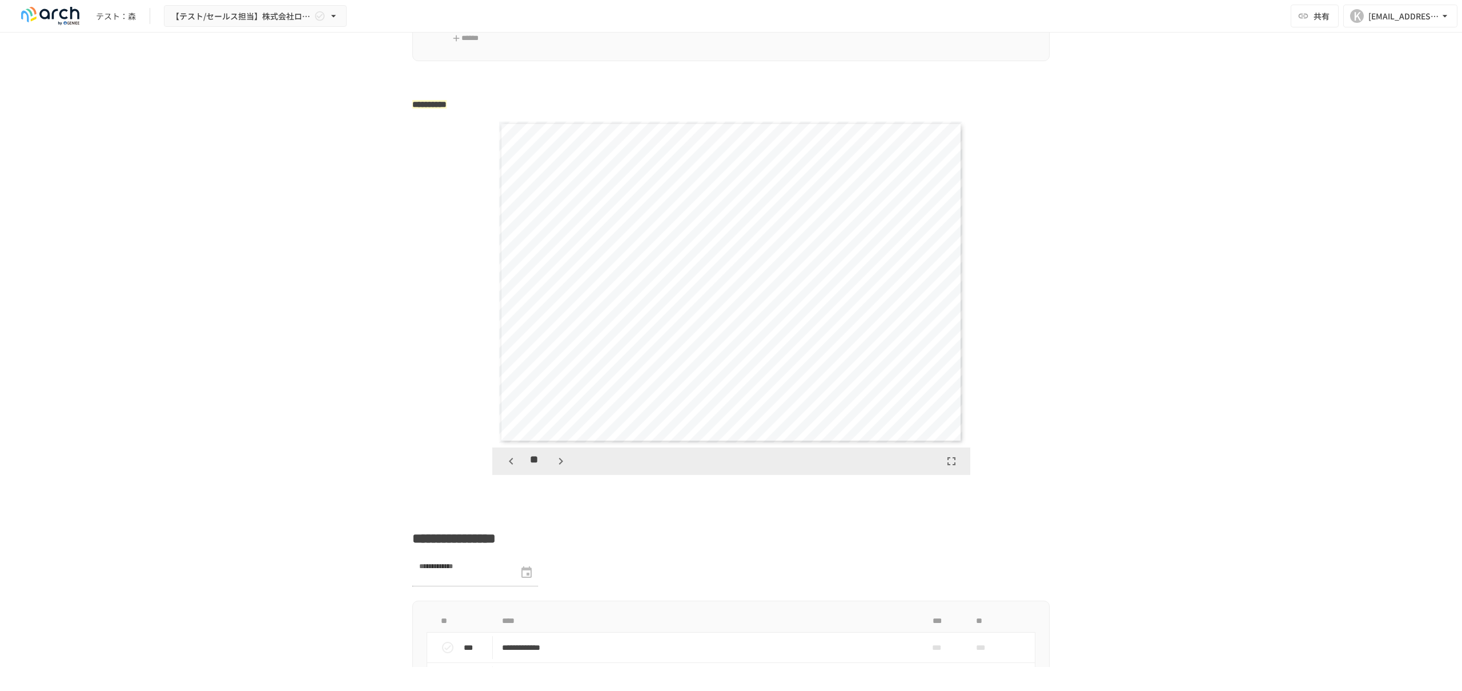
scroll to position [1764, 0]
click at [555, 406] on icon "button" at bounding box center [561, 466] width 14 height 14
click at [510, 406] on icon "button" at bounding box center [511, 466] width 14 height 14
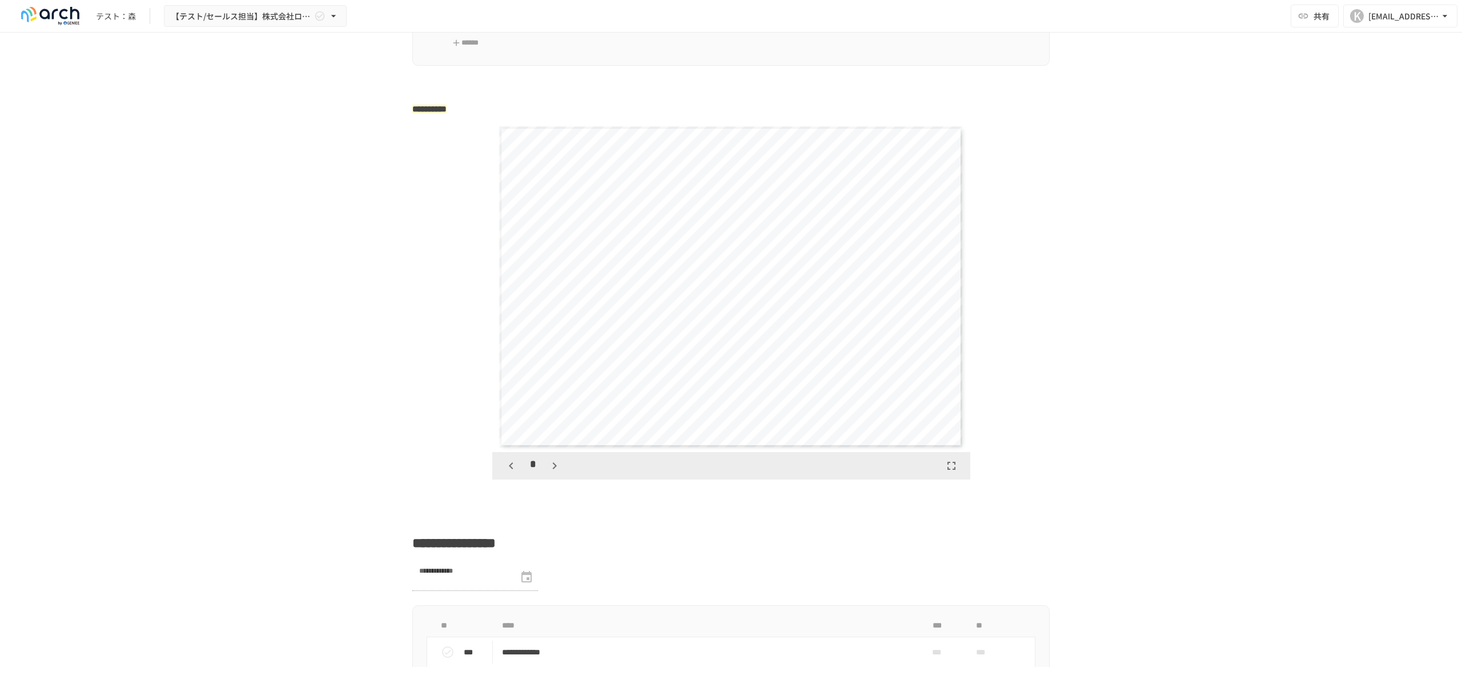
scroll to position [2310, 0]
click at [516, 406] on icon "button" at bounding box center [511, 466] width 14 height 14
click at [556, 406] on icon "button" at bounding box center [555, 466] width 14 height 14
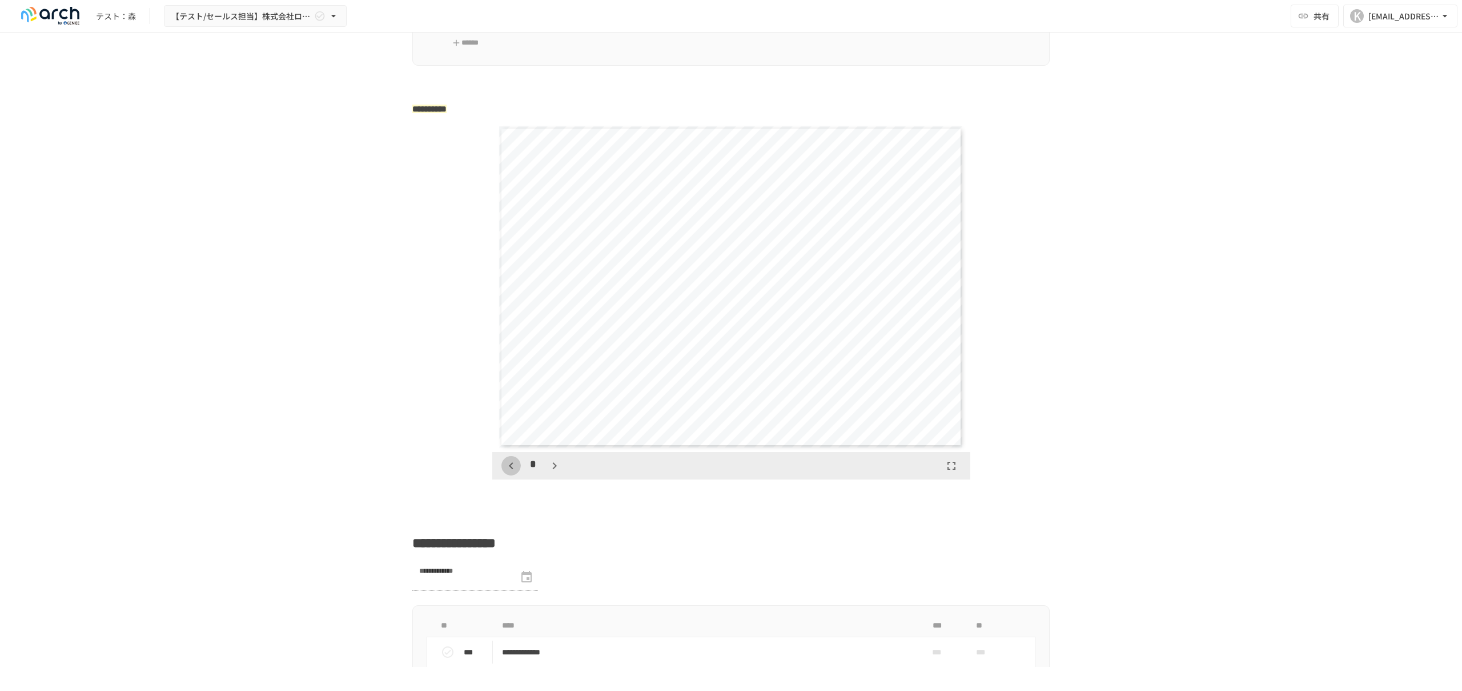
click at [508, 406] on icon "button" at bounding box center [511, 466] width 14 height 14
click at [515, 406] on icon "button" at bounding box center [511, 466] width 14 height 14
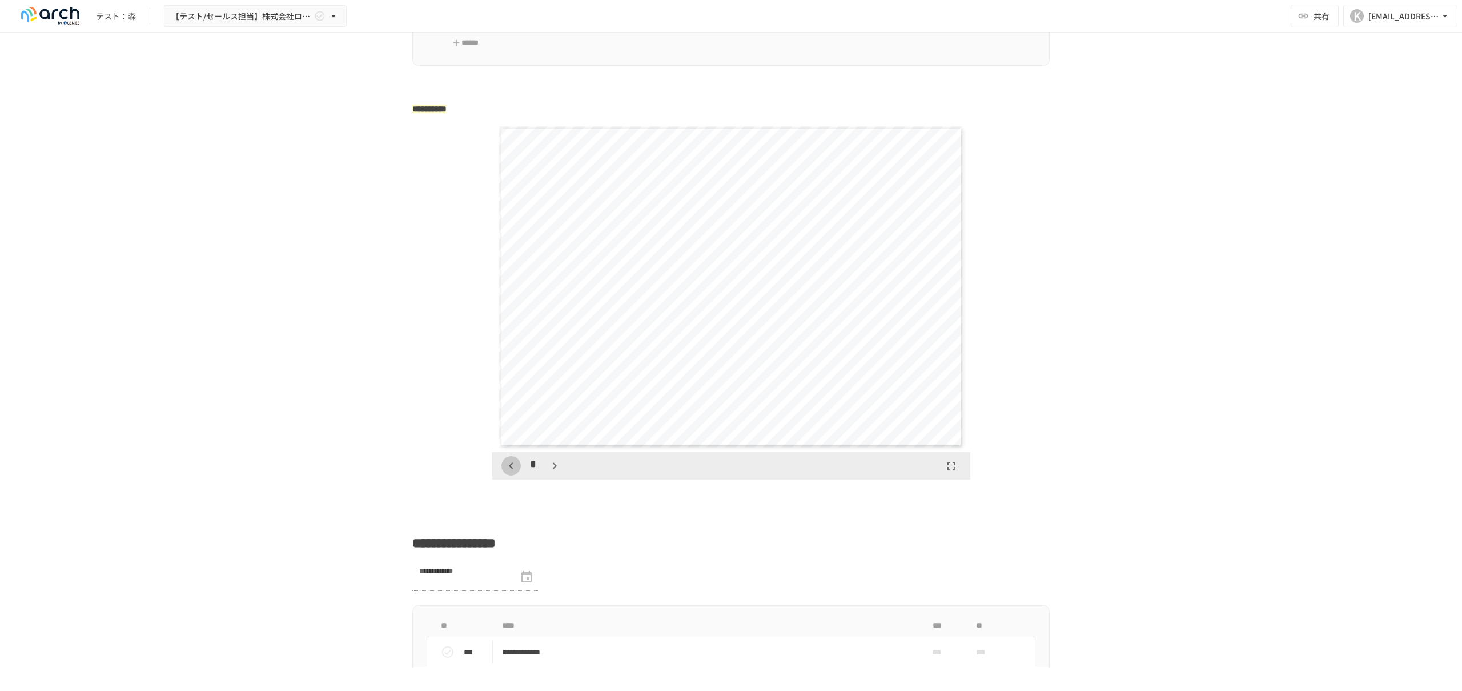
click at [515, 406] on icon "button" at bounding box center [511, 466] width 14 height 14
click at [567, 406] on div "*" at bounding box center [731, 465] width 478 height 27
click at [551, 406] on icon "button" at bounding box center [555, 466] width 14 height 14
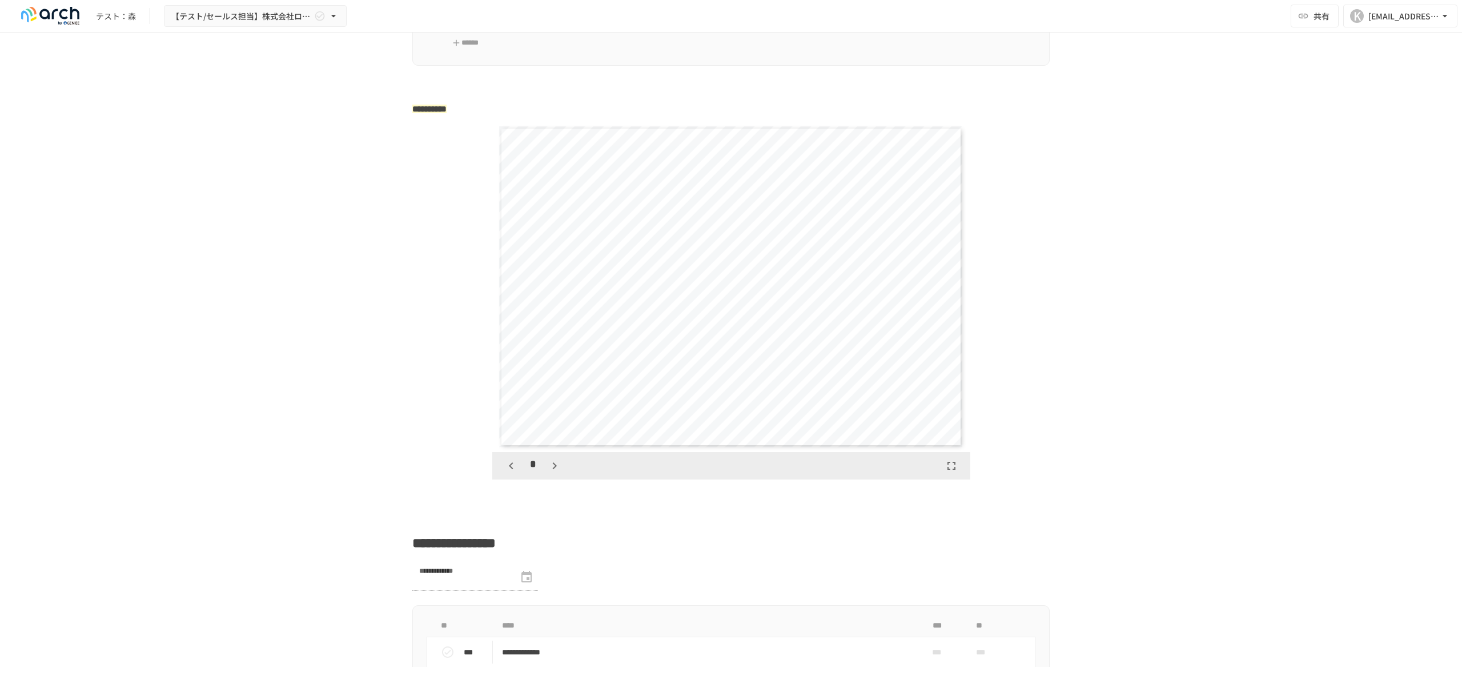
click at [551, 406] on icon "button" at bounding box center [555, 466] width 14 height 14
click at [516, 406] on icon "button" at bounding box center [511, 466] width 14 height 14
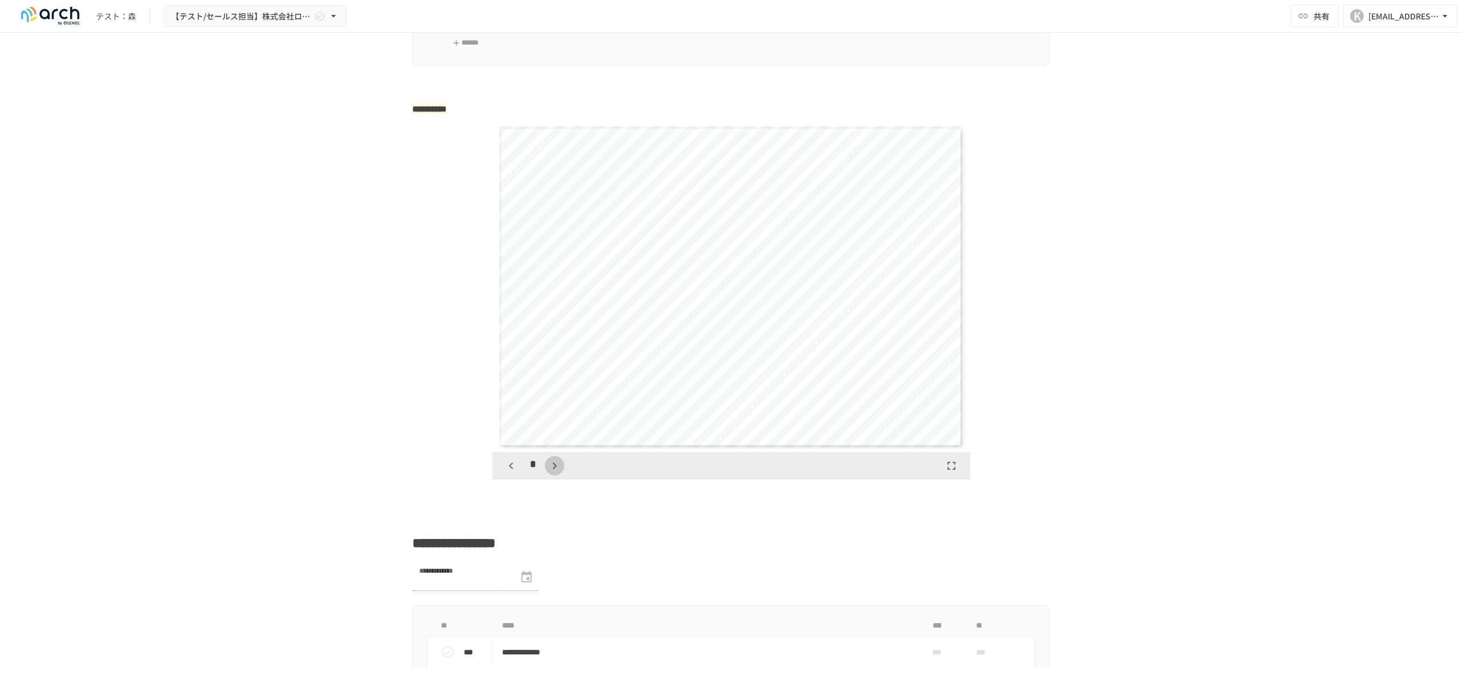
click at [551, 406] on icon "button" at bounding box center [555, 466] width 14 height 14
click at [519, 406] on button "button" at bounding box center [511, 465] width 19 height 19
click at [564, 406] on div "*" at bounding box center [731, 465] width 478 height 27
click at [519, 406] on button "button" at bounding box center [511, 465] width 19 height 19
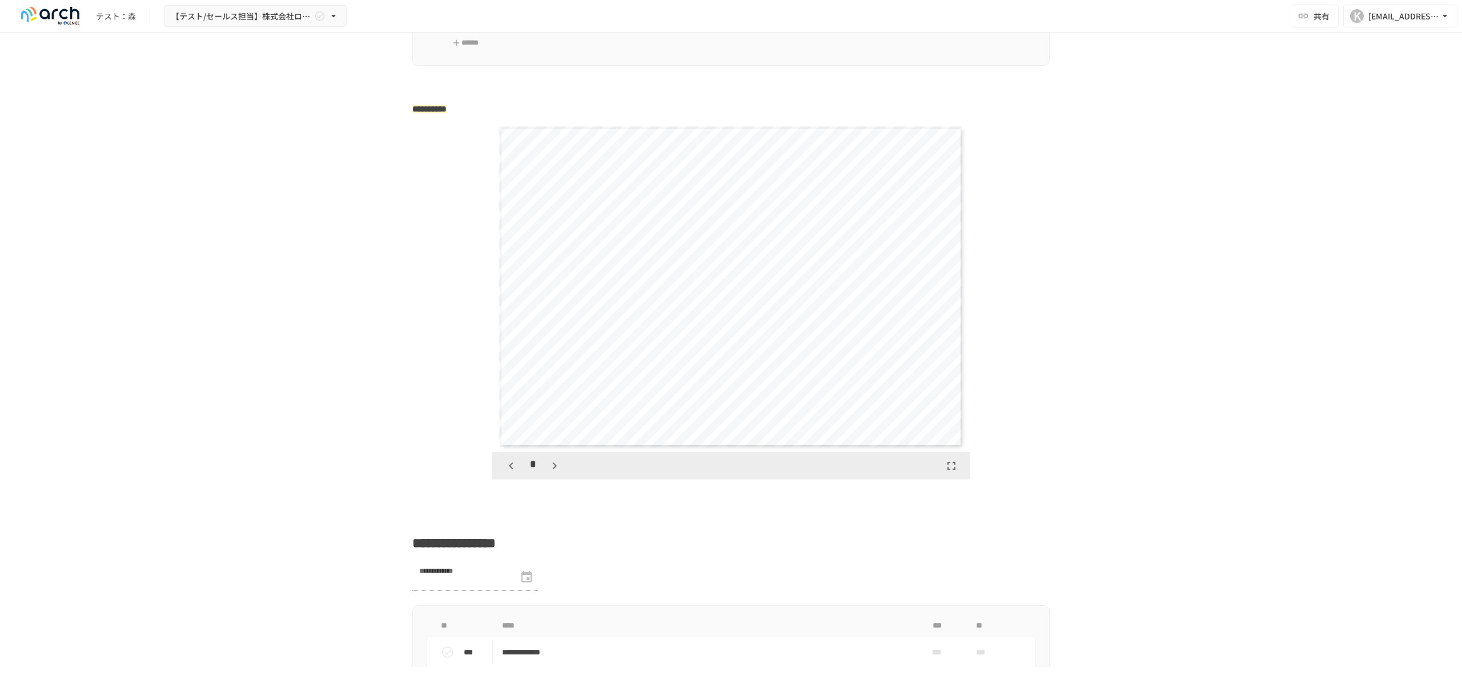
click at [545, 406] on button "button" at bounding box center [554, 465] width 19 height 19
click at [520, 406] on button "button" at bounding box center [511, 465] width 19 height 19
click at [572, 406] on div "*" at bounding box center [731, 465] width 478 height 27
click at [552, 406] on icon "button" at bounding box center [555, 466] width 14 height 14
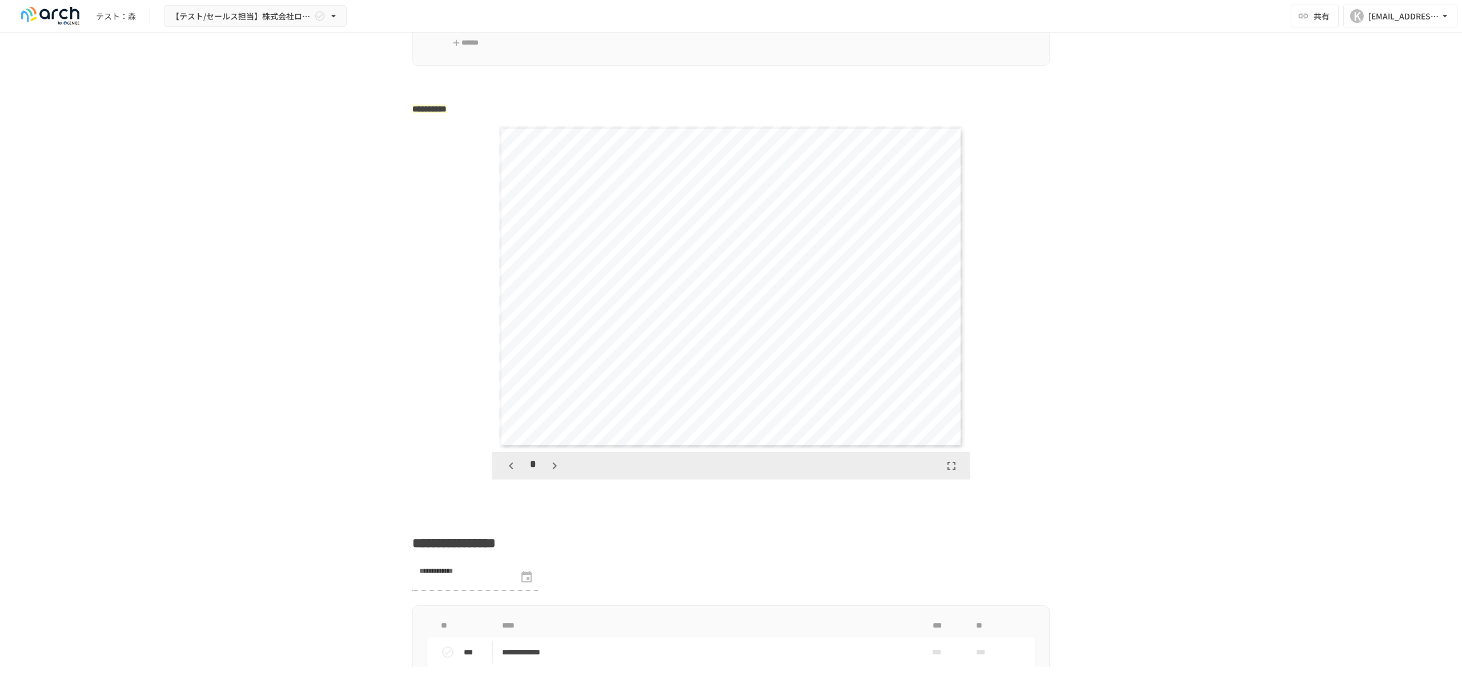
click at [510, 406] on icon "button" at bounding box center [511, 466] width 14 height 14
click at [555, 406] on button "button" at bounding box center [554, 465] width 19 height 19
click at [511, 406] on icon "button" at bounding box center [511, 466] width 14 height 14
click at [560, 406] on icon "button" at bounding box center [555, 466] width 14 height 14
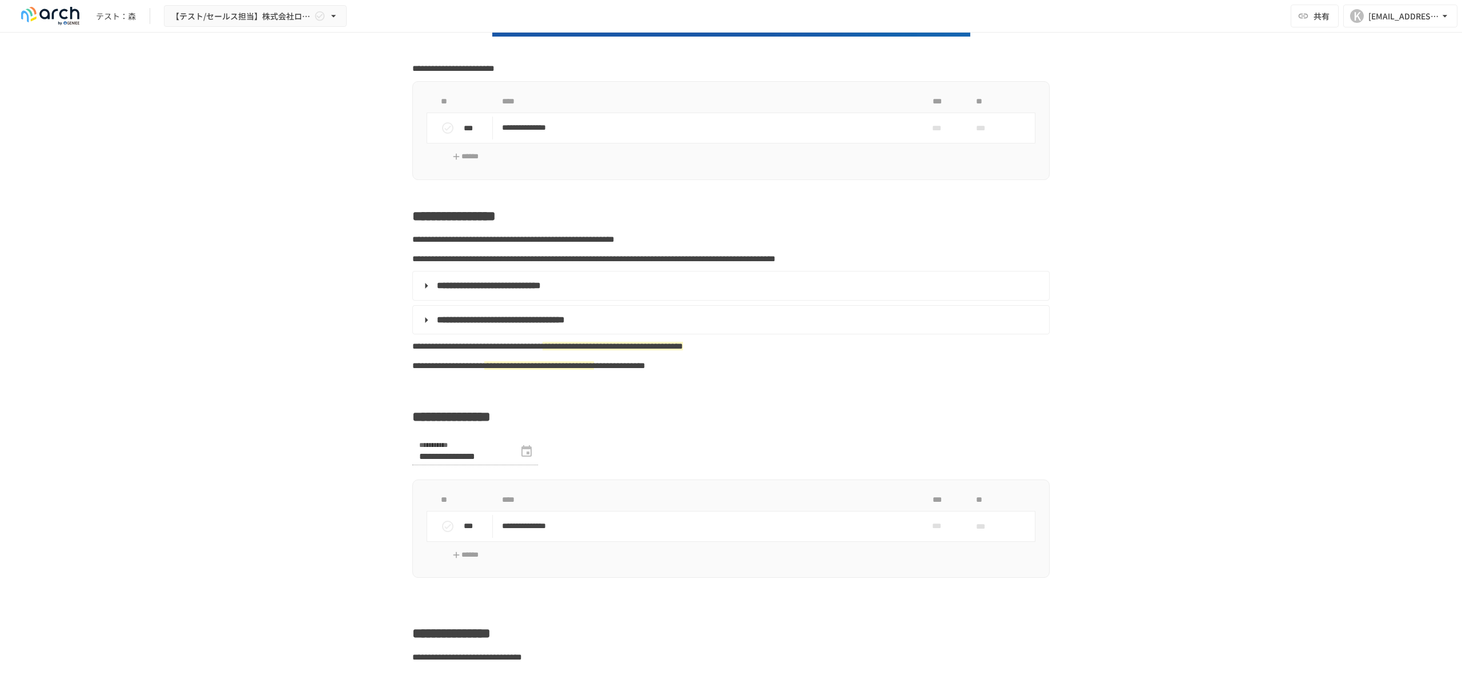
scroll to position [0, 0]
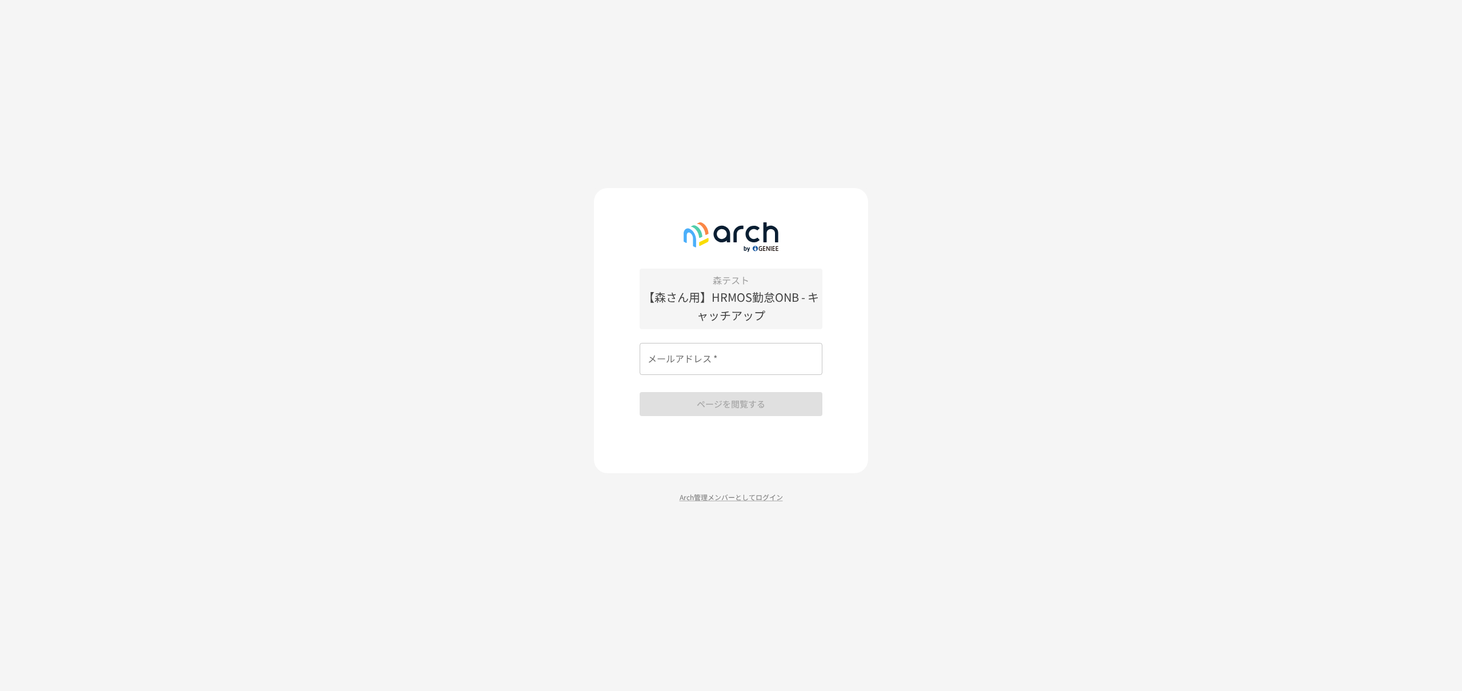
click at [692, 376] on div "森テスト 【森さん用】HRMOS勤怠ONB - キャッチアップ メールアドレス   * メールアドレス   * ページを閲覧する" at bounding box center [731, 341] width 183 height 147
click at [692, 373] on input "メールアドレス   *" at bounding box center [731, 359] width 183 height 32
type input "**********"
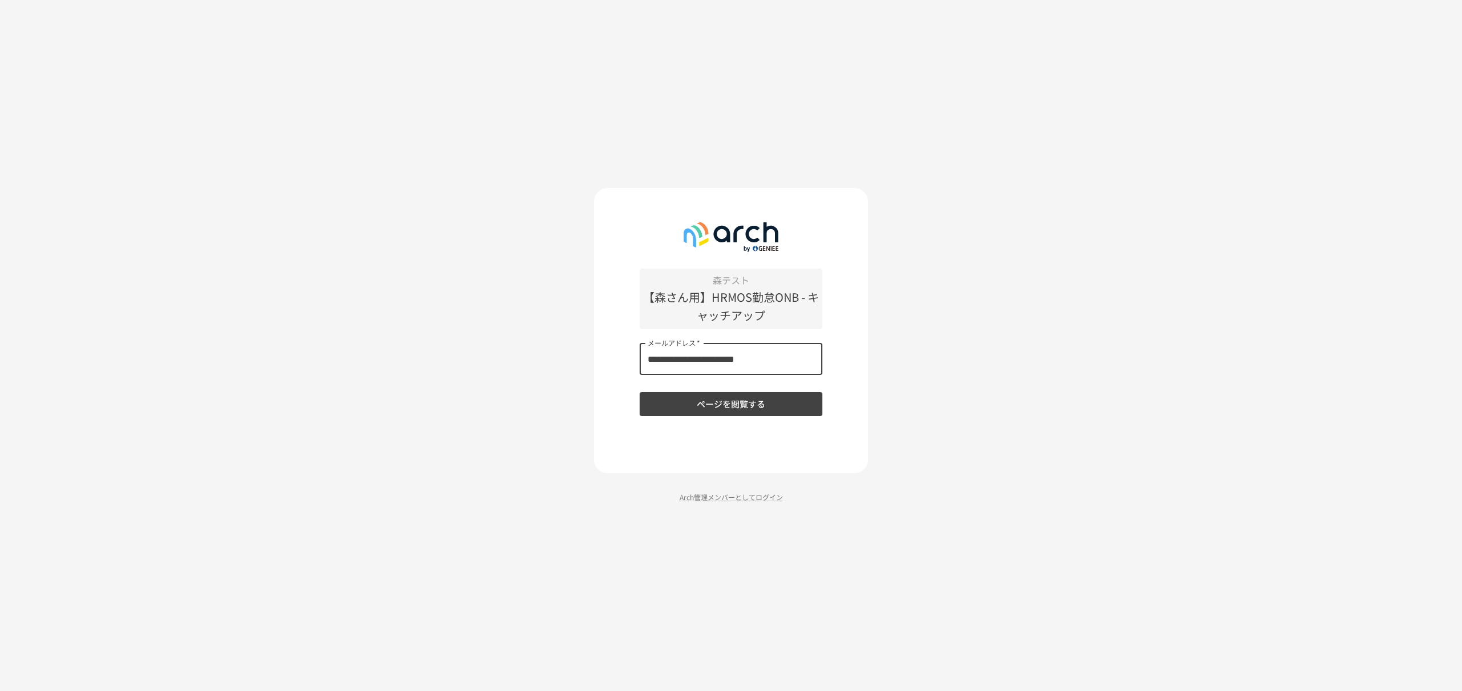
click at [705, 406] on button "ページを閲覧する" at bounding box center [731, 404] width 183 height 24
